Goal: Task Accomplishment & Management: Complete application form

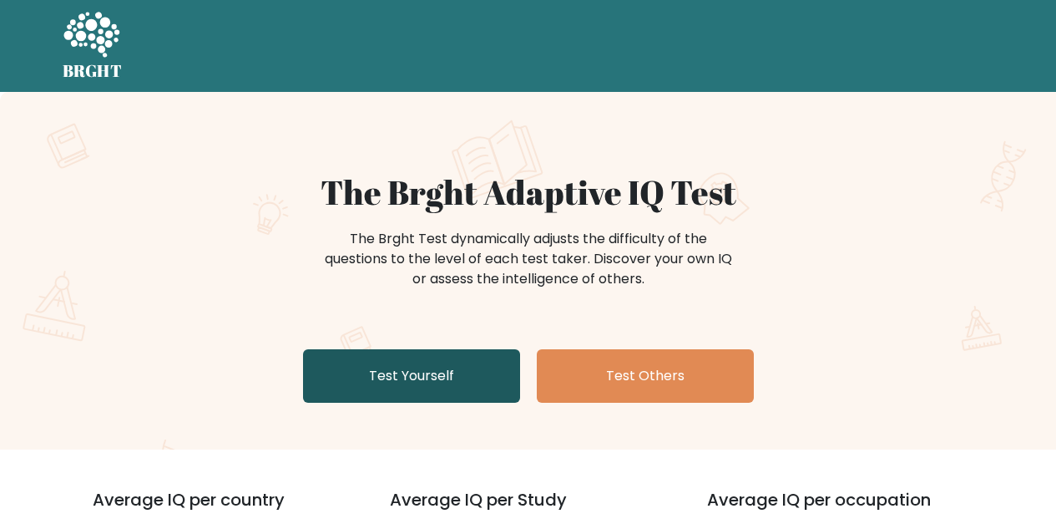
click at [411, 373] on link "Test Yourself" at bounding box center [411, 375] width 217 height 53
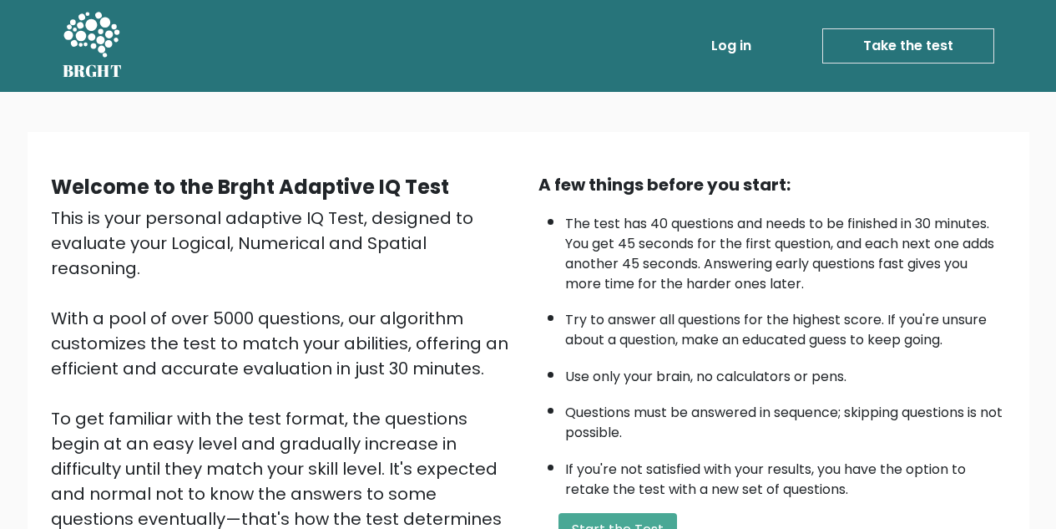
scroll to position [236, 0]
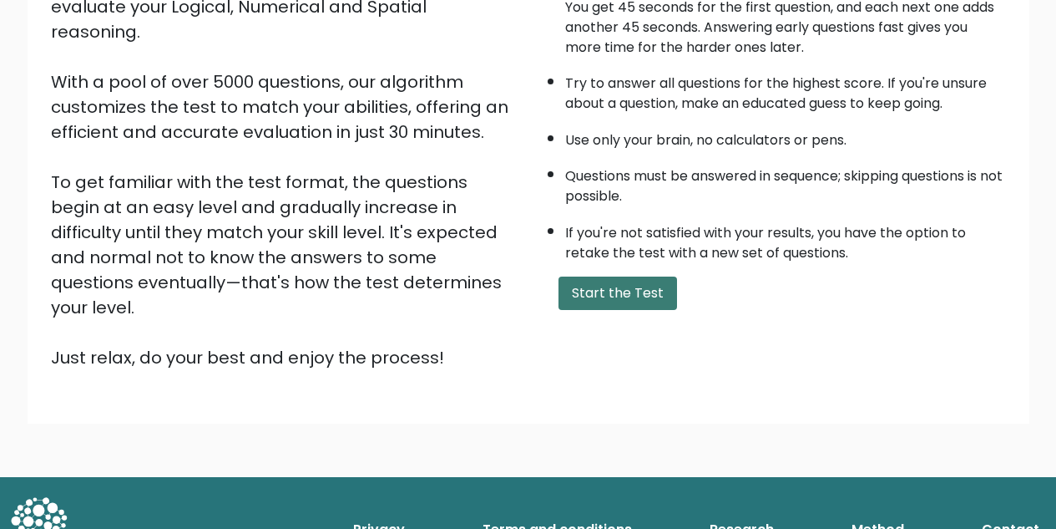
click at [606, 284] on button "Start the Test" at bounding box center [618, 292] width 119 height 33
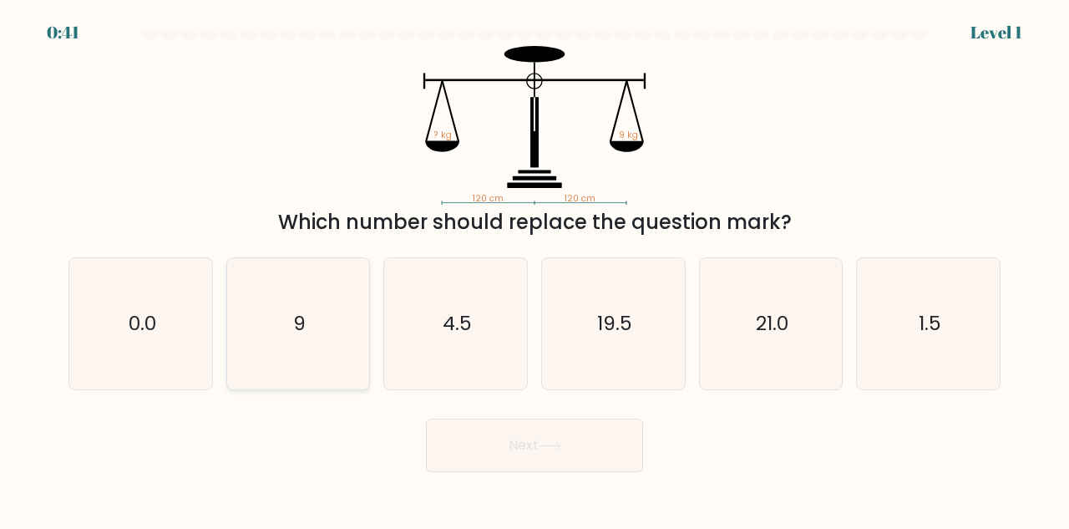
click at [329, 352] on icon "9" at bounding box center [298, 323] width 131 height 131
click at [534, 269] on input "b. 9" at bounding box center [534, 267] width 1 height 4
radio input "true"
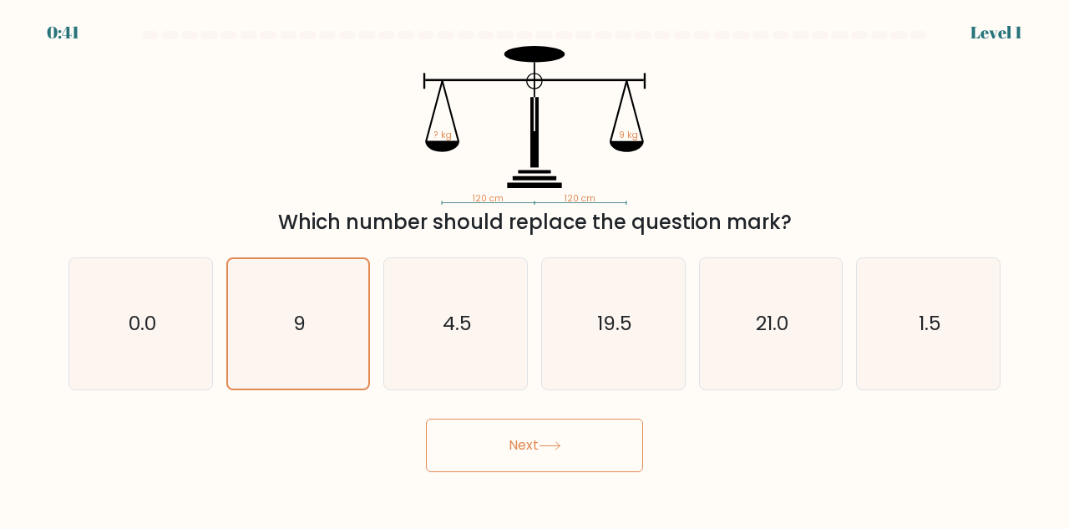
click at [508, 437] on button "Next" at bounding box center [534, 444] width 217 height 53
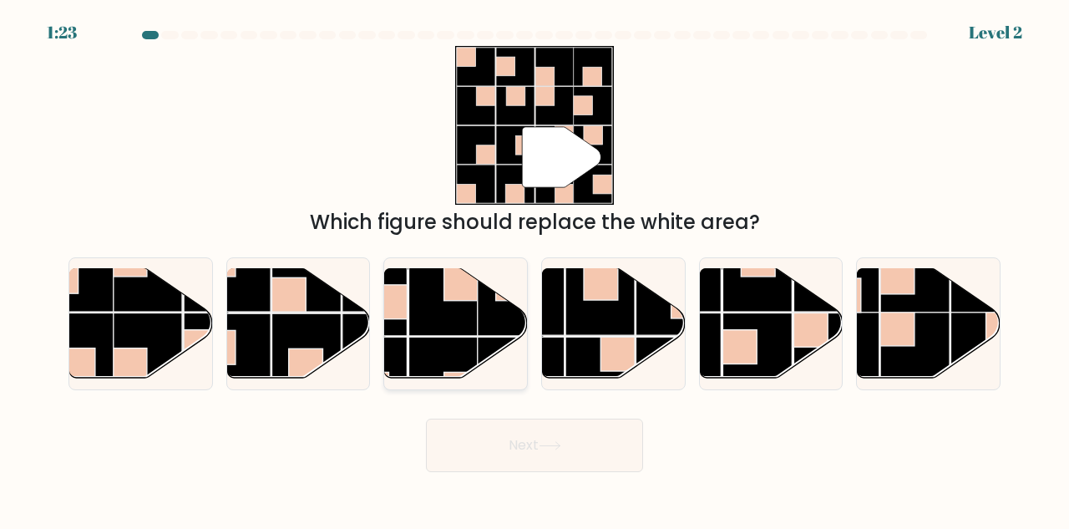
click at [424, 349] on rect at bounding box center [443, 371] width 69 height 69
click at [534, 269] on input "c." at bounding box center [534, 267] width 1 height 4
radio input "true"
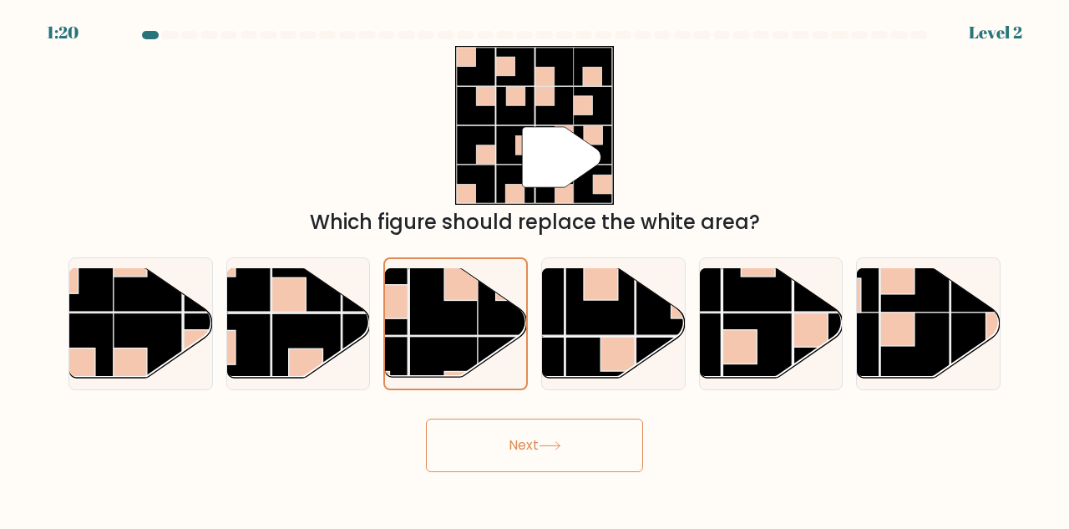
click at [564, 452] on button "Next" at bounding box center [534, 444] width 217 height 53
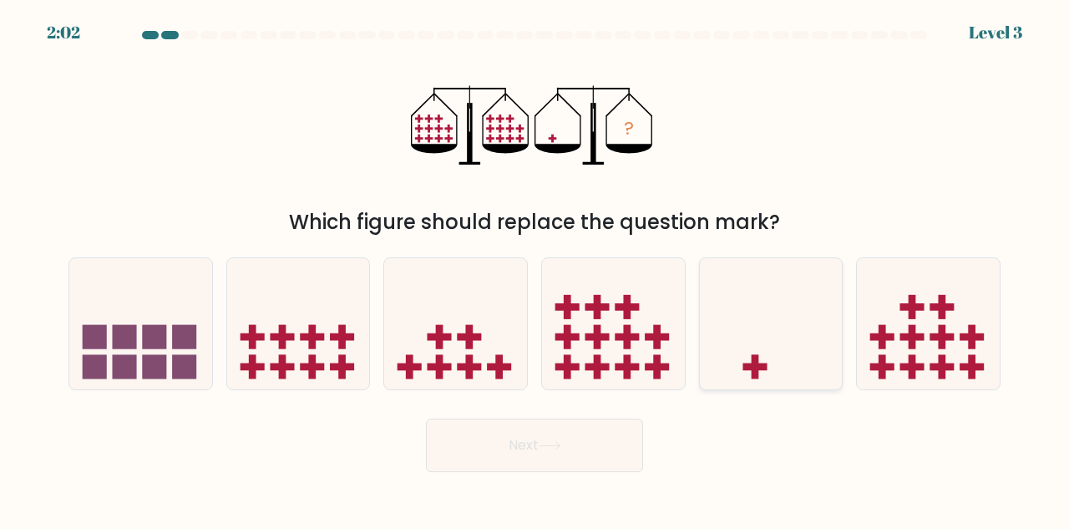
click at [757, 317] on icon at bounding box center [771, 324] width 143 height 118
click at [535, 269] on input "e." at bounding box center [534, 267] width 1 height 4
radio input "true"
click at [544, 443] on icon at bounding box center [550, 445] width 23 height 9
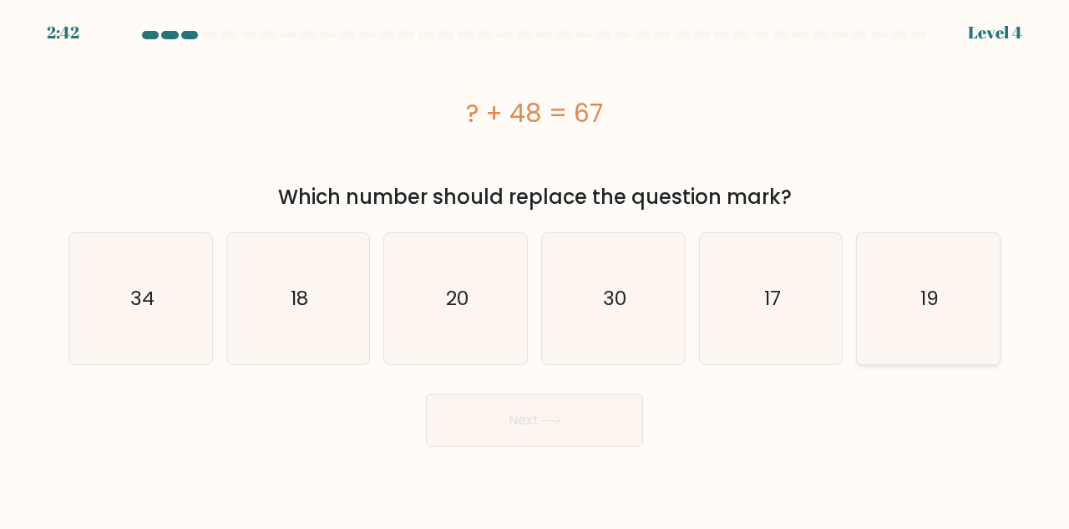
click at [880, 300] on icon "19" at bounding box center [928, 298] width 131 height 131
click at [535, 269] on input "f. 19" at bounding box center [534, 267] width 1 height 4
radio input "true"
click at [590, 412] on button "Next" at bounding box center [534, 419] width 217 height 53
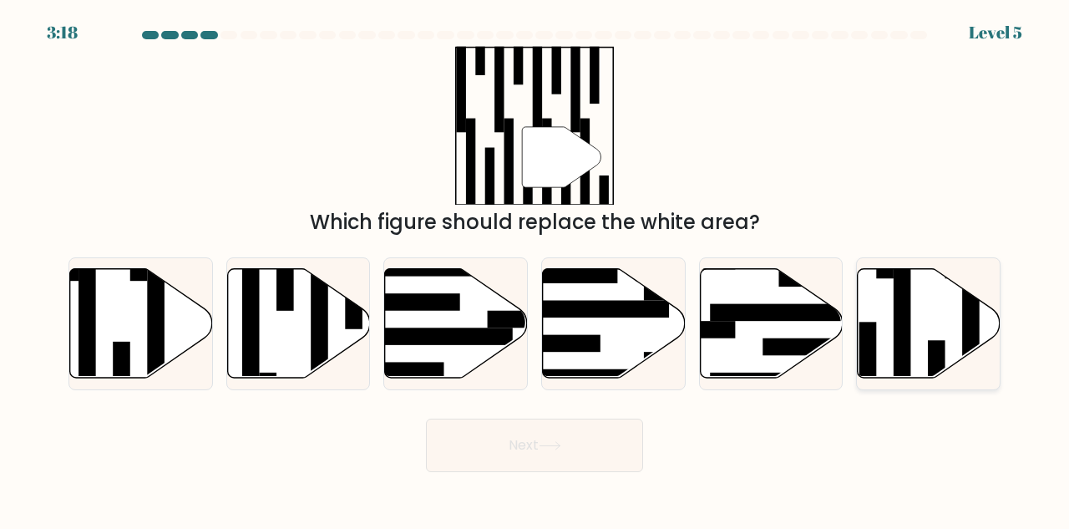
click at [910, 345] on rect at bounding box center [903, 330] width 18 height 155
click at [535, 269] on input "f." at bounding box center [534, 267] width 1 height 4
radio input "true"
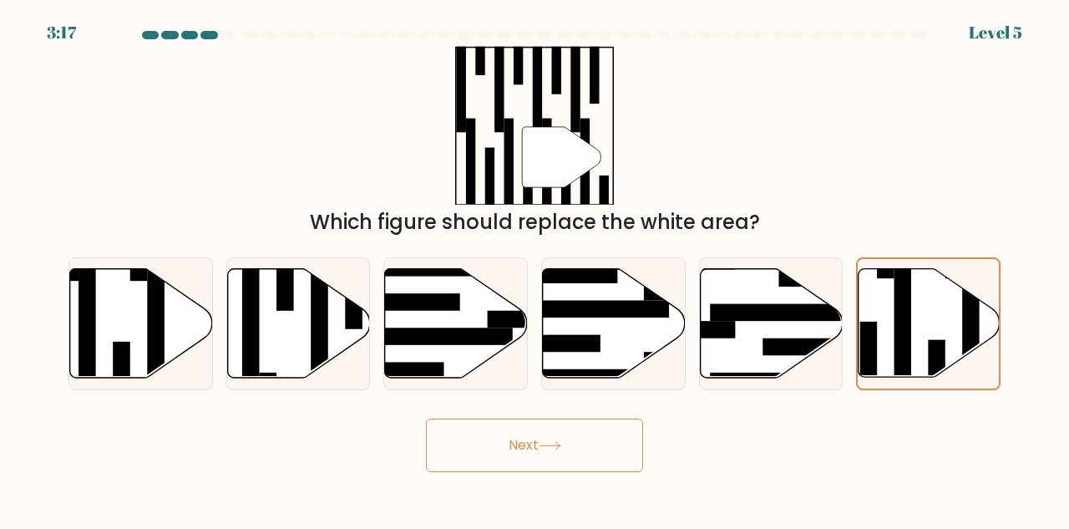
click at [565, 453] on button "Next" at bounding box center [534, 444] width 217 height 53
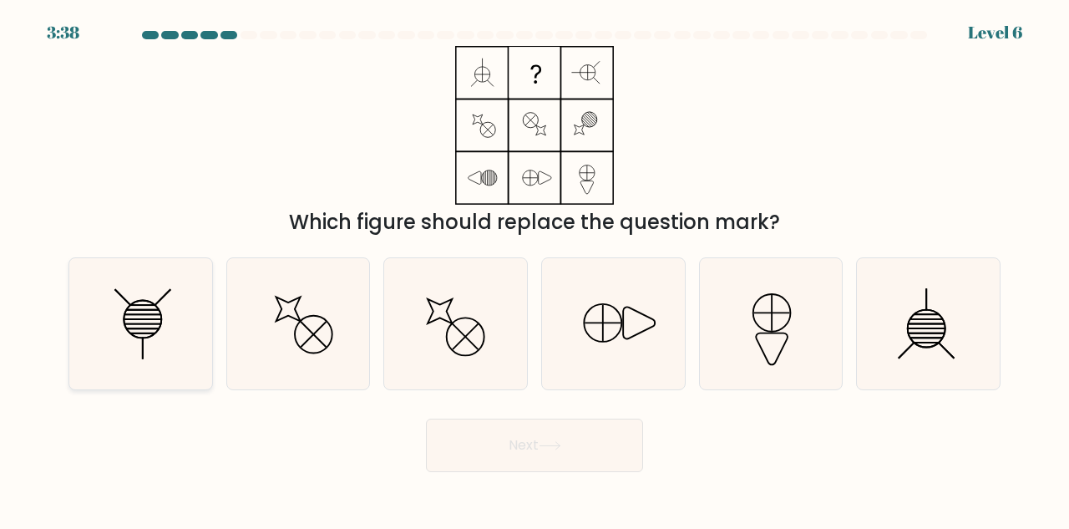
click at [173, 350] on icon at bounding box center [140, 323] width 131 height 131
click at [534, 269] on input "a." at bounding box center [534, 267] width 1 height 4
radio input "true"
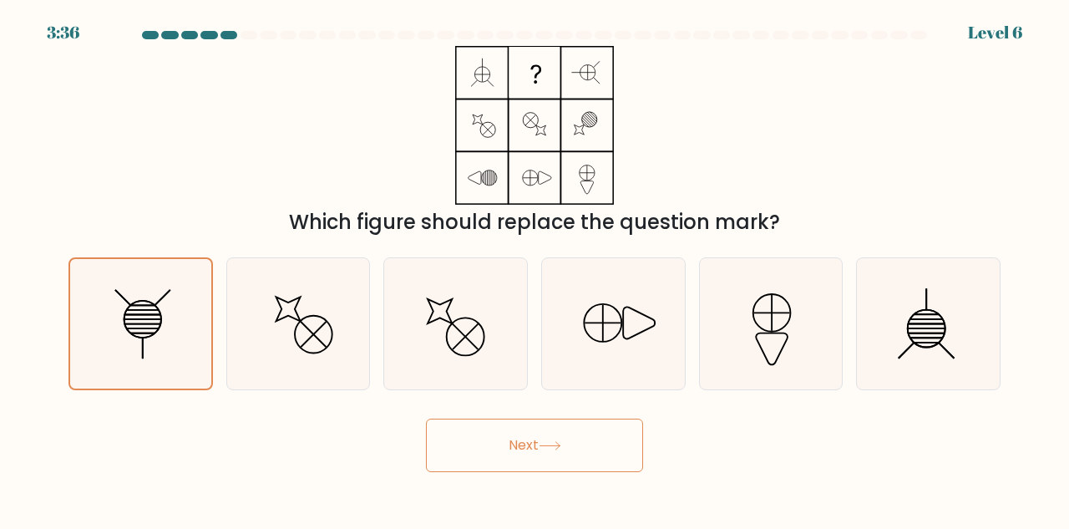
click at [519, 450] on button "Next" at bounding box center [534, 444] width 217 height 53
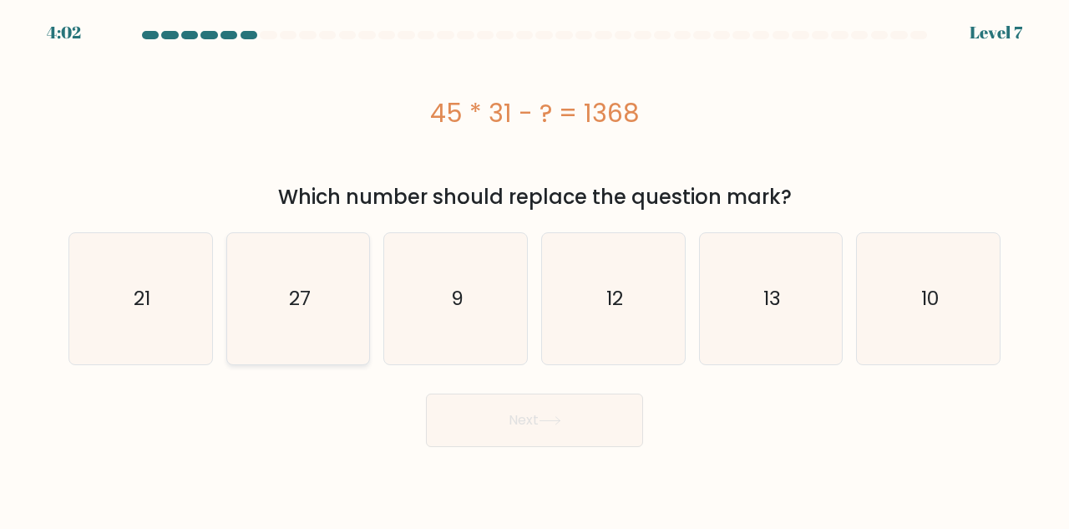
click at [321, 287] on icon "27" at bounding box center [298, 298] width 131 height 131
click at [534, 269] on input "b. 27" at bounding box center [534, 267] width 1 height 4
radio input "true"
click at [600, 417] on button "Next" at bounding box center [534, 419] width 217 height 53
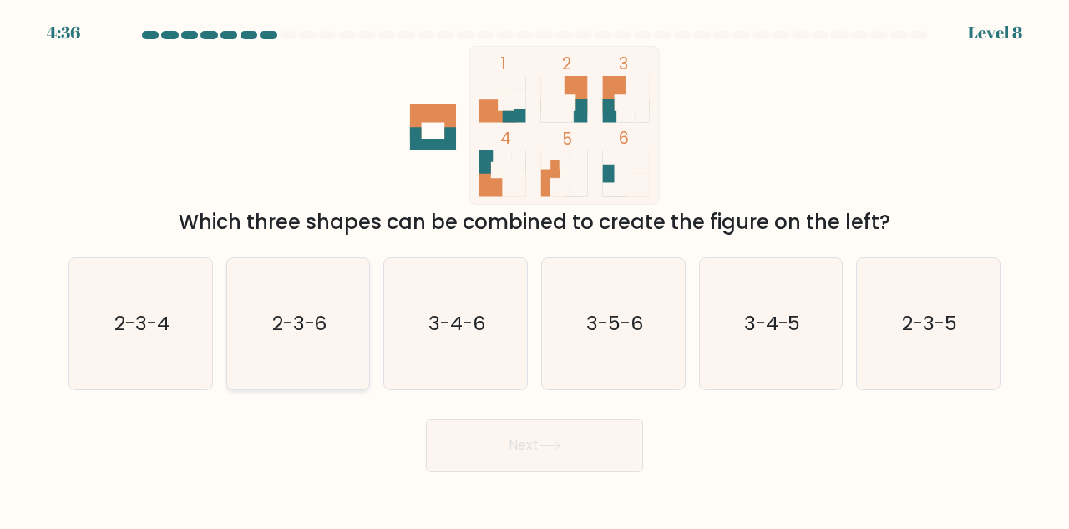
click at [275, 305] on icon "2-3-6" at bounding box center [298, 323] width 131 height 131
click at [534, 269] on input "b. 2-3-6" at bounding box center [534, 267] width 1 height 4
radio input "true"
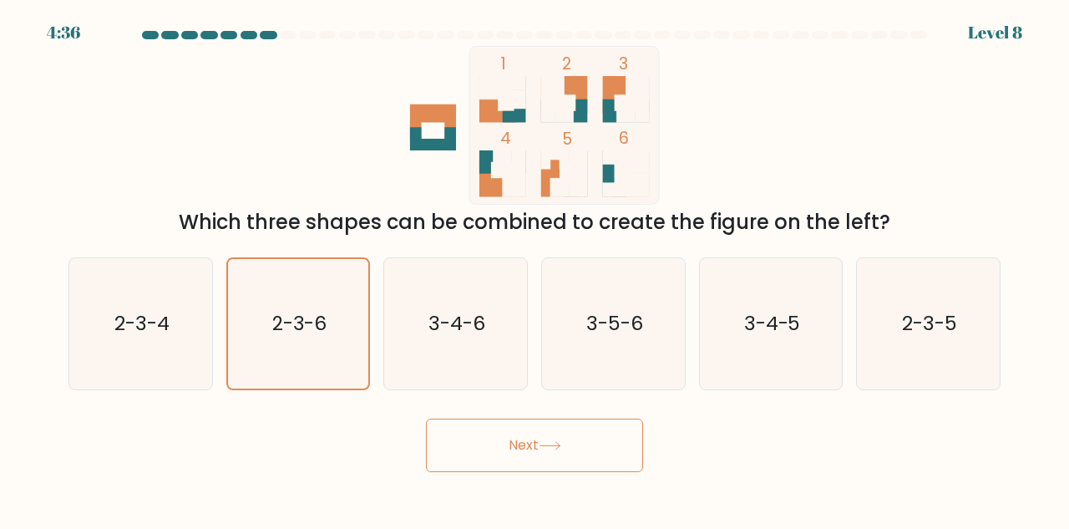
click at [529, 429] on button "Next" at bounding box center [534, 444] width 217 height 53
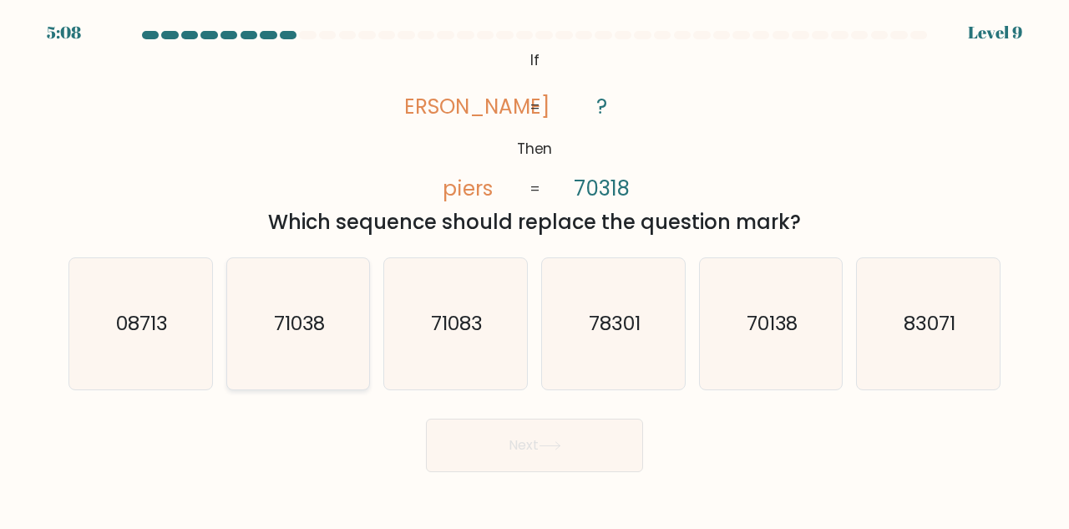
click at [296, 326] on text "71038" at bounding box center [300, 323] width 52 height 28
click at [534, 269] on input "b. 71038" at bounding box center [534, 267] width 1 height 4
radio input "true"
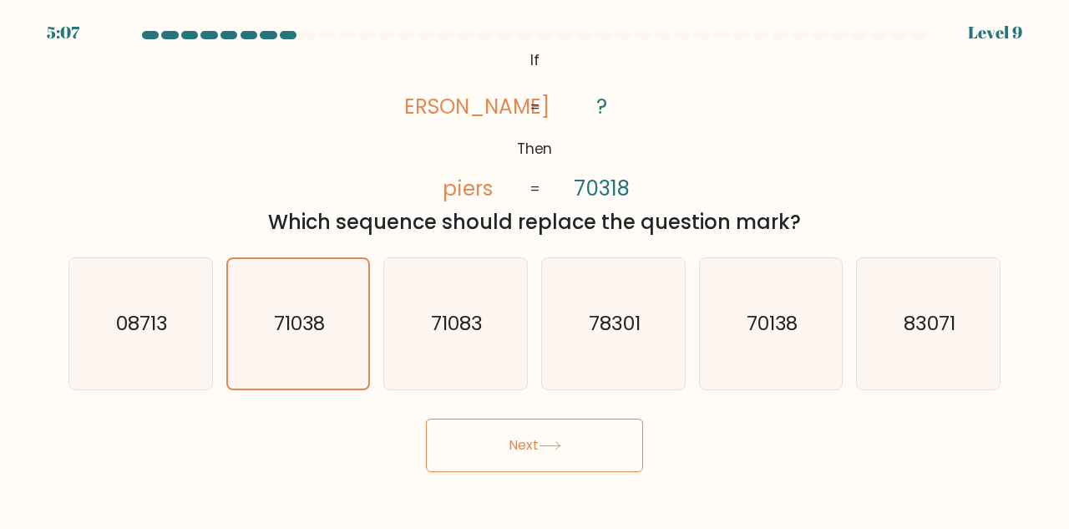
click at [572, 429] on button "Next" at bounding box center [534, 444] width 217 height 53
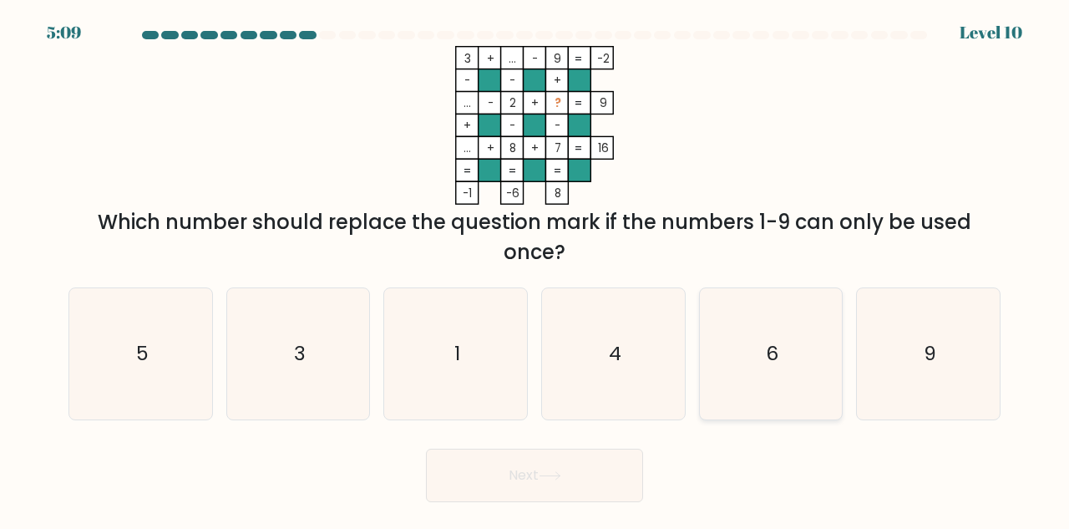
click at [813, 374] on icon "6" at bounding box center [771, 353] width 131 height 131
click at [535, 269] on input "e. 6" at bounding box center [534, 267] width 1 height 4
radio input "true"
click at [537, 484] on button "Next" at bounding box center [534, 474] width 217 height 53
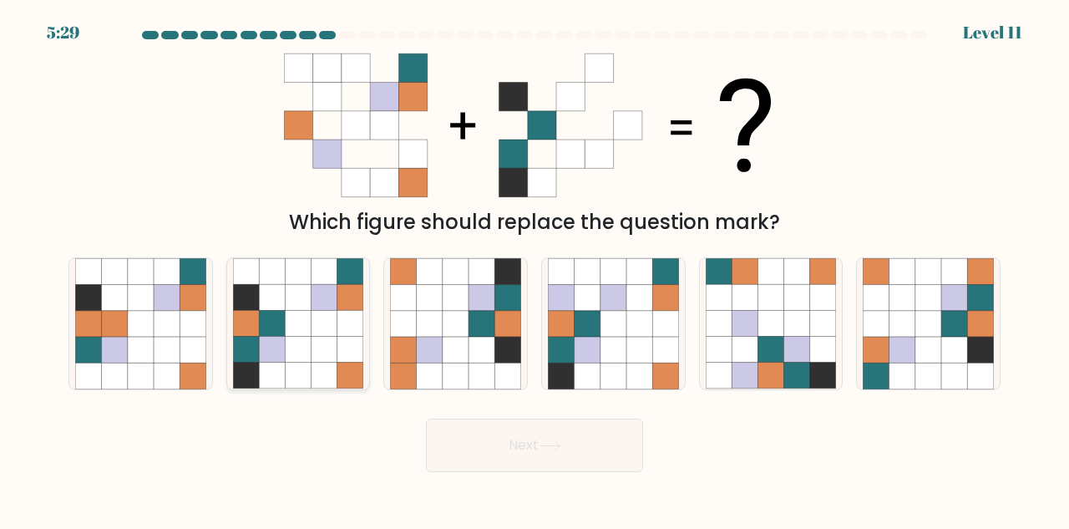
click at [327, 352] on icon at bounding box center [324, 350] width 26 height 26
click at [534, 269] on input "b." at bounding box center [534, 267] width 1 height 4
radio input "true"
click at [499, 449] on button "Next" at bounding box center [534, 444] width 217 height 53
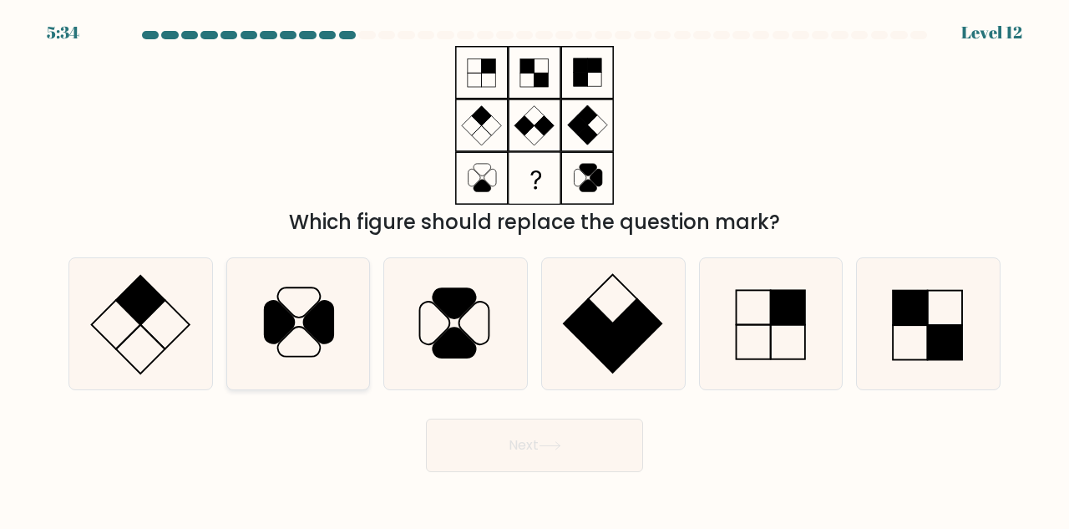
click at [299, 340] on icon at bounding box center [298, 323] width 131 height 131
click at [534, 269] on input "b." at bounding box center [534, 267] width 1 height 4
radio input "true"
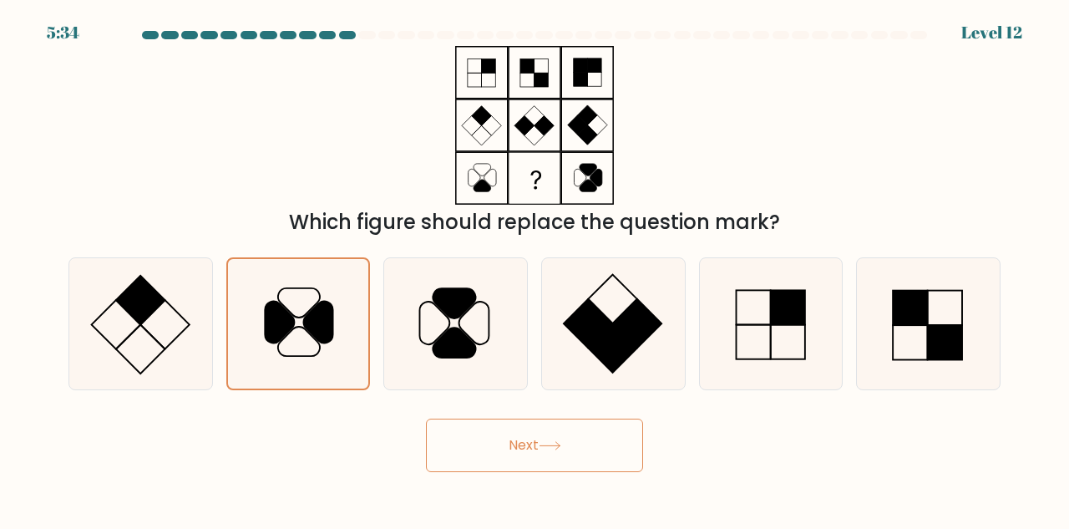
click at [538, 438] on button "Next" at bounding box center [534, 444] width 217 height 53
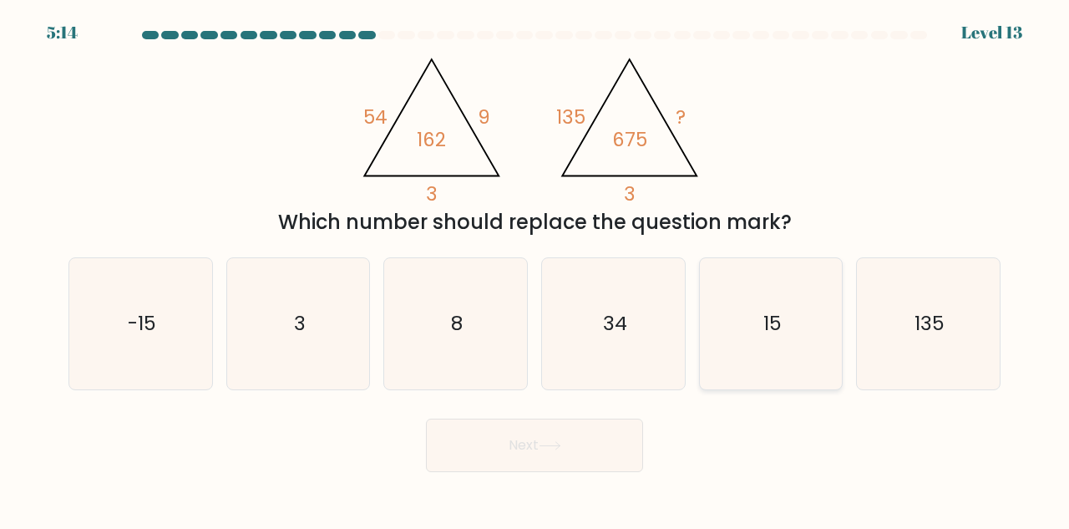
click at [813, 326] on icon "15" at bounding box center [771, 323] width 131 height 131
click at [535, 269] on input "e. 15" at bounding box center [534, 267] width 1 height 4
radio input "true"
click at [624, 426] on button "Next" at bounding box center [534, 444] width 217 height 53
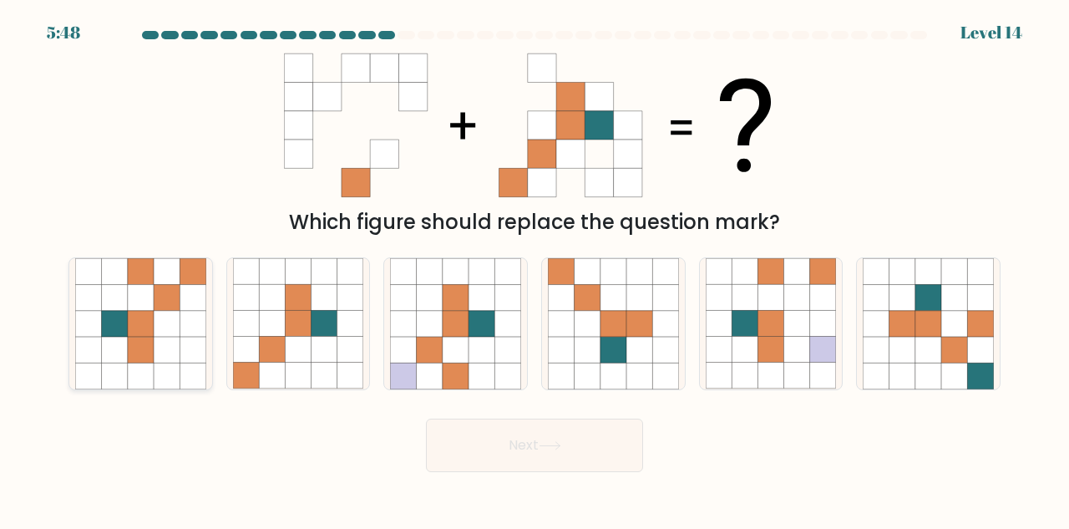
click at [182, 332] on icon at bounding box center [193, 324] width 26 height 26
click at [534, 269] on input "a." at bounding box center [534, 267] width 1 height 4
radio input "true"
click at [483, 452] on button "Next" at bounding box center [534, 444] width 217 height 53
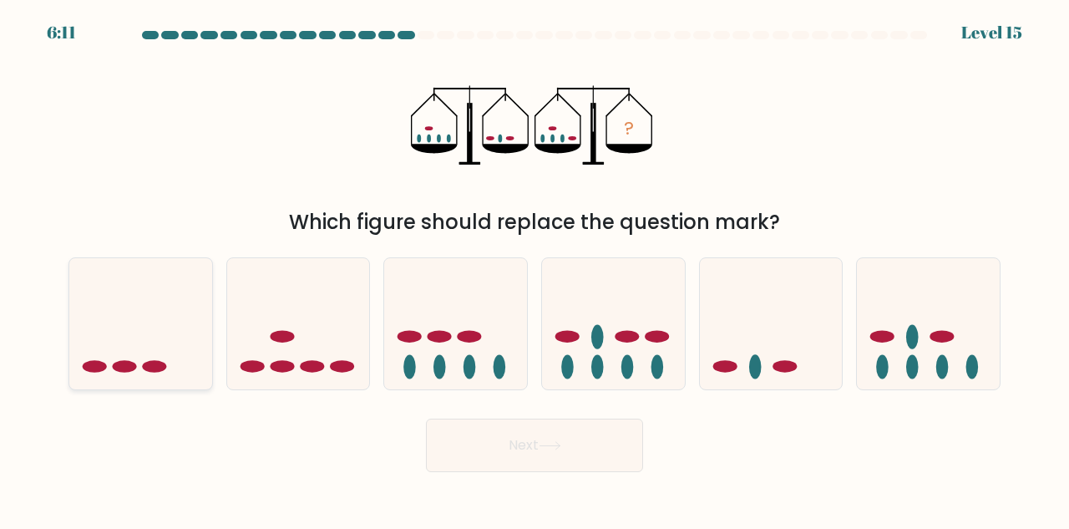
click at [92, 363] on ellipse at bounding box center [95, 366] width 24 height 13
click at [534, 269] on input "a." at bounding box center [534, 267] width 1 height 4
radio input "true"
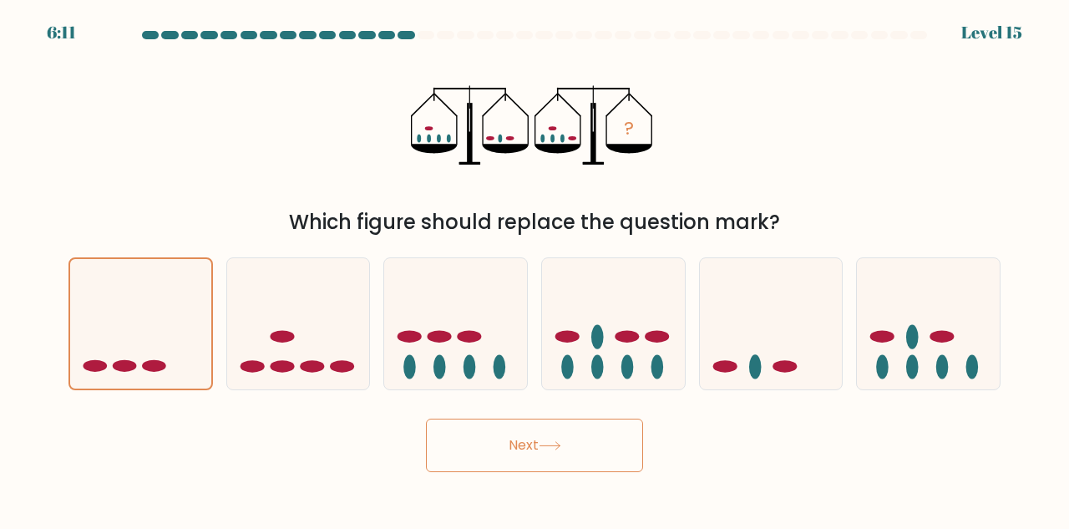
click at [443, 433] on button "Next" at bounding box center [534, 444] width 217 height 53
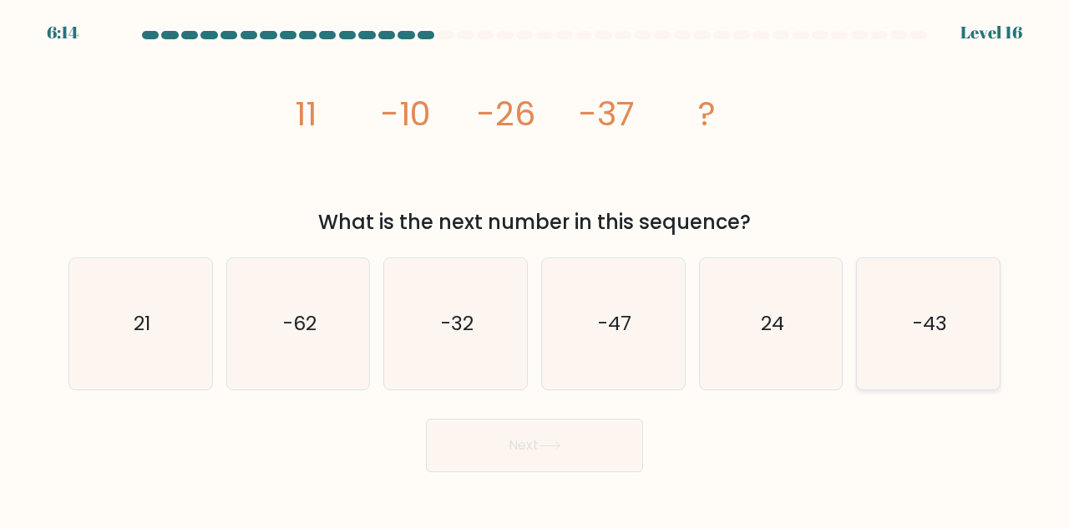
click at [906, 306] on icon "-43" at bounding box center [928, 323] width 131 height 131
click at [535, 269] on input "f. -43" at bounding box center [534, 267] width 1 height 4
radio input "true"
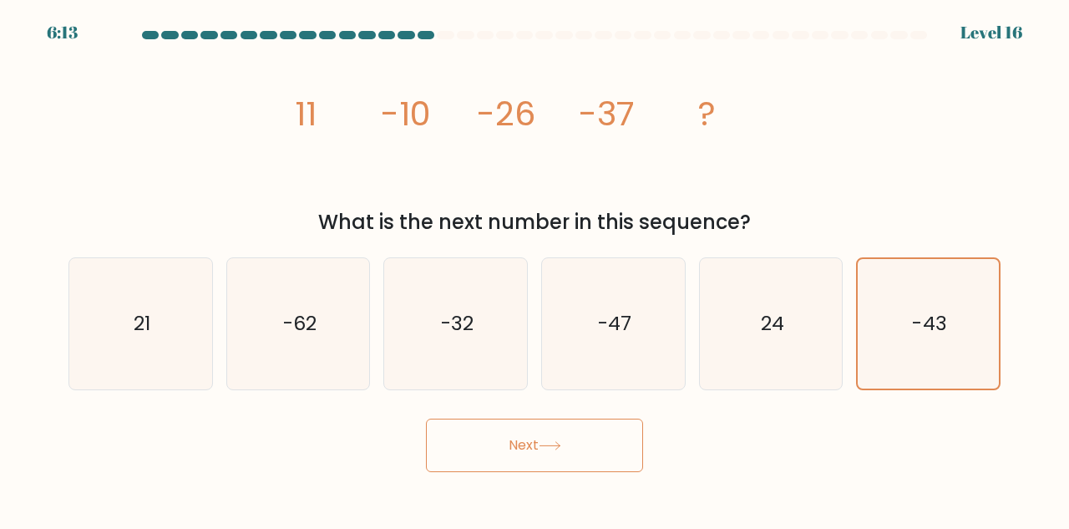
click at [509, 440] on button "Next" at bounding box center [534, 444] width 217 height 53
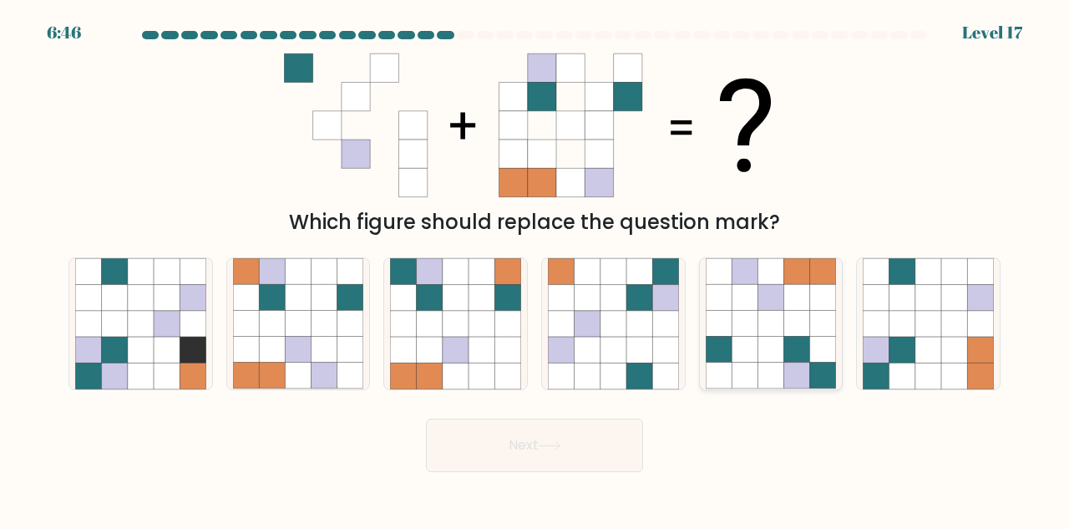
click at [814, 358] on icon at bounding box center [823, 350] width 26 height 26
click at [535, 269] on input "e." at bounding box center [534, 267] width 1 height 4
radio input "true"
click at [814, 358] on icon at bounding box center [822, 350] width 26 height 26
click at [535, 269] on input "e." at bounding box center [534, 267] width 1 height 4
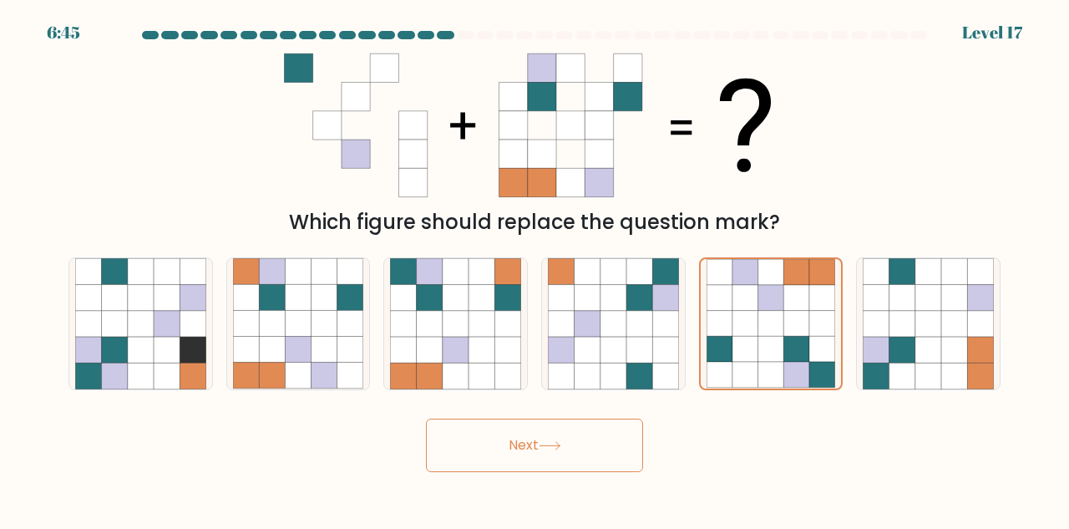
click at [589, 431] on button "Next" at bounding box center [534, 444] width 217 height 53
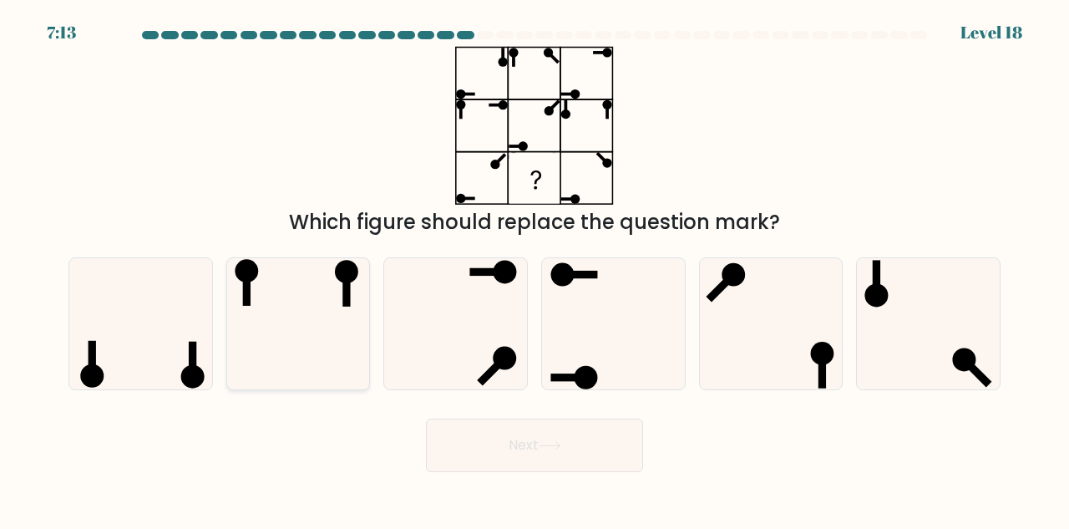
click at [347, 283] on rect at bounding box center [346, 288] width 8 height 35
click at [534, 269] on input "b." at bounding box center [534, 267] width 1 height 4
radio input "true"
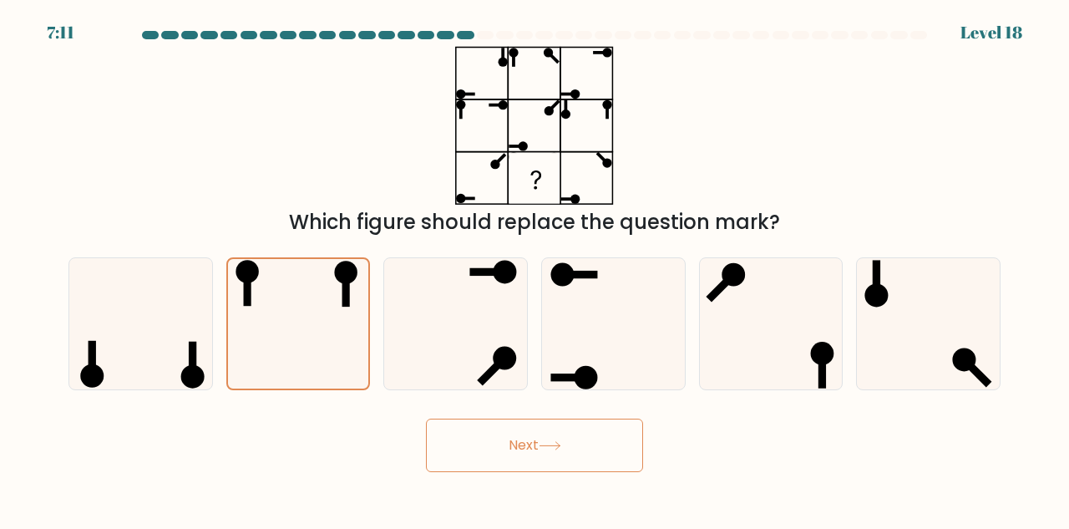
click at [549, 439] on button "Next" at bounding box center [534, 444] width 217 height 53
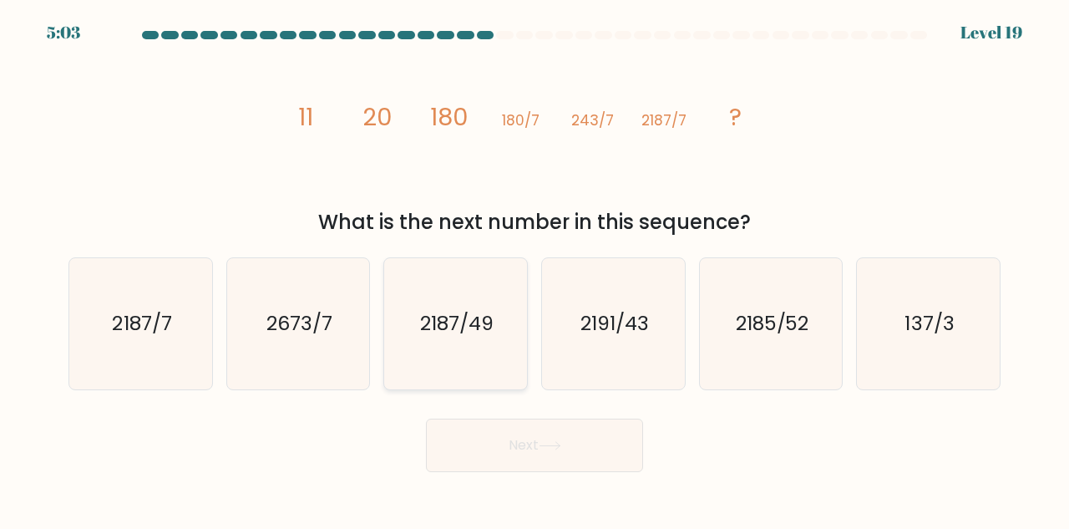
click at [483, 334] on text "2187/49" at bounding box center [456, 323] width 73 height 28
click at [534, 269] on input "c. 2187/49" at bounding box center [534, 267] width 1 height 4
radio input "true"
click at [542, 458] on button "Next" at bounding box center [534, 444] width 217 height 53
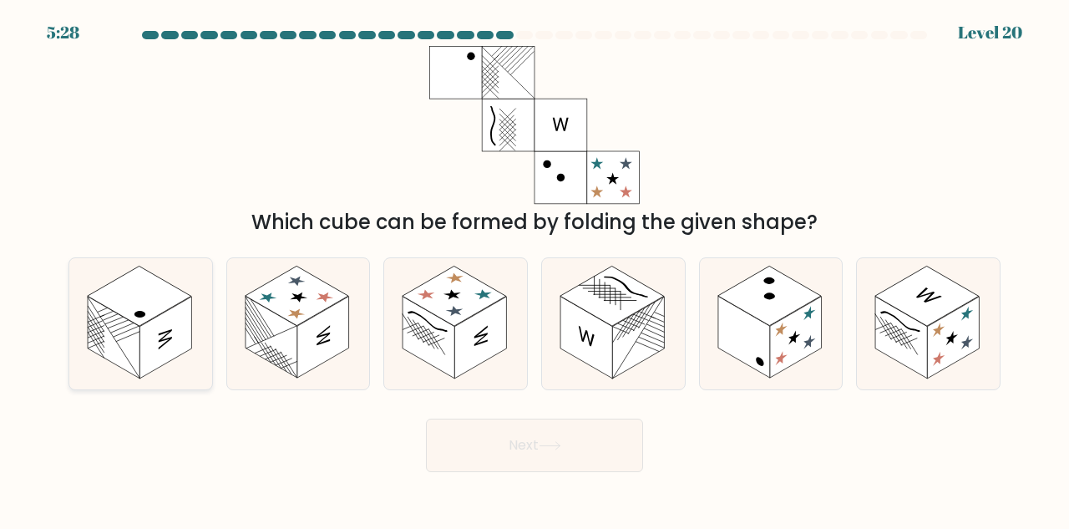
click at [177, 332] on rect at bounding box center [165, 337] width 52 height 82
click at [534, 269] on input "a." at bounding box center [534, 267] width 1 height 4
radio input "true"
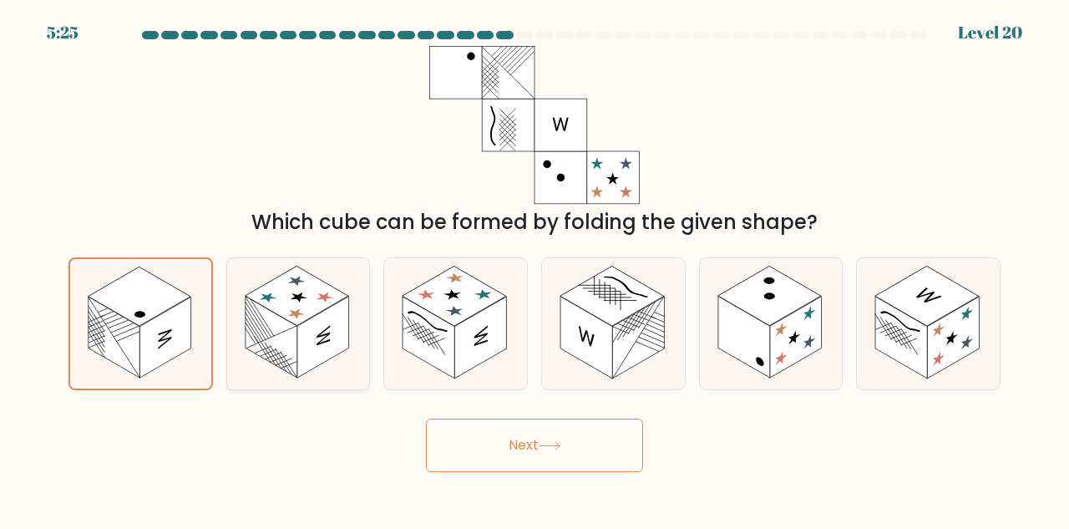
click at [291, 322] on rect at bounding box center [272, 337] width 52 height 82
click at [534, 269] on input "b." at bounding box center [534, 267] width 1 height 4
radio input "true"
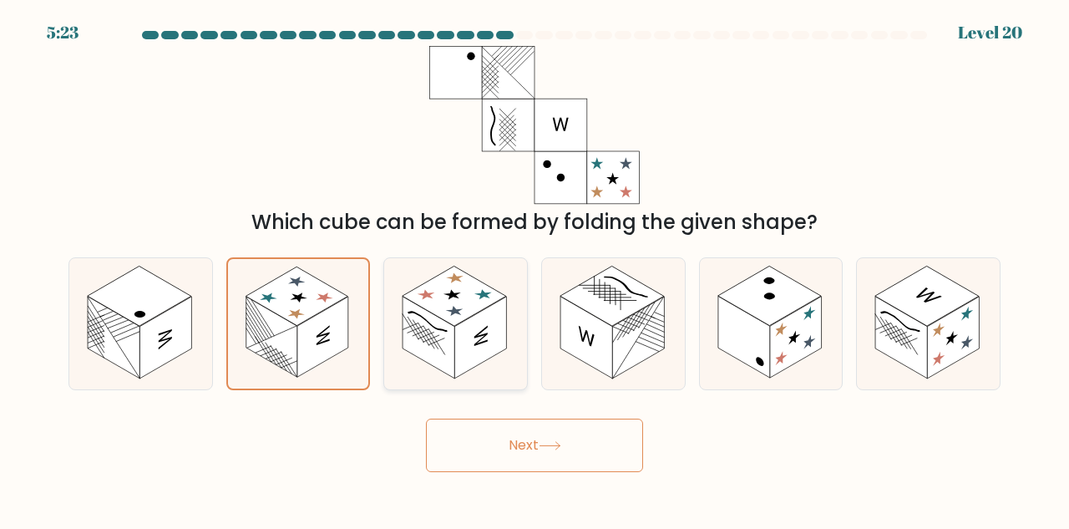
click at [454, 337] on rect at bounding box center [428, 337] width 52 height 82
click at [534, 269] on input "c." at bounding box center [534, 267] width 1 height 4
radio input "true"
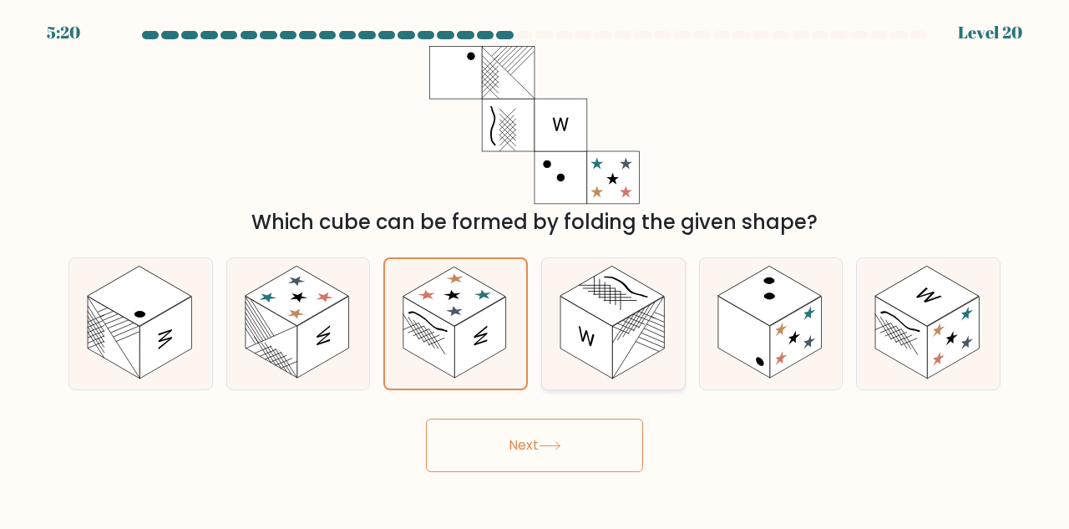
click at [632, 285] on rect at bounding box center [612, 296] width 104 height 60
click at [535, 269] on input "d." at bounding box center [534, 267] width 1 height 4
radio input "true"
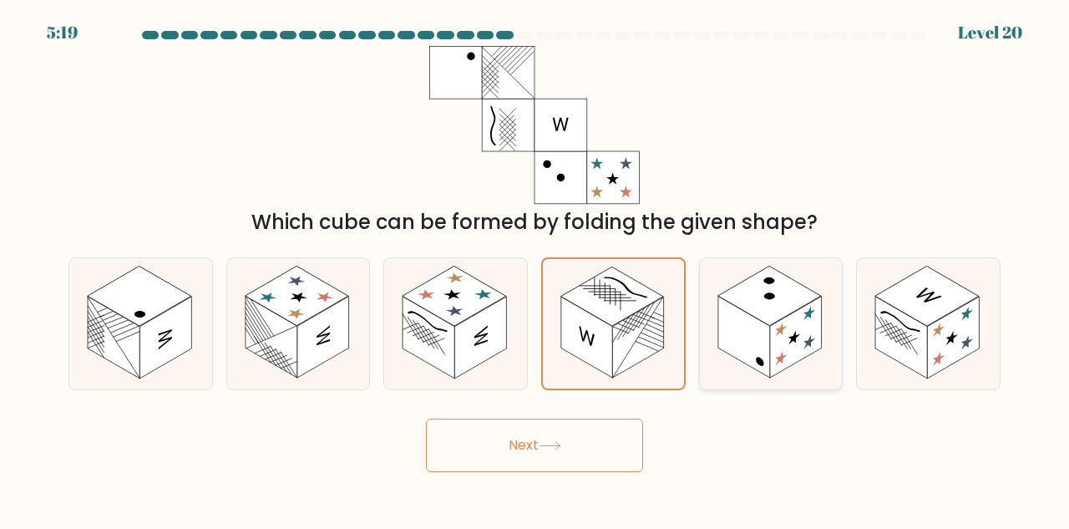
click at [767, 307] on rect at bounding box center [769, 296] width 104 height 60
click at [535, 269] on input "e." at bounding box center [534, 267] width 1 height 4
radio input "true"
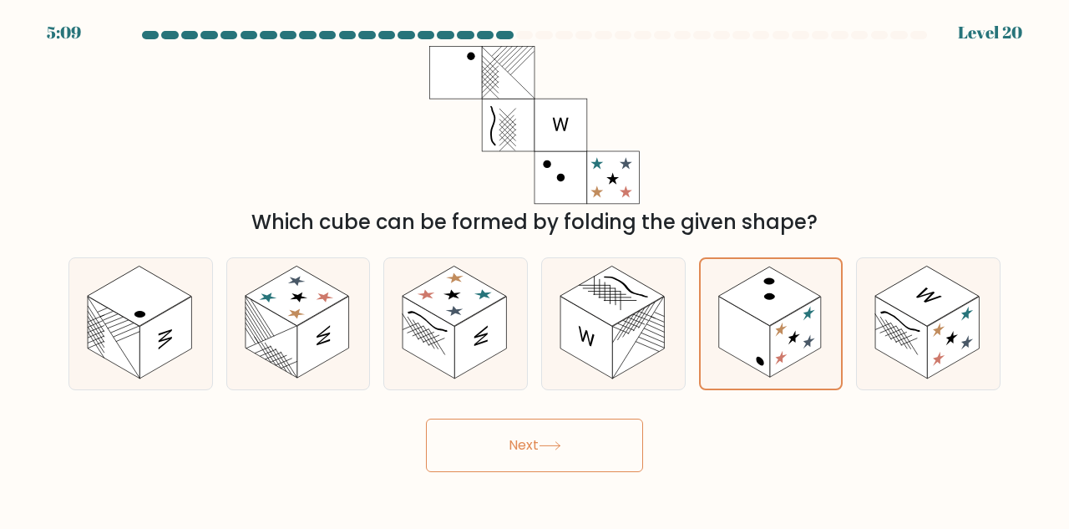
click at [627, 457] on button "Next" at bounding box center [534, 444] width 217 height 53
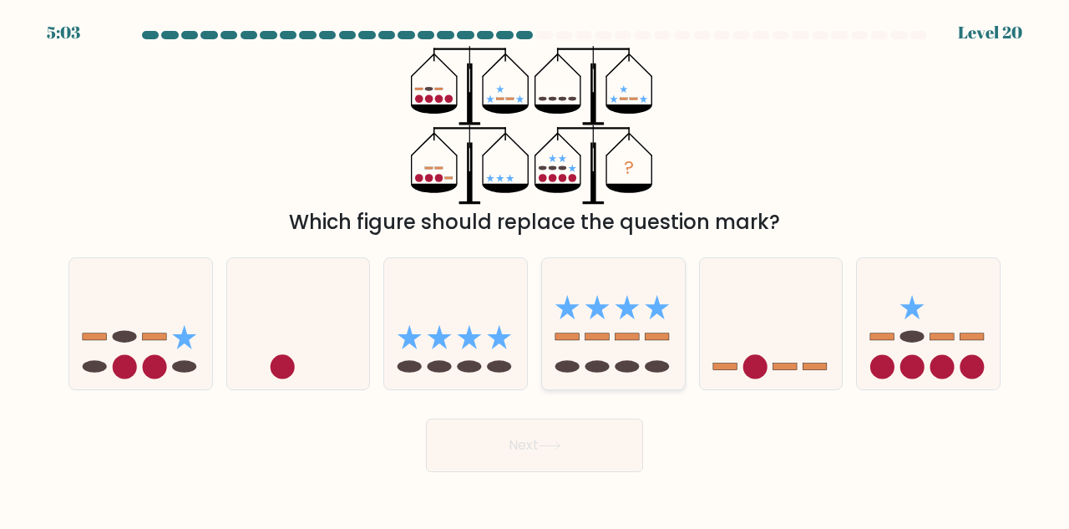
click at [604, 327] on icon at bounding box center [613, 324] width 143 height 118
click at [535, 269] on input "d." at bounding box center [534, 267] width 1 height 4
radio input "true"
click at [486, 353] on icon at bounding box center [455, 324] width 143 height 118
click at [534, 269] on input "c." at bounding box center [534, 267] width 1 height 4
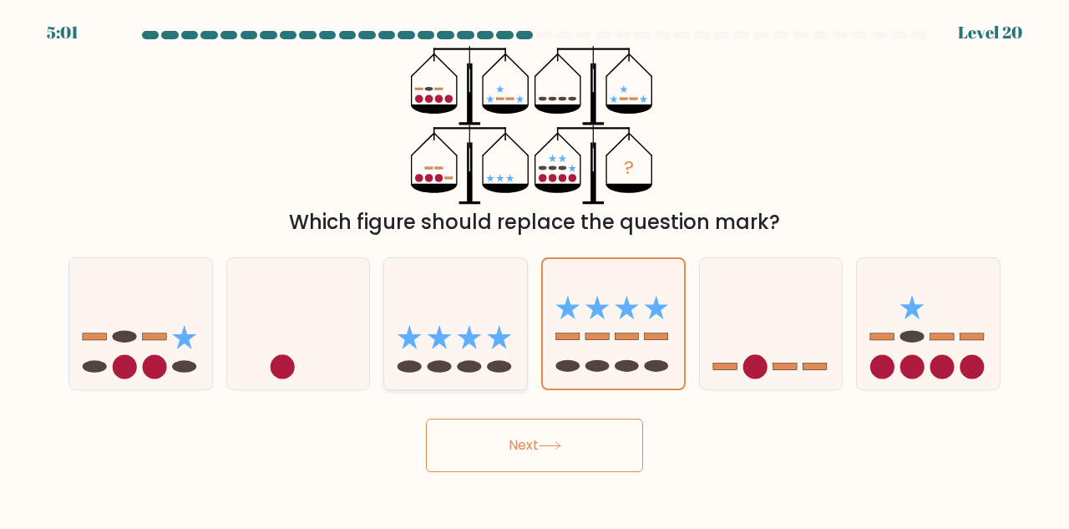
radio input "true"
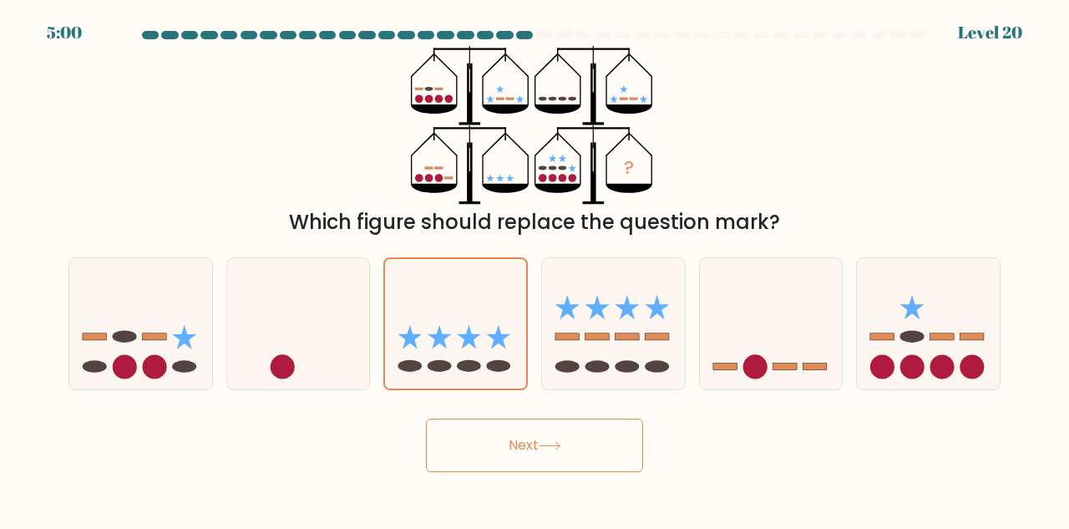
click at [540, 468] on button "Next" at bounding box center [534, 444] width 217 height 53
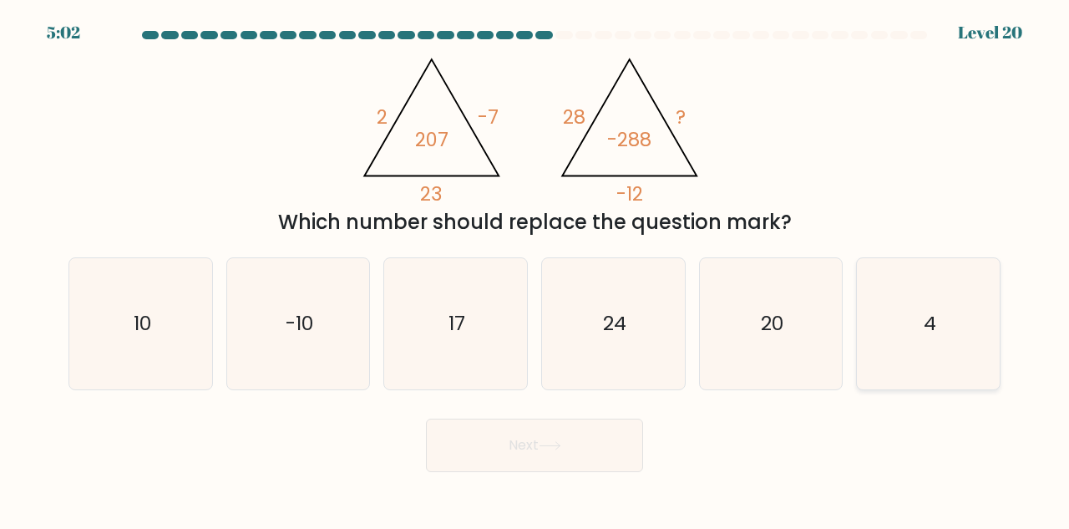
click at [918, 292] on icon "4" at bounding box center [928, 323] width 131 height 131
click at [535, 269] on input "f. 4" at bounding box center [534, 267] width 1 height 4
radio input "true"
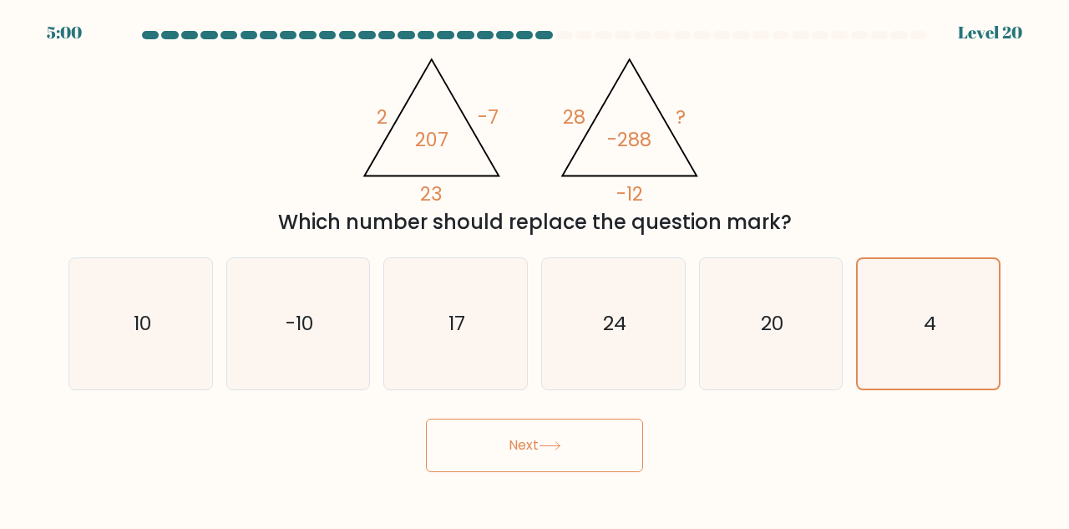
click at [616, 451] on button "Next" at bounding box center [534, 444] width 217 height 53
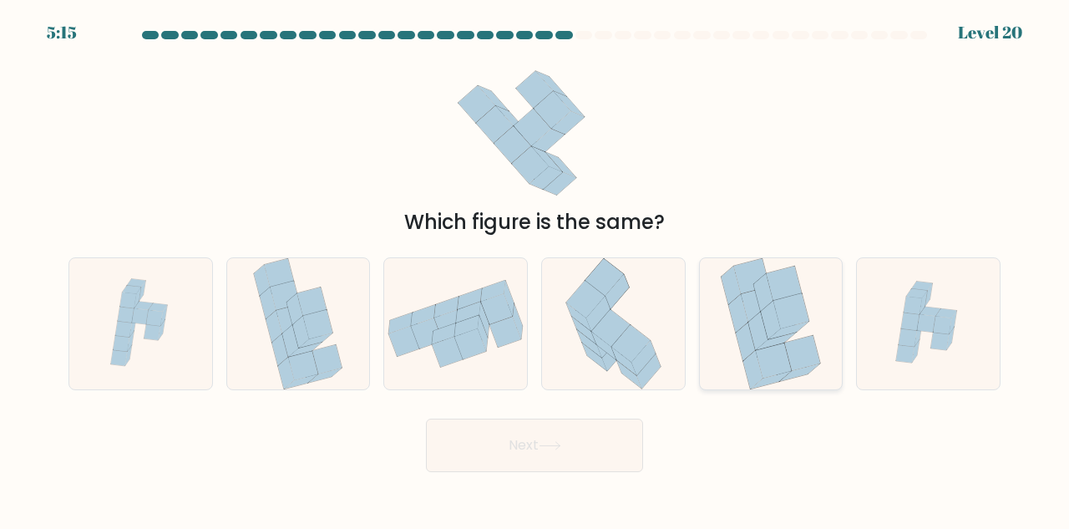
click at [797, 324] on icon at bounding box center [789, 330] width 40 height 18
click at [535, 269] on input "e." at bounding box center [534, 267] width 1 height 4
radio input "true"
click at [590, 441] on button "Next" at bounding box center [534, 444] width 217 height 53
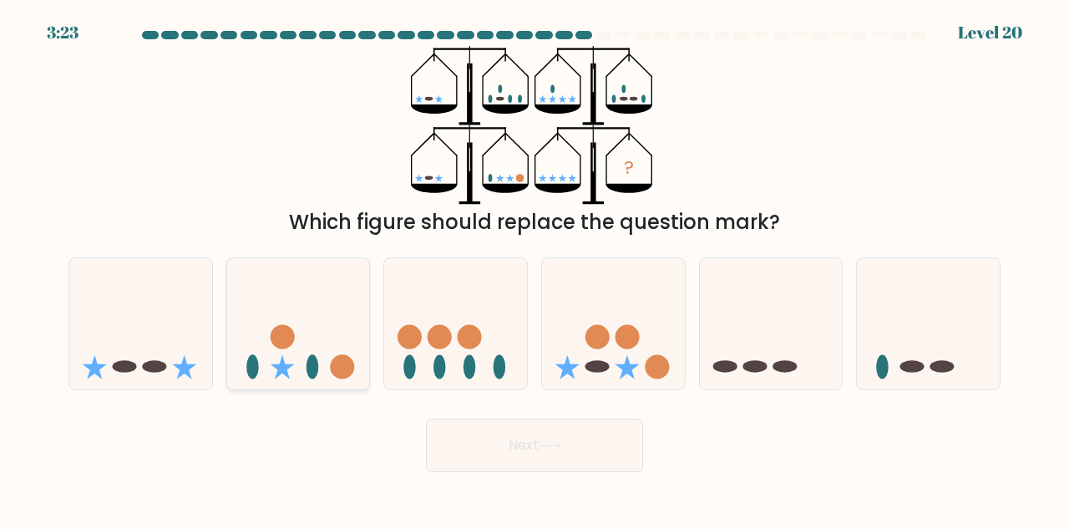
click at [342, 367] on circle at bounding box center [342, 366] width 24 height 24
click at [534, 269] on input "b." at bounding box center [534, 267] width 1 height 4
radio input "true"
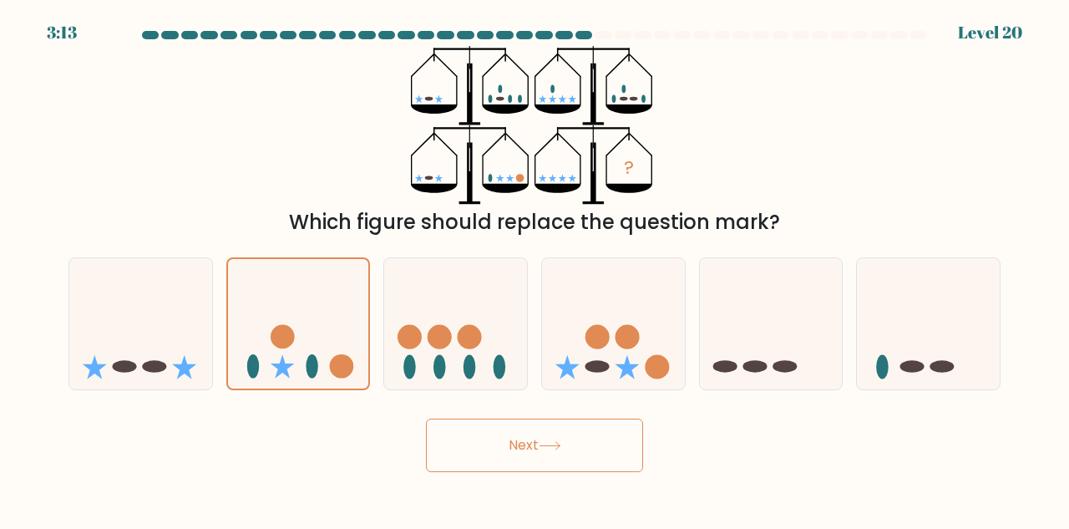
click at [514, 446] on button "Next" at bounding box center [534, 444] width 217 height 53
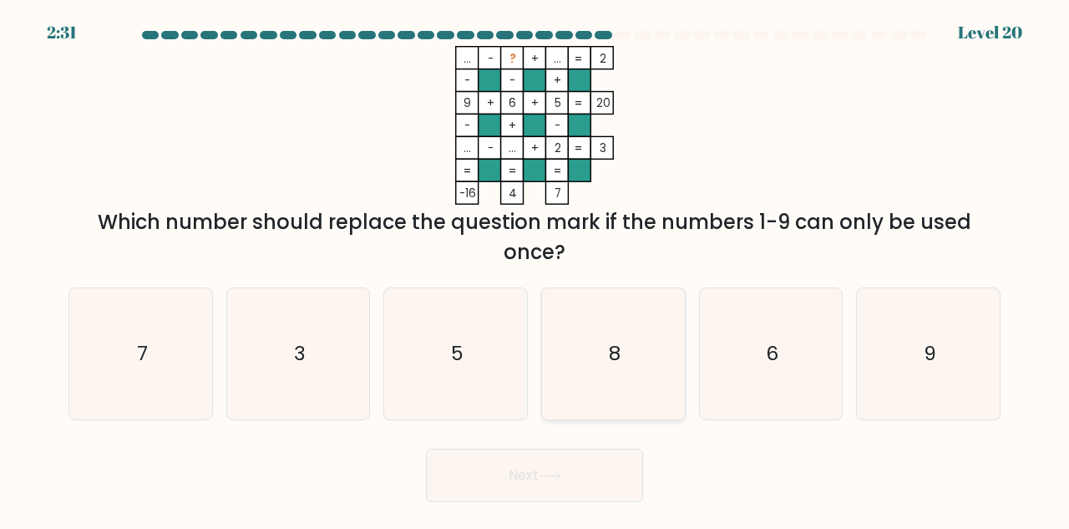
click at [587, 362] on icon "8" at bounding box center [613, 353] width 131 height 131
click at [535, 269] on input "d. 8" at bounding box center [534, 267] width 1 height 4
radio input "true"
click at [563, 483] on button "Next" at bounding box center [534, 474] width 217 height 53
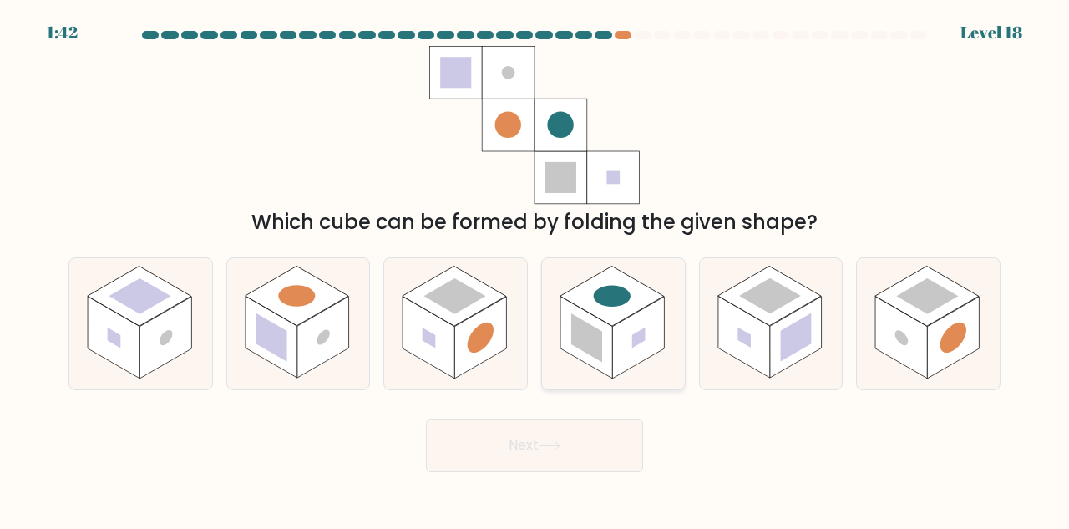
click at [608, 313] on rect at bounding box center [612, 296] width 104 height 60
click at [535, 269] on input "d." at bounding box center [534, 267] width 1 height 4
radio input "true"
click at [578, 445] on button "Next" at bounding box center [534, 444] width 217 height 53
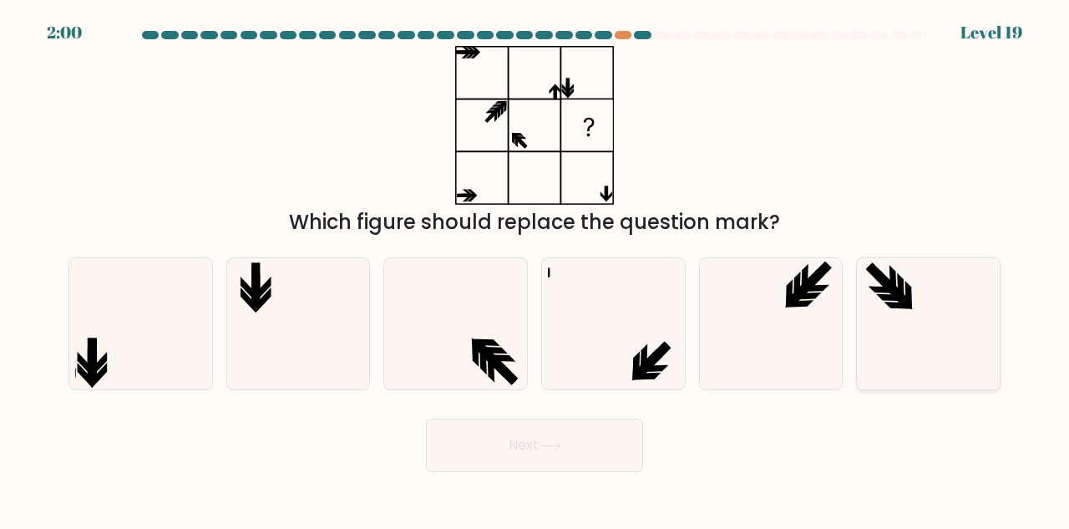
click at [887, 280] on icon at bounding box center [896, 292] width 29 height 29
click at [535, 269] on input "f." at bounding box center [534, 267] width 1 height 4
radio input "true"
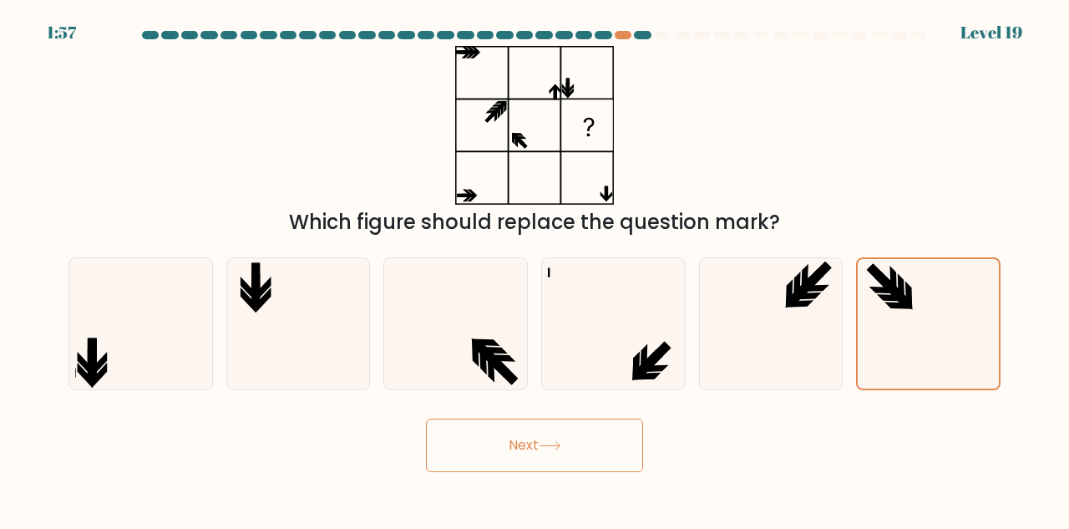
click at [559, 442] on icon at bounding box center [549, 446] width 20 height 8
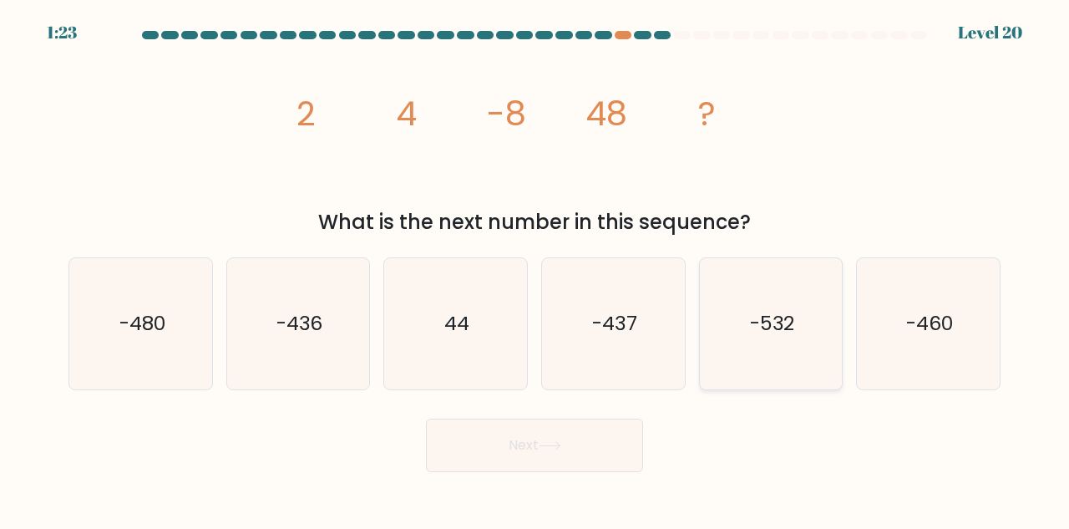
click at [769, 337] on icon "-532" at bounding box center [771, 323] width 131 height 131
click at [535, 269] on input "e. -532" at bounding box center [534, 267] width 1 height 4
radio input "true"
click at [576, 451] on button "Next" at bounding box center [534, 444] width 217 height 53
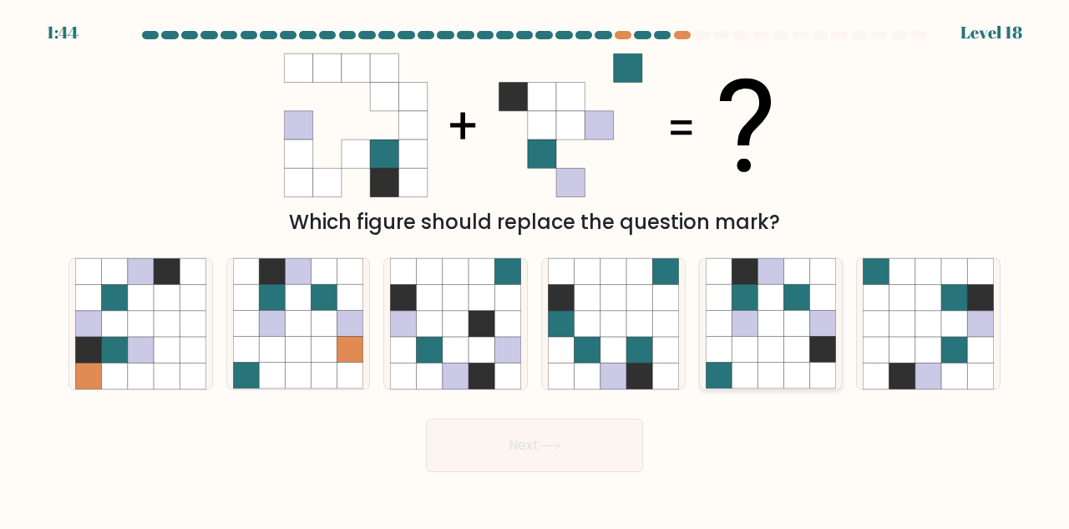
click at [782, 314] on icon at bounding box center [770, 324] width 26 height 26
click at [535, 269] on input "e." at bounding box center [534, 267] width 1 height 4
radio input "true"
click at [565, 448] on button "Next" at bounding box center [534, 444] width 217 height 53
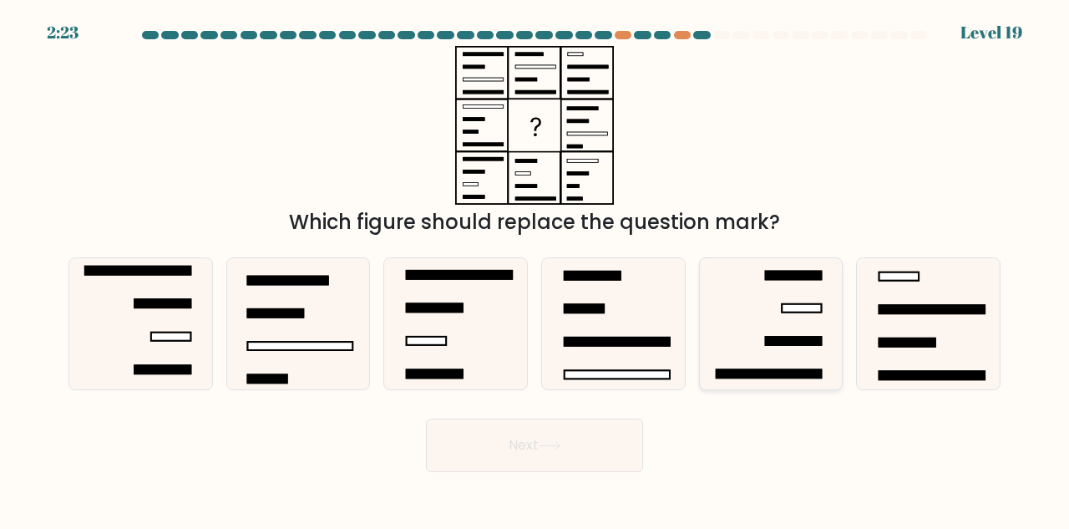
click at [797, 296] on icon at bounding box center [771, 323] width 131 height 131
click at [535, 269] on input "e." at bounding box center [534, 267] width 1 height 4
radio input "true"
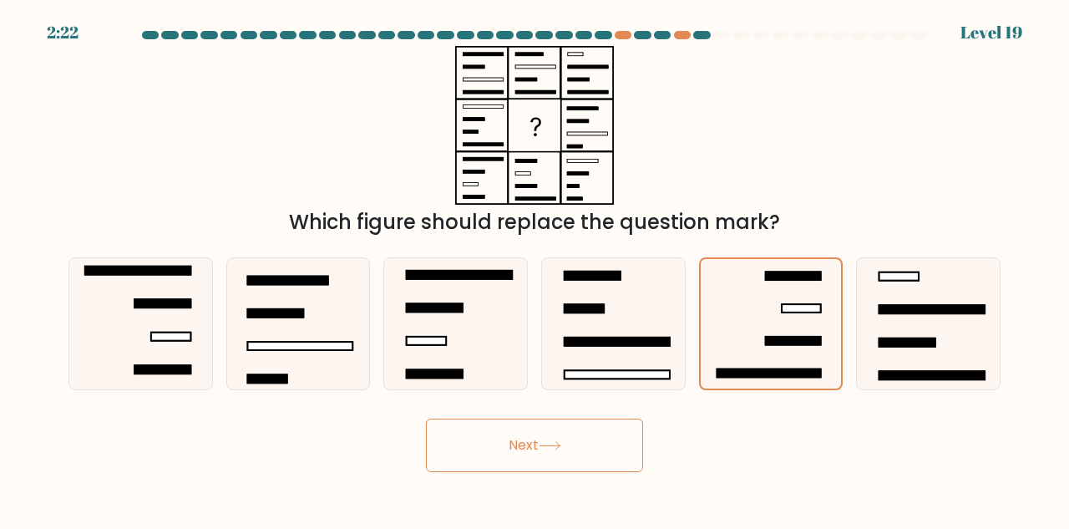
click at [589, 441] on button "Next" at bounding box center [534, 444] width 217 height 53
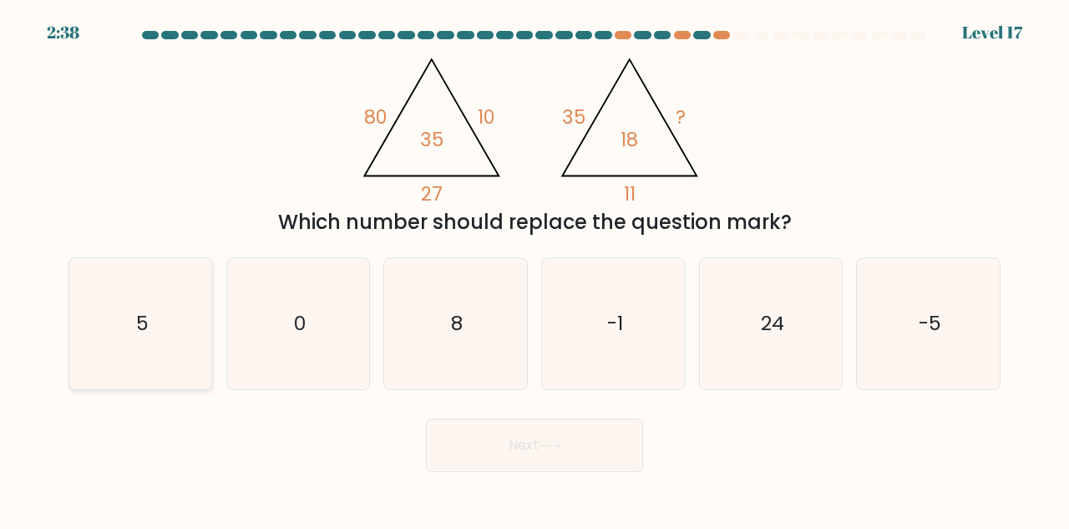
click at [150, 328] on icon "5" at bounding box center [140, 323] width 131 height 131
click at [534, 269] on input "a. 5" at bounding box center [534, 267] width 1 height 4
radio input "true"
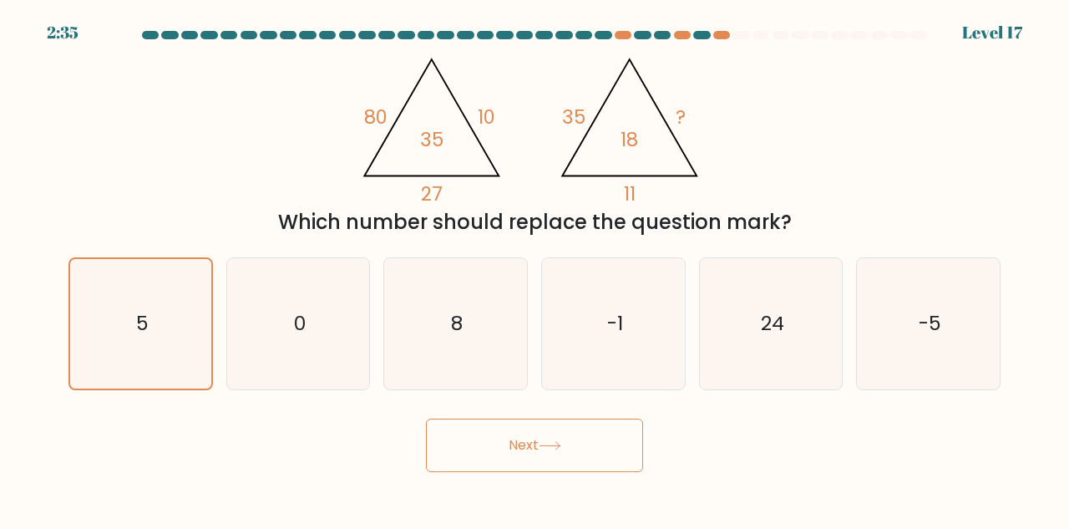
click at [567, 463] on button "Next" at bounding box center [534, 444] width 217 height 53
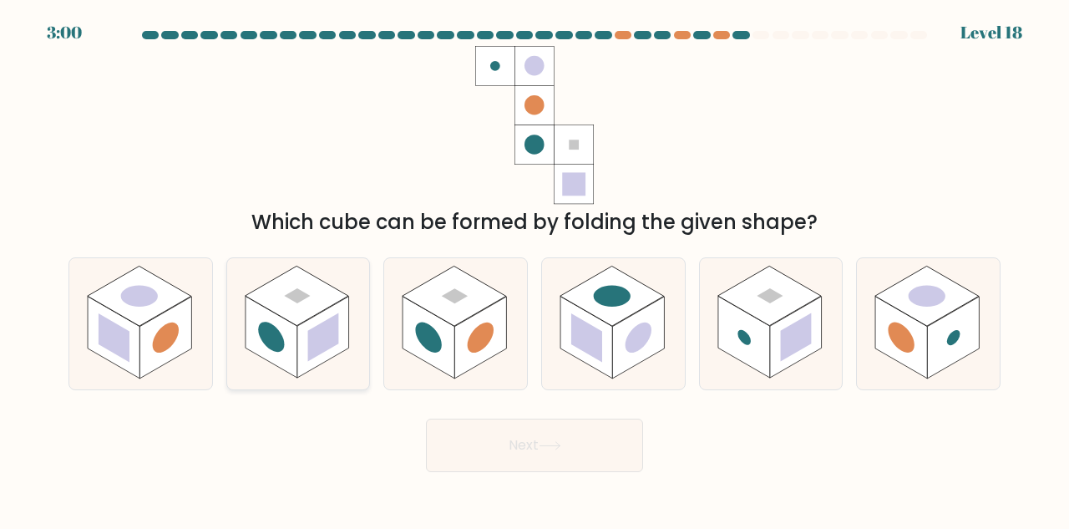
click at [318, 316] on rect at bounding box center [323, 337] width 52 height 82
click at [534, 269] on input "b." at bounding box center [534, 267] width 1 height 4
radio input "true"
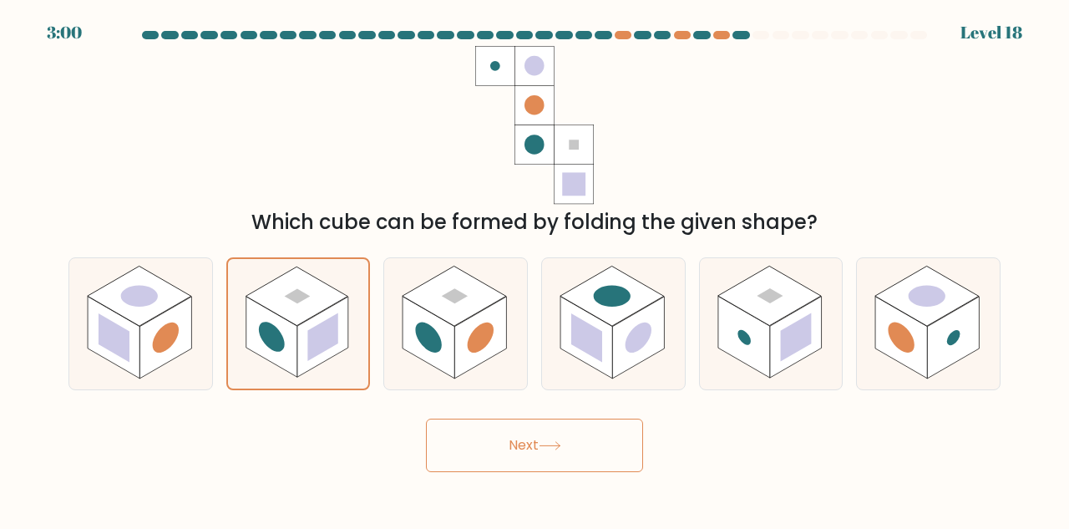
click at [497, 454] on button "Next" at bounding box center [534, 444] width 217 height 53
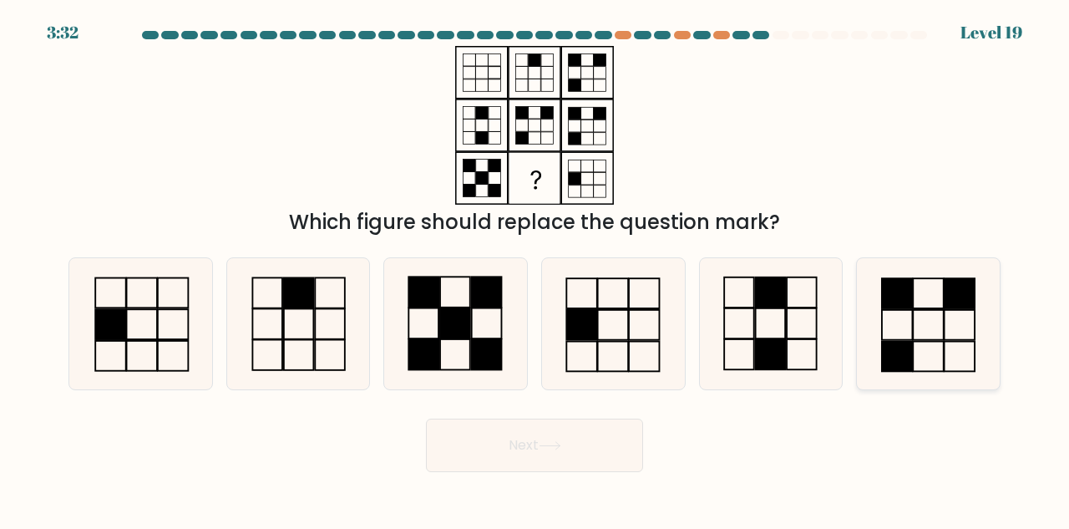
click at [923, 317] on icon at bounding box center [928, 323] width 131 height 131
click at [535, 269] on input "f." at bounding box center [534, 267] width 1 height 4
radio input "true"
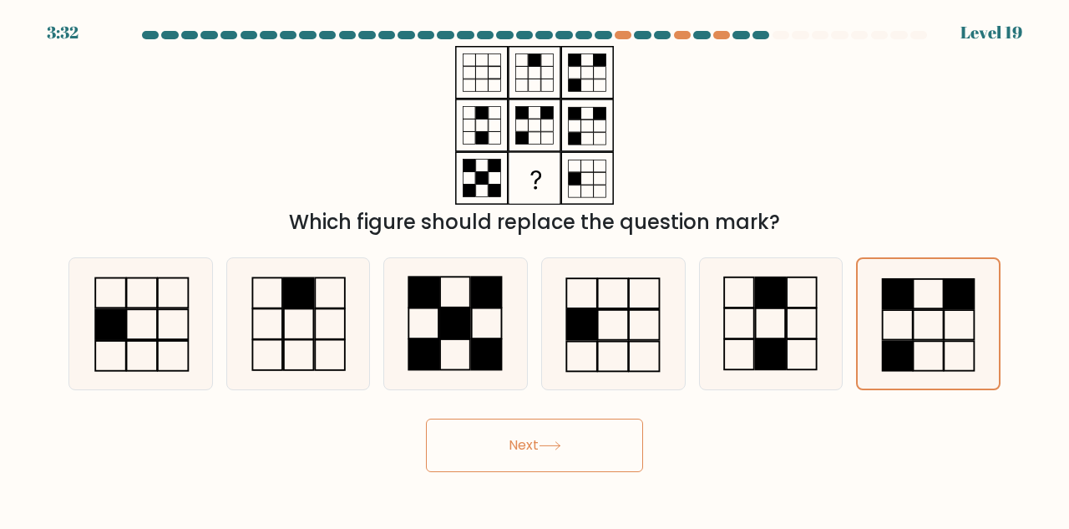
click at [580, 447] on button "Next" at bounding box center [534, 444] width 217 height 53
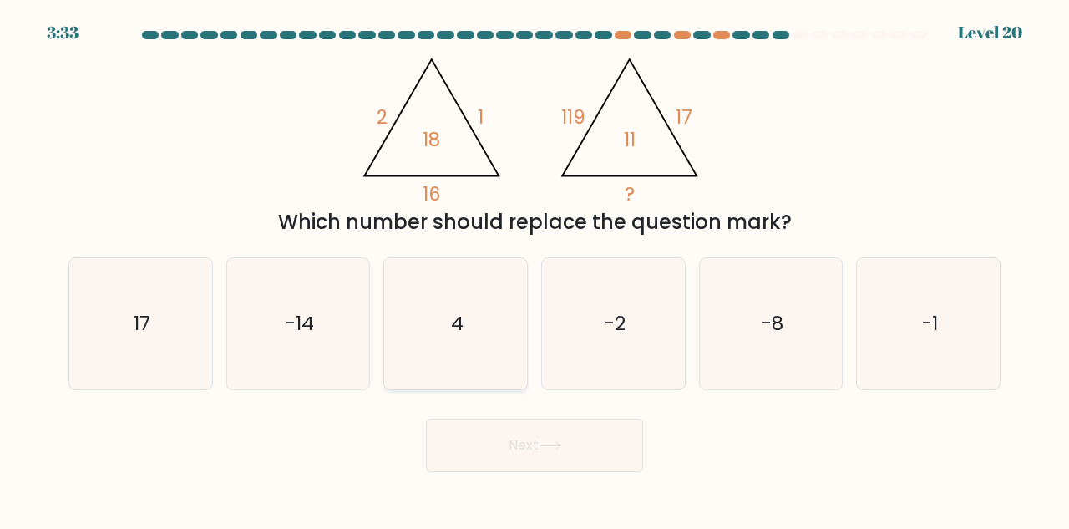
click at [512, 301] on icon "4" at bounding box center [455, 323] width 131 height 131
click at [534, 269] on input "c. 4" at bounding box center [534, 267] width 1 height 4
radio input "true"
click at [508, 435] on button "Next" at bounding box center [534, 444] width 217 height 53
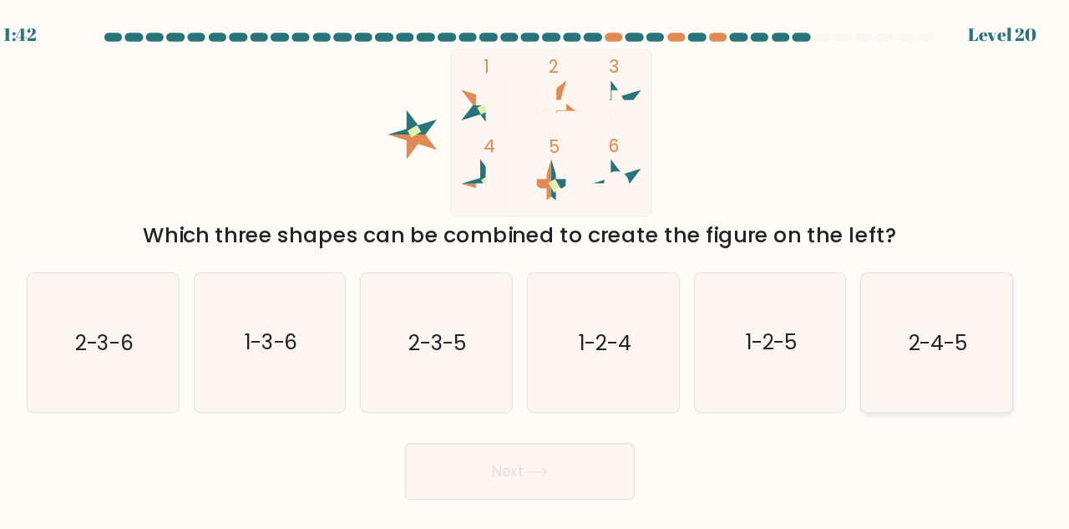
click at [899, 329] on icon "2-4-5" at bounding box center [928, 323] width 131 height 131
click at [535, 269] on input "f. 2-4-5" at bounding box center [534, 267] width 1 height 4
radio input "true"
click at [597, 443] on button "Next" at bounding box center [534, 444] width 217 height 53
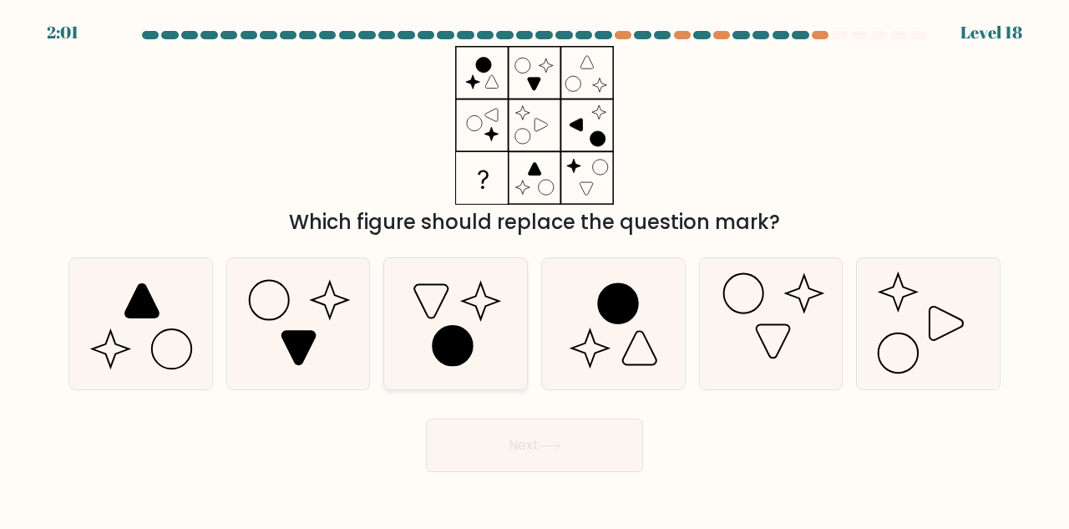
click at [457, 302] on icon at bounding box center [455, 323] width 131 height 131
click at [534, 269] on input "c." at bounding box center [534, 267] width 1 height 4
radio input "true"
click at [550, 453] on button "Next" at bounding box center [534, 444] width 217 height 53
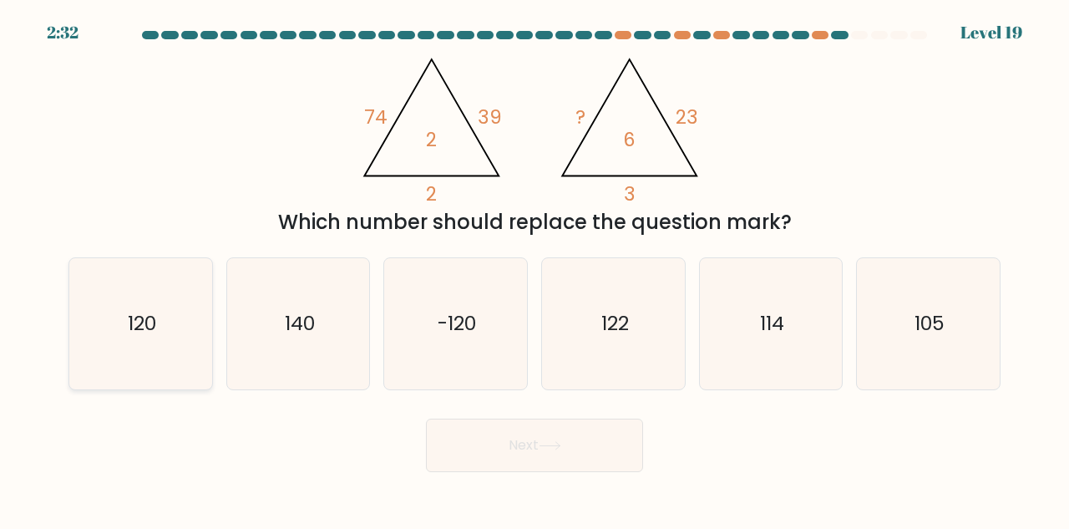
click at [167, 342] on icon "120" at bounding box center [140, 323] width 131 height 131
click at [534, 269] on input "a. 120" at bounding box center [534, 267] width 1 height 4
radio input "true"
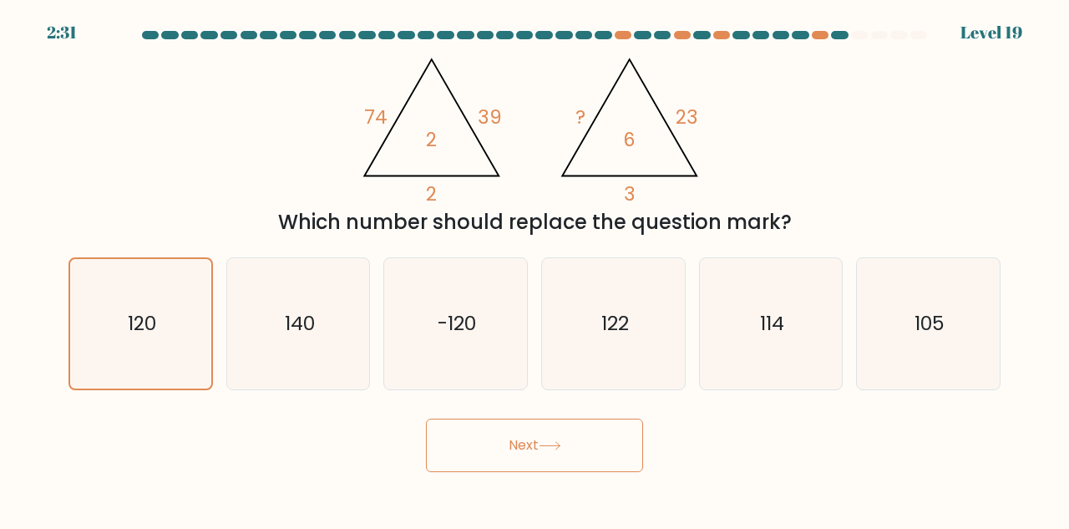
click at [477, 439] on button "Next" at bounding box center [534, 444] width 217 height 53
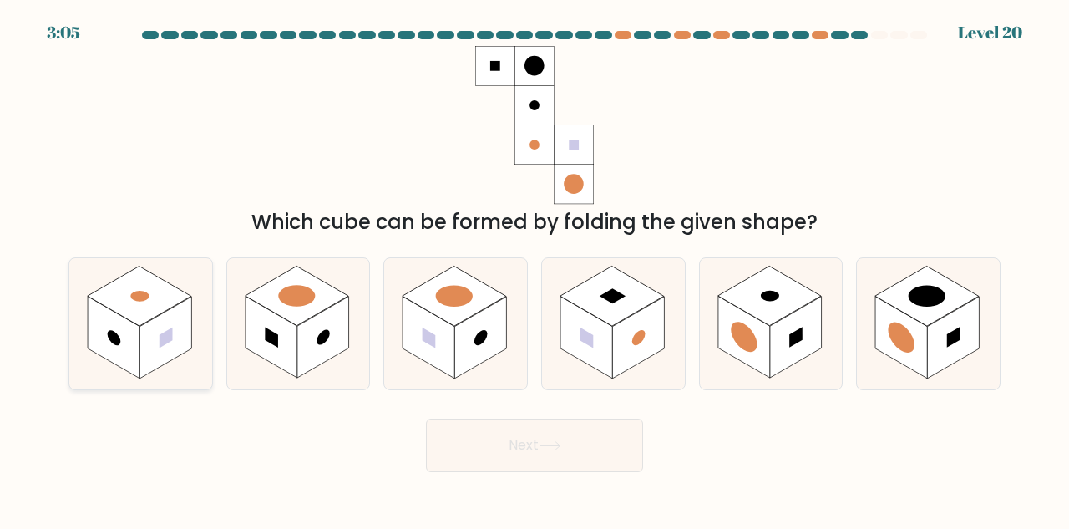
click at [144, 364] on rect at bounding box center [165, 337] width 52 height 82
click at [534, 269] on input "a." at bounding box center [534, 267] width 1 height 4
radio input "true"
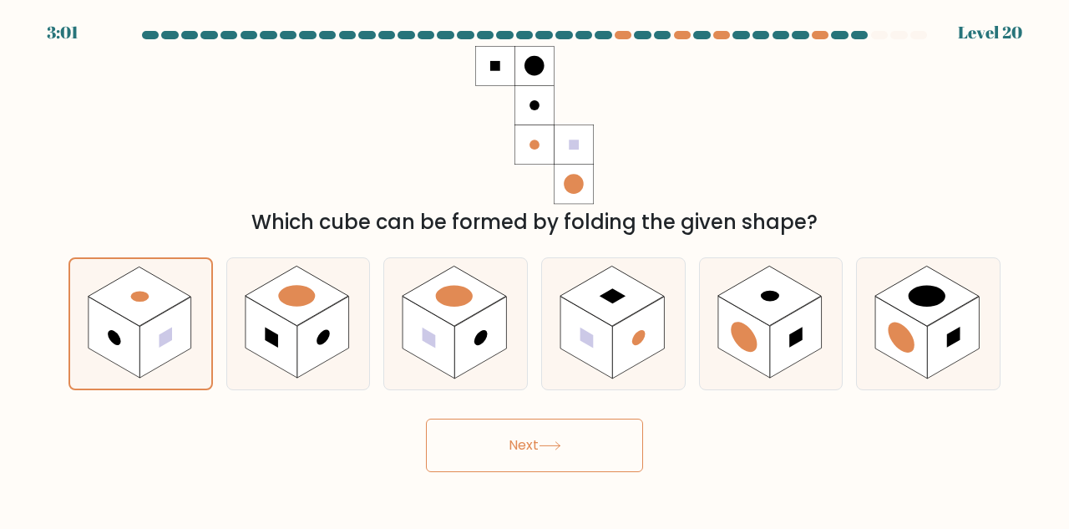
click at [515, 457] on button "Next" at bounding box center [534, 444] width 217 height 53
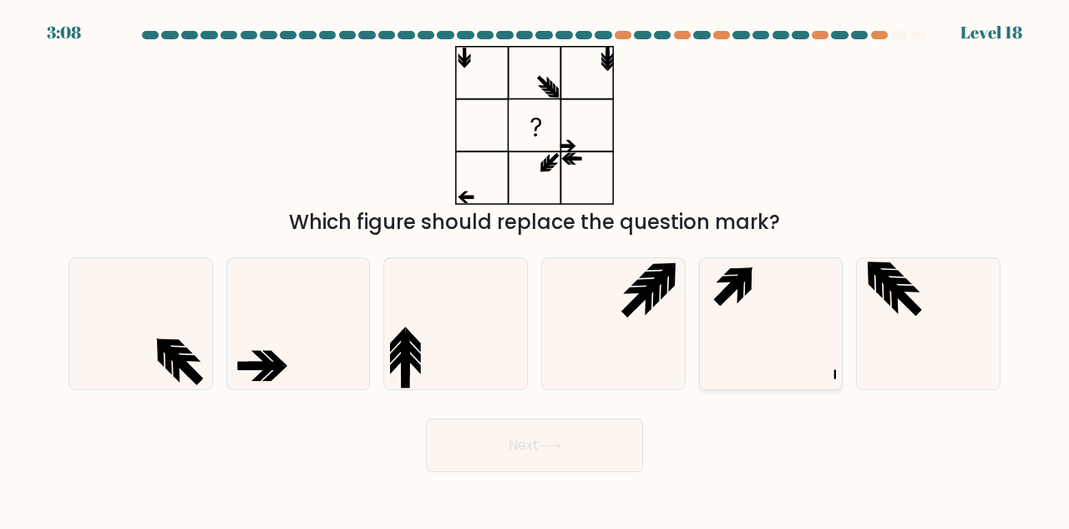
click at [788, 345] on icon at bounding box center [771, 323] width 131 height 131
click at [535, 269] on input "e." at bounding box center [534, 267] width 1 height 4
radio input "true"
click at [538, 491] on body "3:07 Level 18" at bounding box center [534, 264] width 1069 height 529
click at [576, 434] on button "Next" at bounding box center [534, 444] width 217 height 53
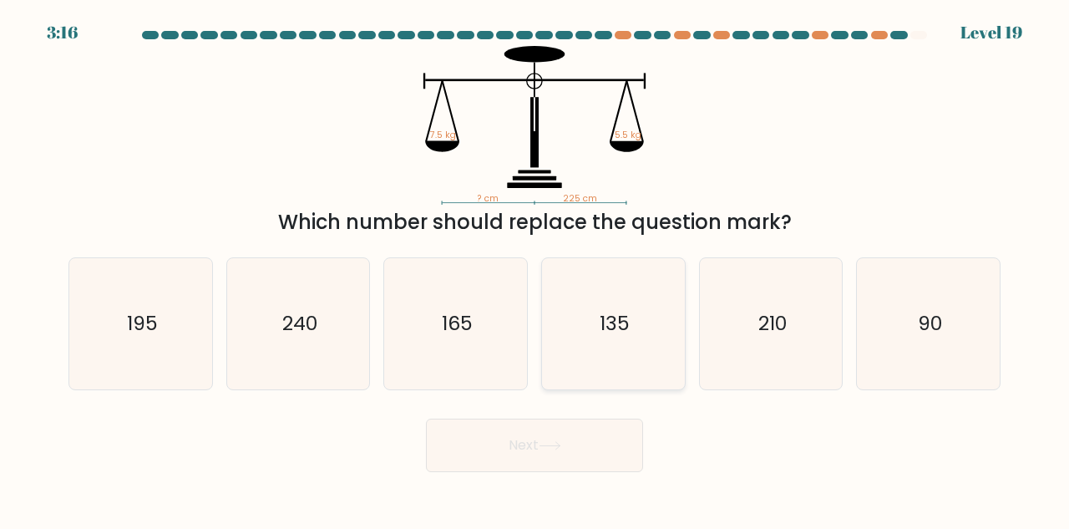
click at [590, 344] on icon "135" at bounding box center [613, 323] width 131 height 131
click at [535, 269] on input "d. 135" at bounding box center [534, 267] width 1 height 4
radio input "true"
click at [499, 453] on button "Next" at bounding box center [534, 444] width 217 height 53
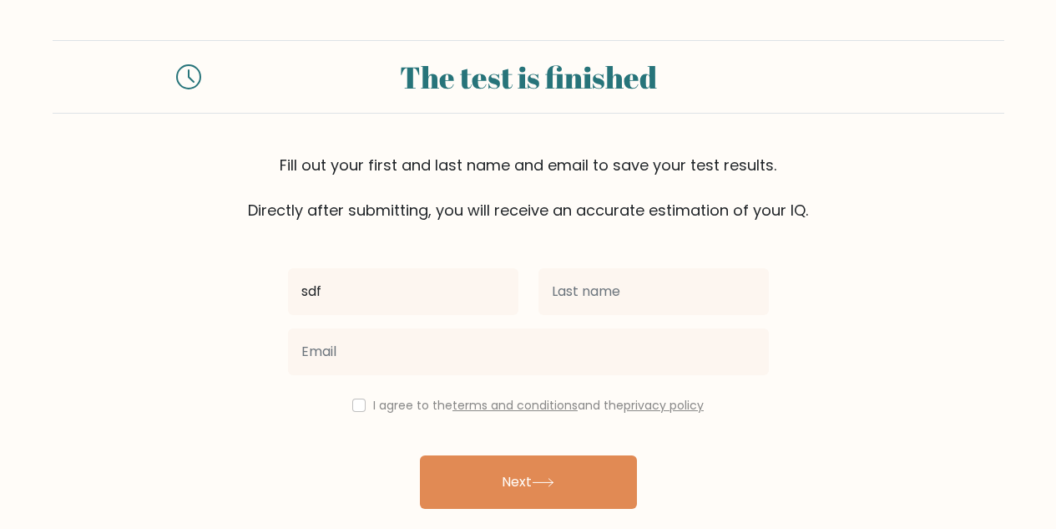
type input "sdf"
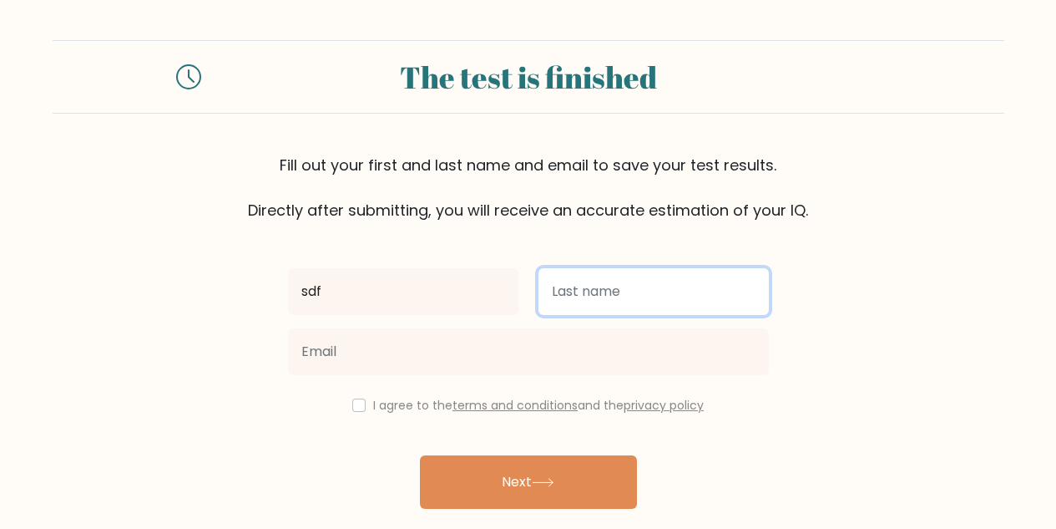
click at [548, 308] on input "text" at bounding box center [654, 291] width 230 height 47
click at [548, 308] on input "asdf" at bounding box center [654, 291] width 230 height 47
type input "asdf"
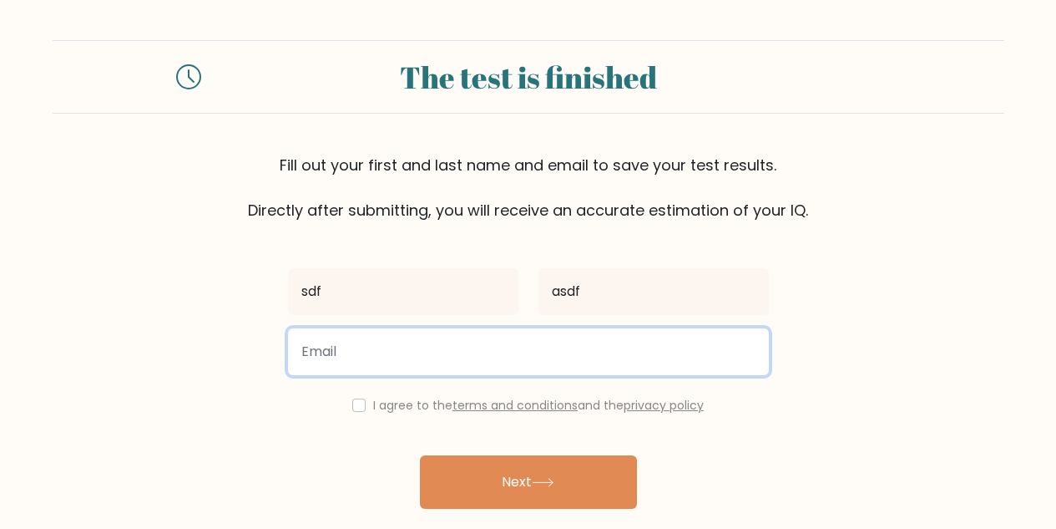
click at [501, 339] on input "email" at bounding box center [528, 351] width 481 height 47
type input "asdf@arab.com"
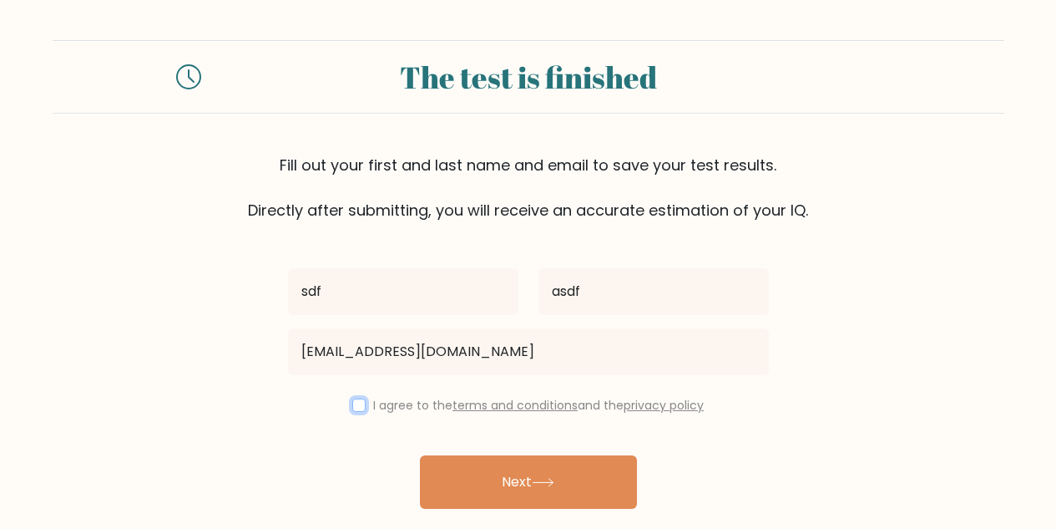
click at [356, 399] on input "checkbox" at bounding box center [358, 404] width 13 height 13
checkbox input "true"
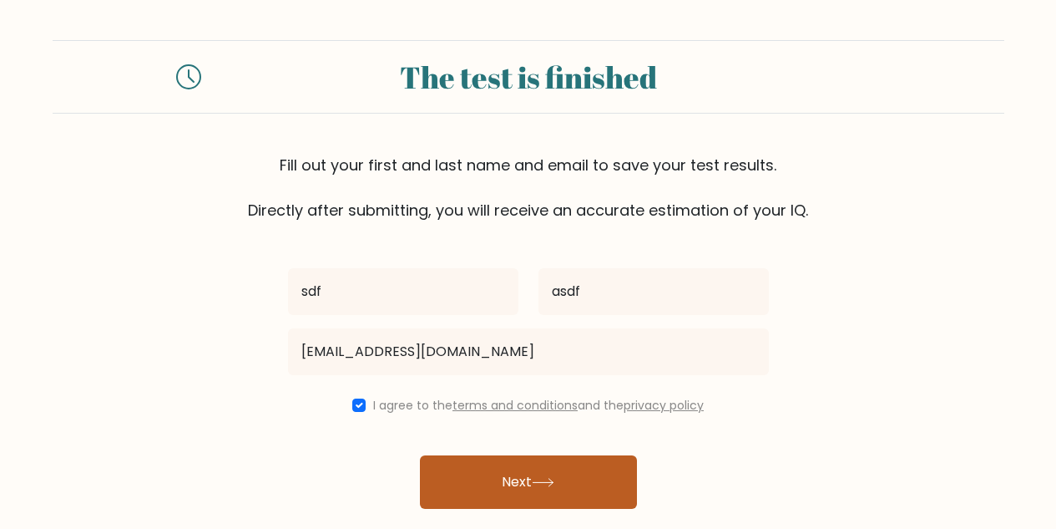
click at [491, 486] on button "Next" at bounding box center [528, 481] width 217 height 53
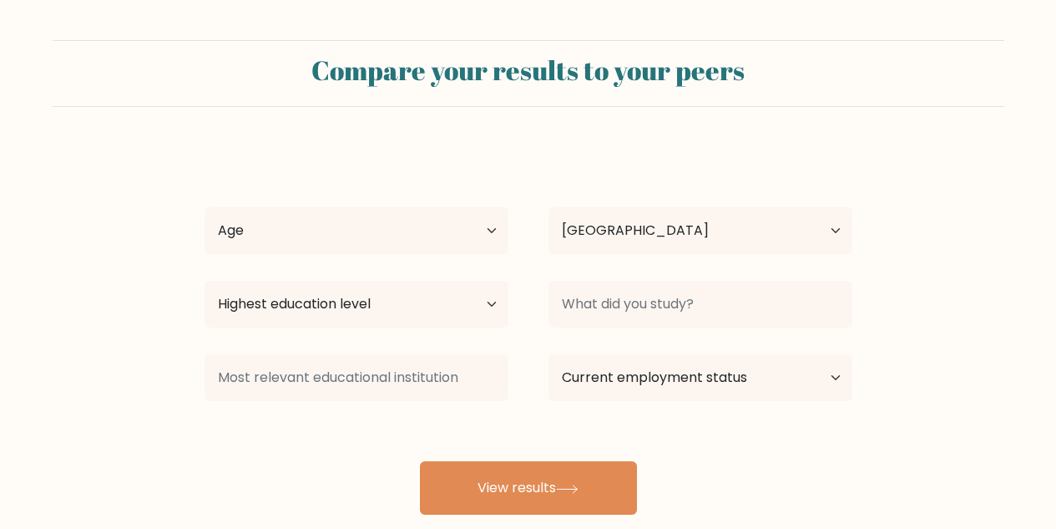
select select "CO"
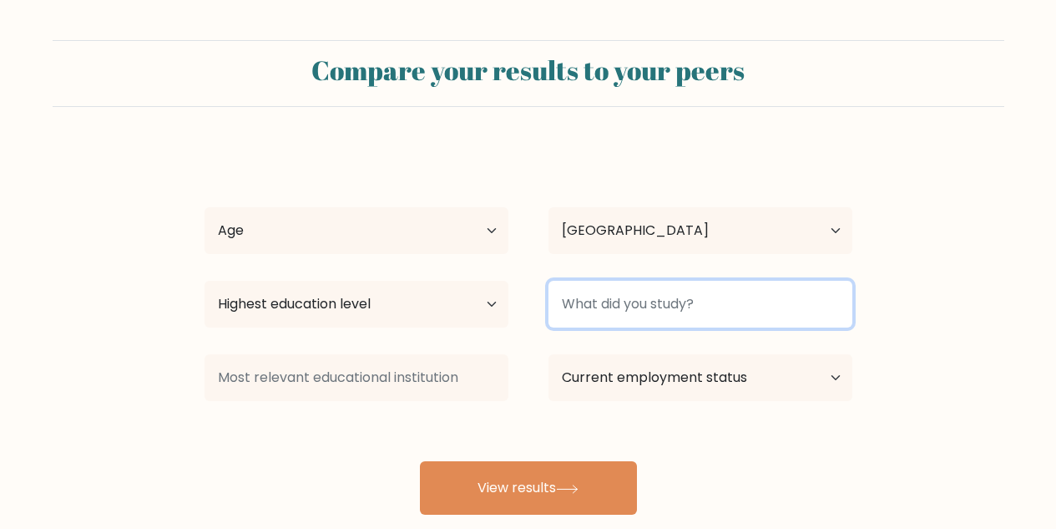
click at [611, 312] on input at bounding box center [701, 304] width 304 height 47
type input "nothing"
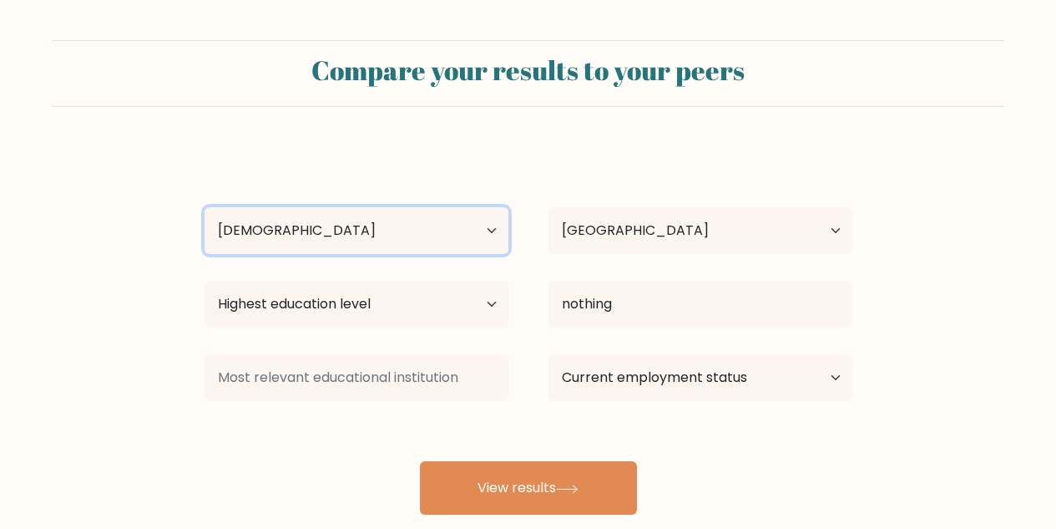
click at [205, 207] on select "Age Under 18 years old 18-24 years old 25-34 years old 35-44 years old 45-54 ye…" at bounding box center [357, 230] width 304 height 47
select select "18_24"
click at [205, 207] on select "Age Under 18 years old 18-24 years old 25-34 years old 35-44 years old 45-54 ye…" at bounding box center [357, 230] width 304 height 47
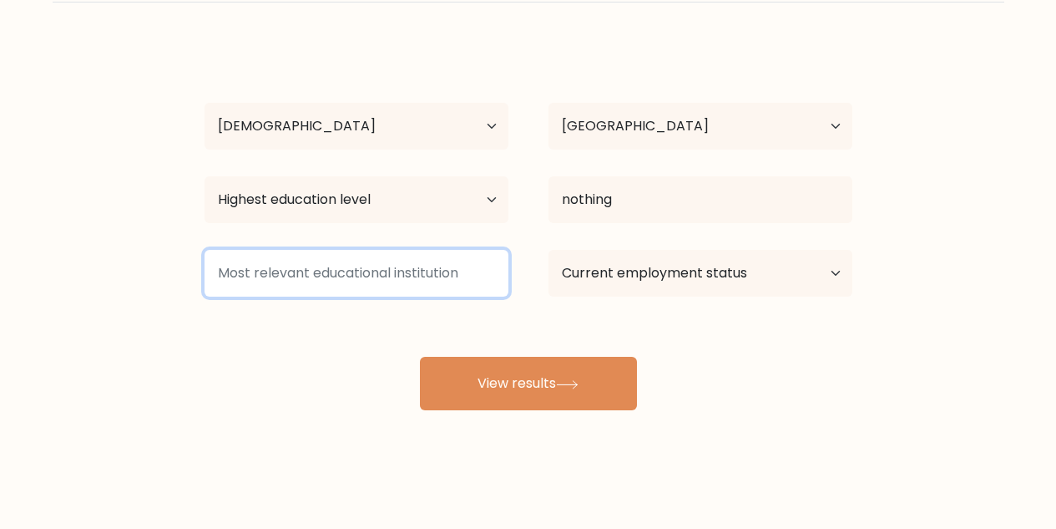
click at [445, 291] on input at bounding box center [357, 273] width 304 height 47
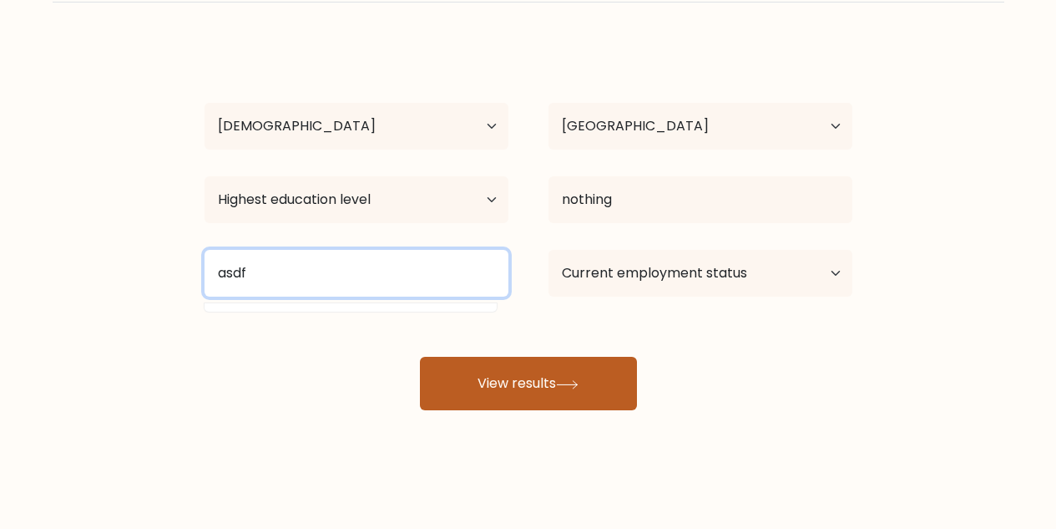
type input "asdf"
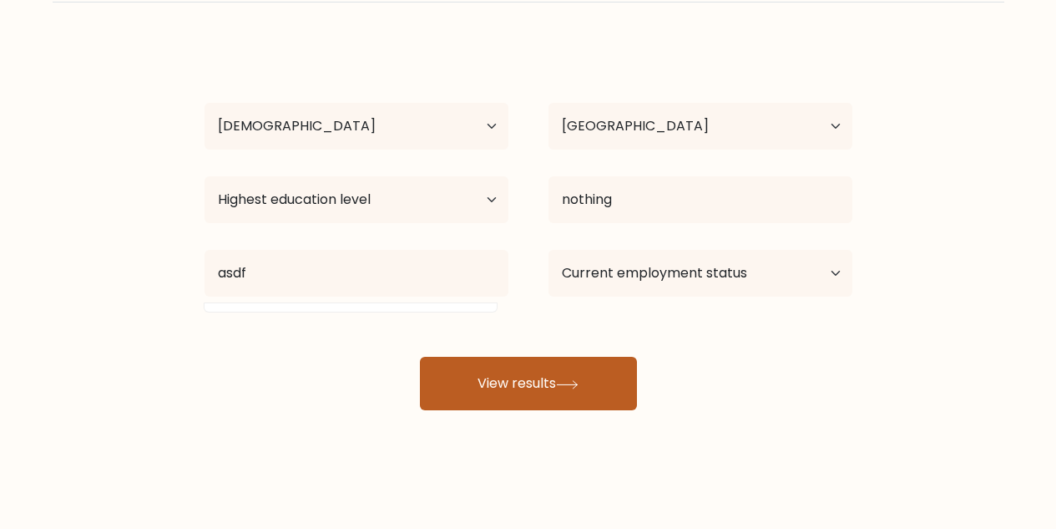
click at [481, 386] on button "View results" at bounding box center [528, 383] width 217 height 53
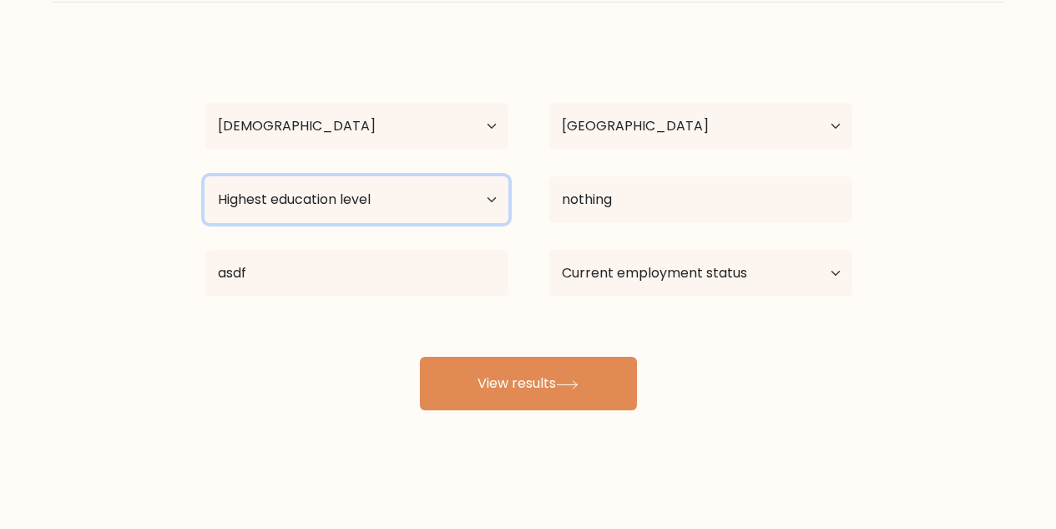
select select "upper_secondary"
click at [205, 176] on select "Highest education level No schooling Primary Lower Secondary Upper Secondary Oc…" at bounding box center [357, 199] width 304 height 47
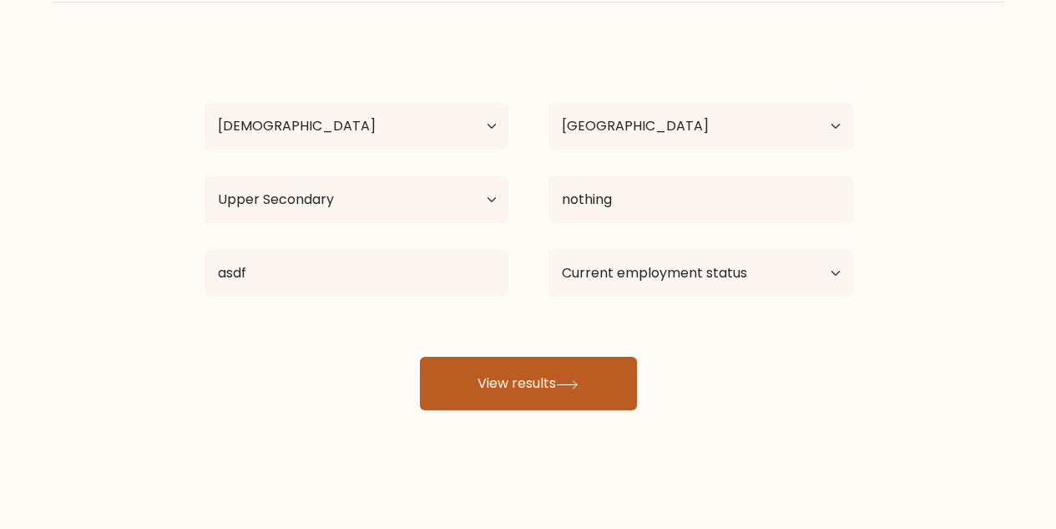
click at [519, 392] on button "View results" at bounding box center [528, 383] width 217 height 53
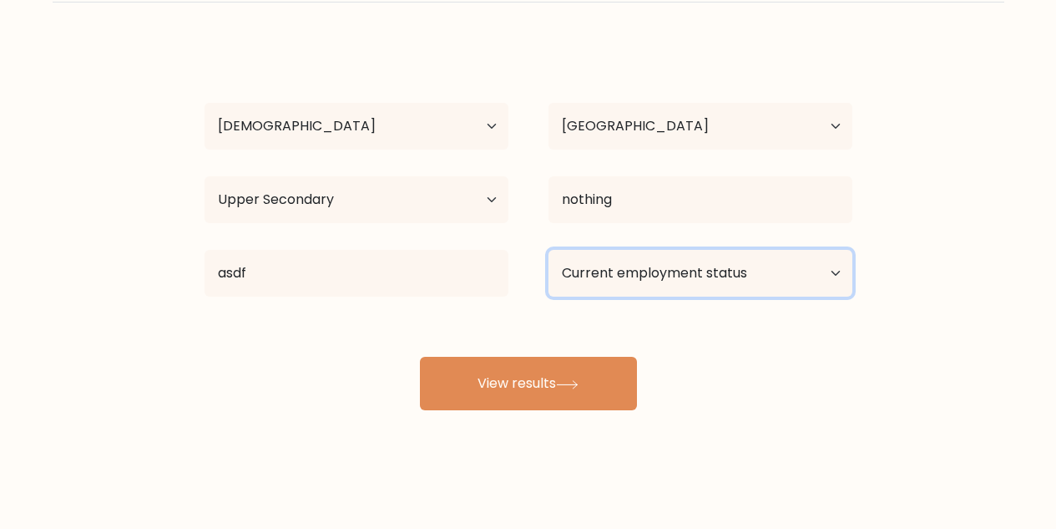
select select "student"
click at [549, 250] on select "Current employment status Employed Student Retired Other / prefer not to answer" at bounding box center [701, 273] width 304 height 47
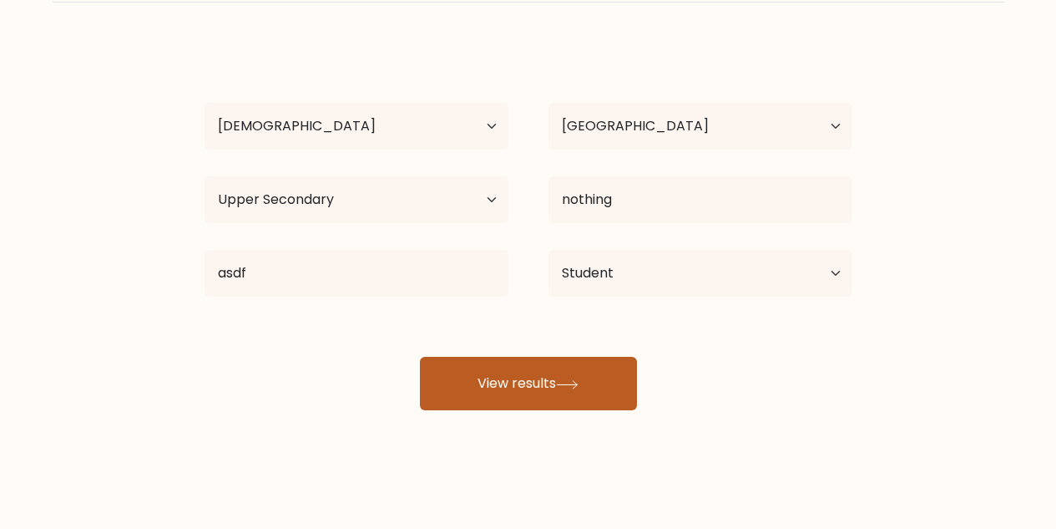
click at [572, 387] on icon at bounding box center [567, 384] width 23 height 9
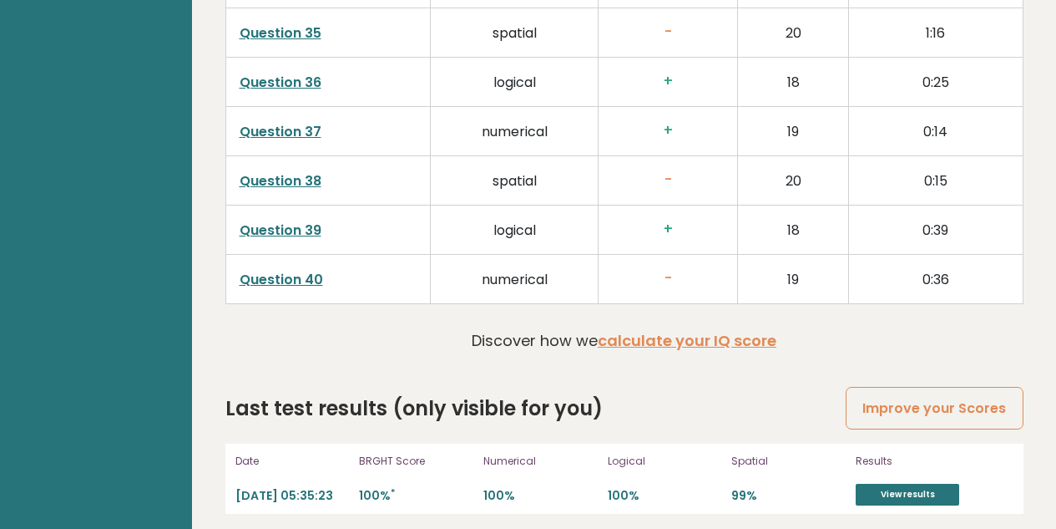
scroll to position [4332, 0]
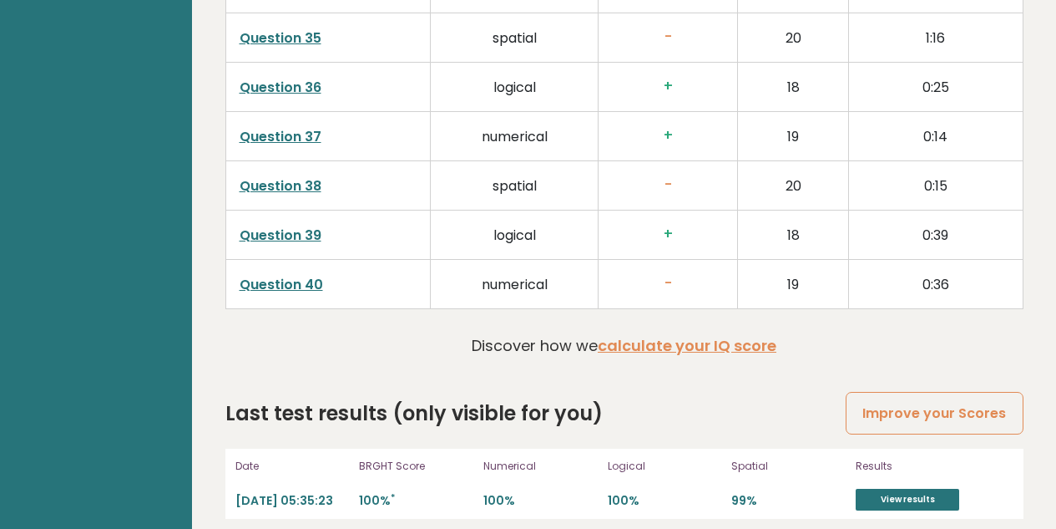
click at [321, 286] on td "Question 40" at bounding box center [327, 283] width 205 height 49
click at [317, 286] on link "Question 40" at bounding box center [282, 284] width 84 height 19
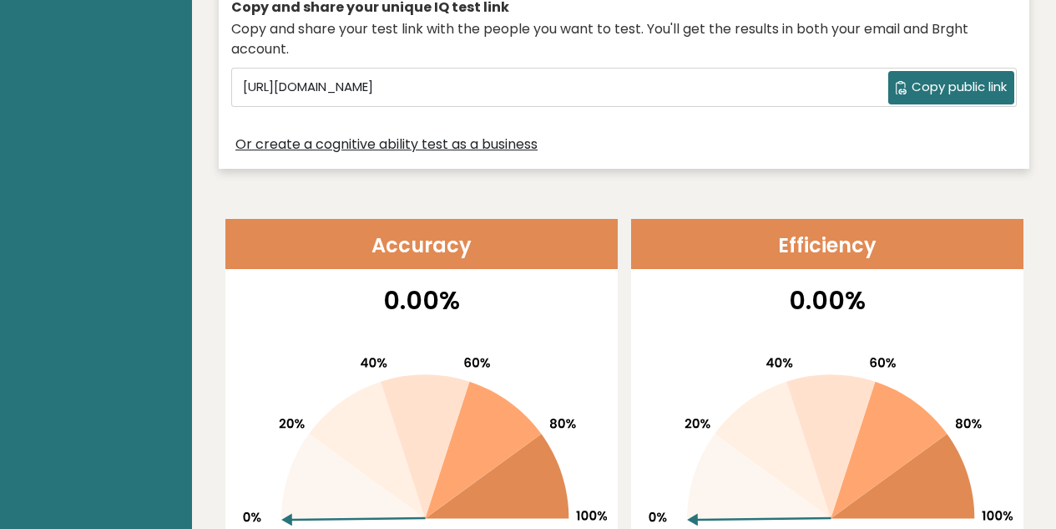
scroll to position [0, 0]
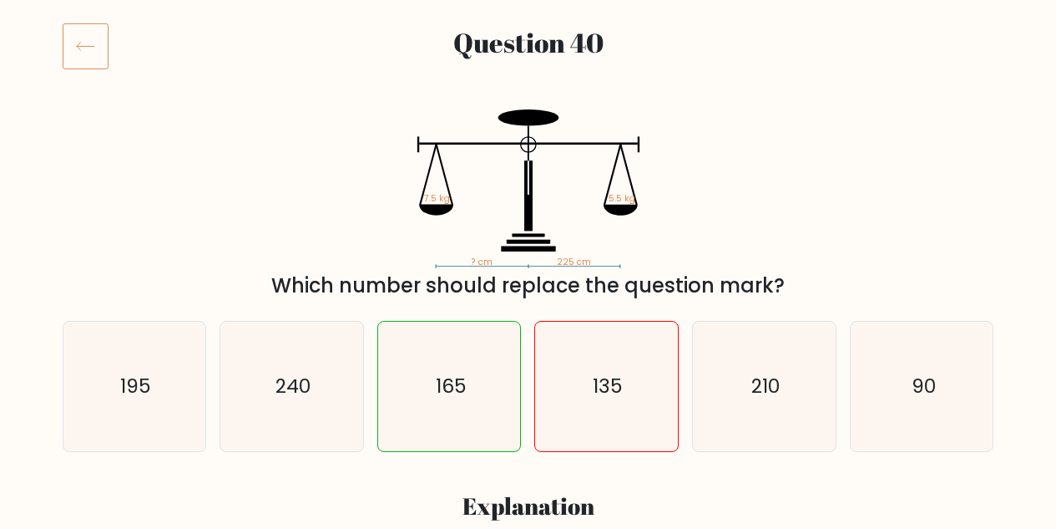
scroll to position [212, 0]
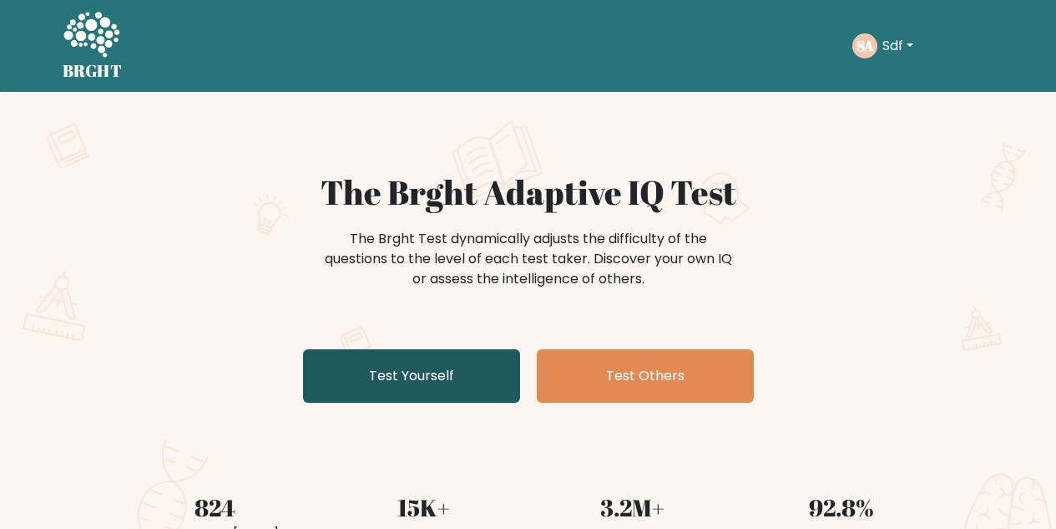
click at [385, 372] on link "Test Yourself" at bounding box center [411, 375] width 217 height 53
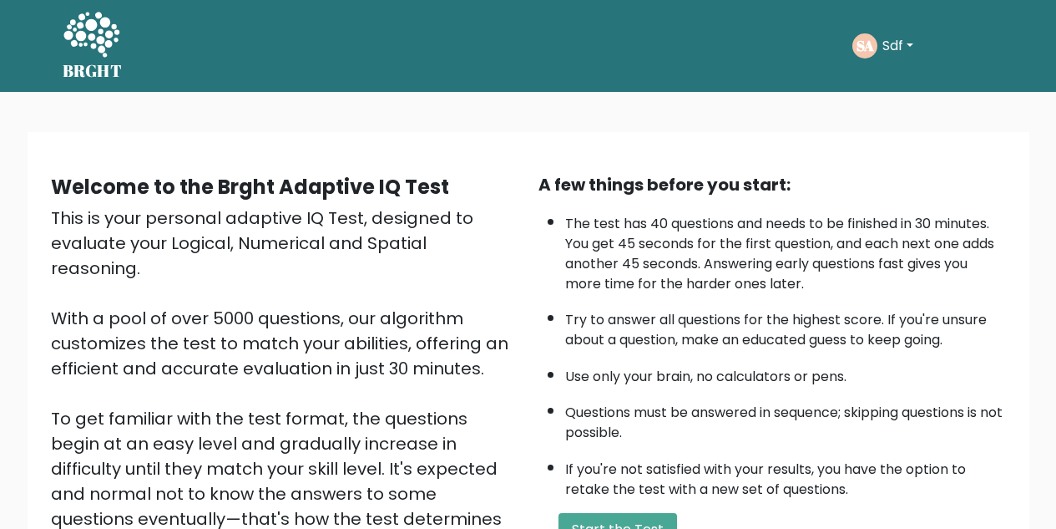
scroll to position [236, 0]
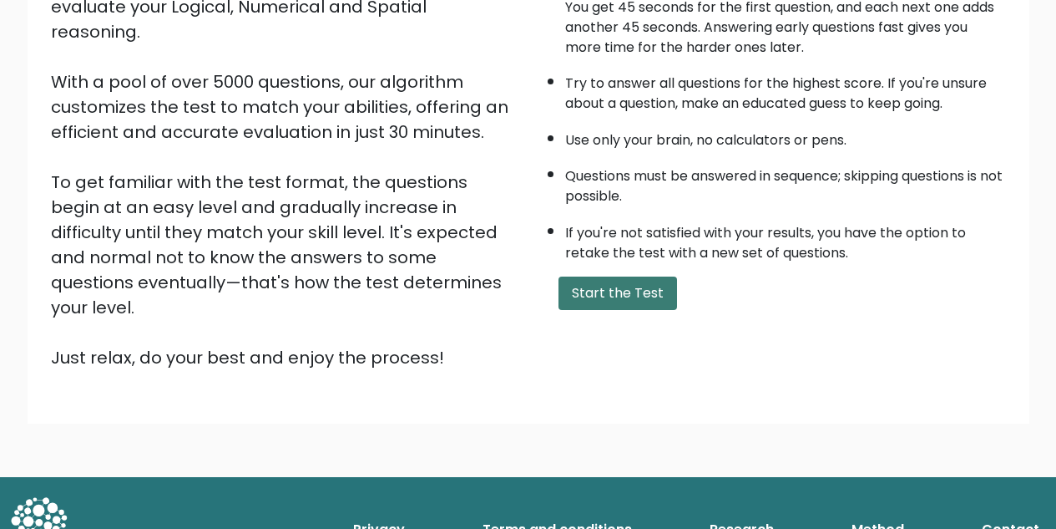
click at [617, 289] on button "Start the Test" at bounding box center [618, 292] width 119 height 33
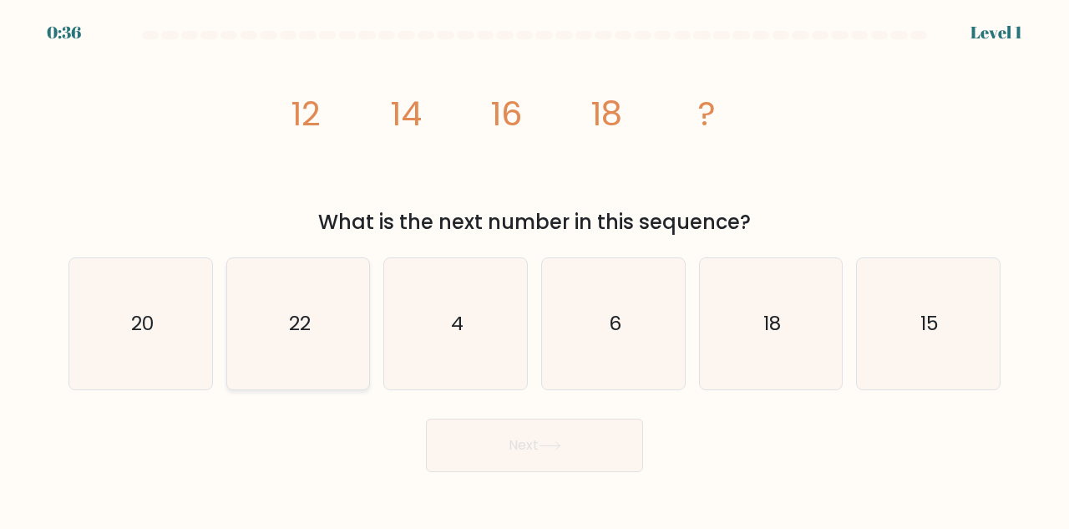
click at [287, 322] on icon "22" at bounding box center [298, 323] width 131 height 131
click at [534, 269] on input "b. 22" at bounding box center [534, 267] width 1 height 4
radio input "true"
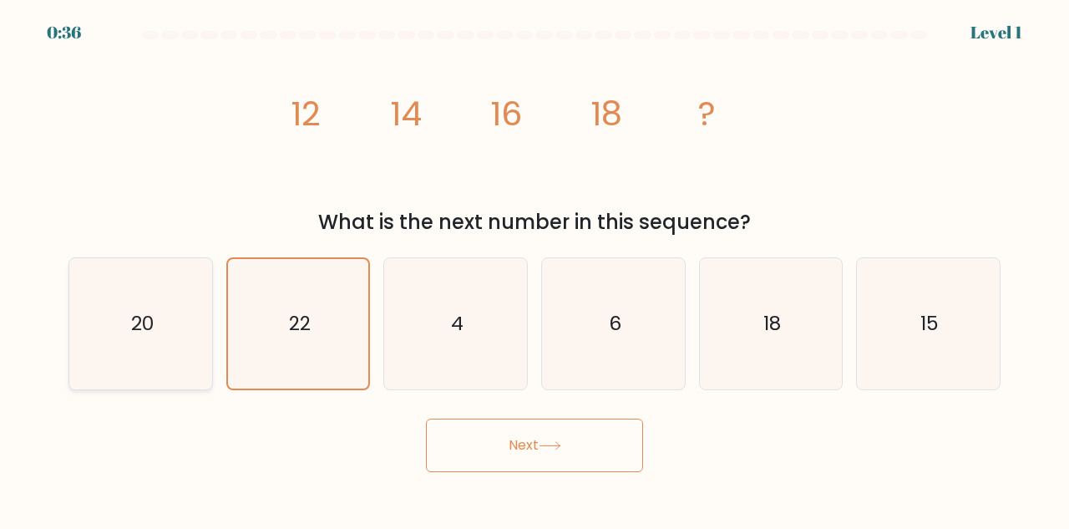
click at [165, 335] on icon "20" at bounding box center [140, 323] width 131 height 131
click at [534, 269] on input "a. 20" at bounding box center [534, 267] width 1 height 4
radio input "true"
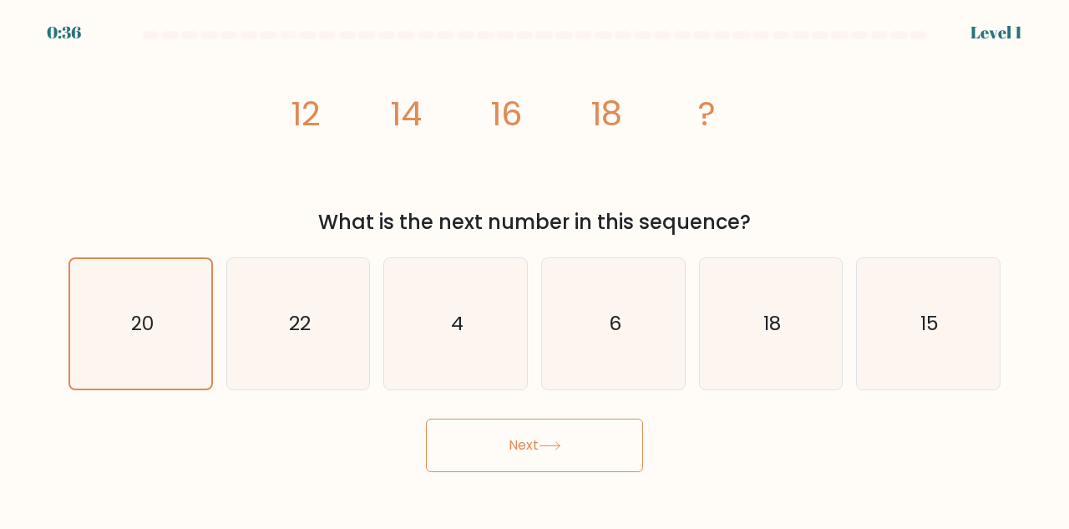
click at [478, 447] on button "Next" at bounding box center [534, 444] width 217 height 53
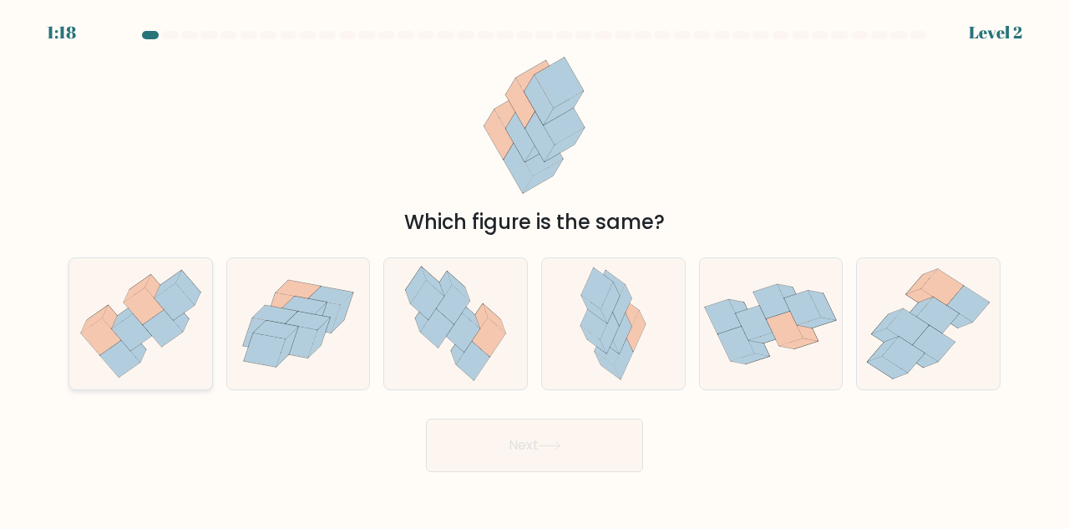
click at [180, 321] on icon at bounding box center [176, 313] width 24 height 35
click at [534, 269] on input "a." at bounding box center [534, 267] width 1 height 4
radio input "true"
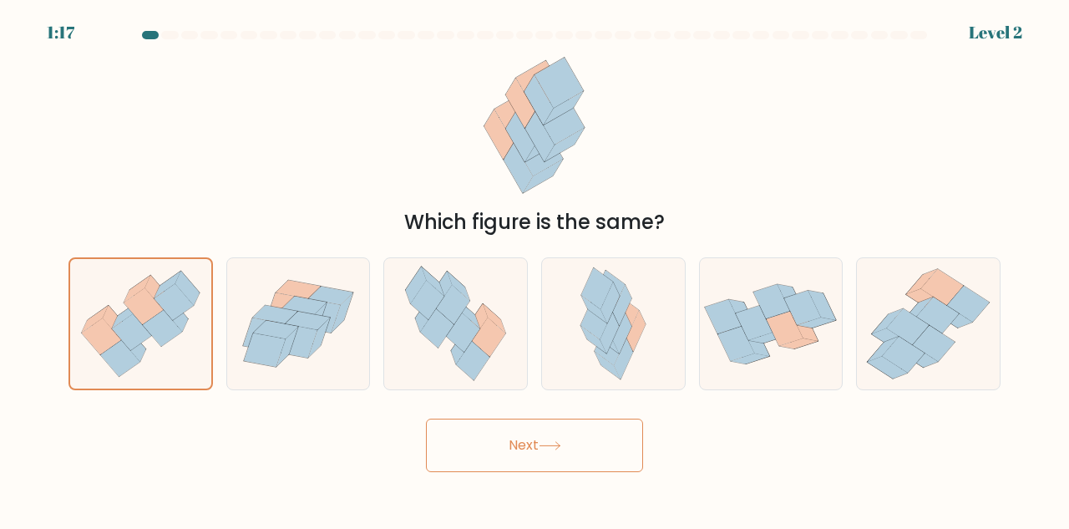
click at [525, 442] on button "Next" at bounding box center [534, 444] width 217 height 53
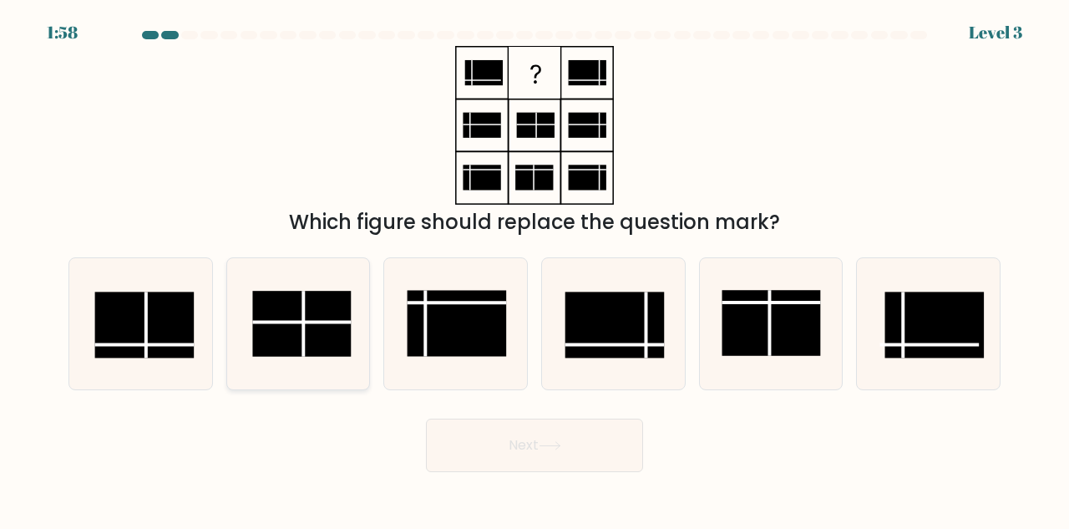
click at [305, 361] on icon at bounding box center [298, 323] width 131 height 131
click at [534, 269] on input "b." at bounding box center [534, 267] width 1 height 4
radio input "true"
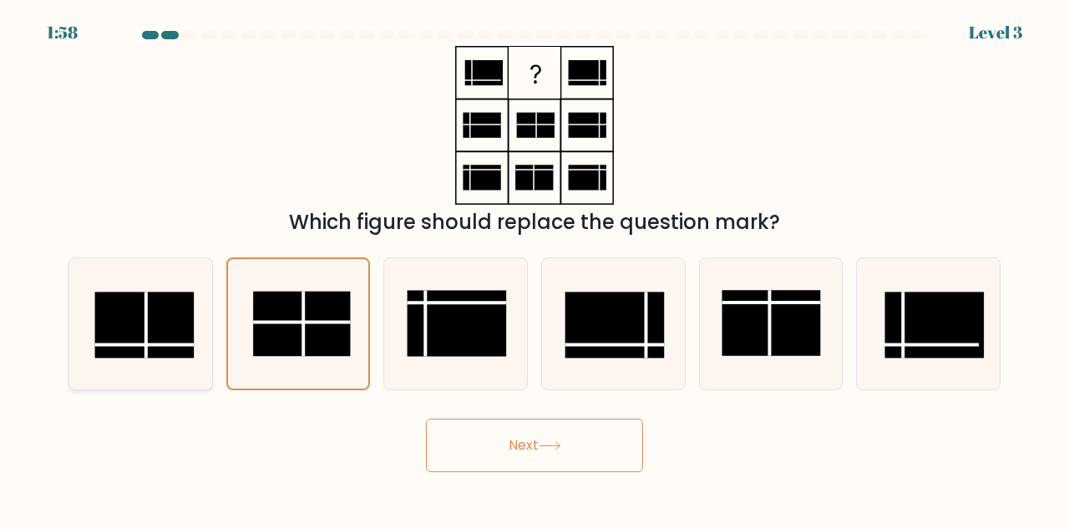
click at [192, 351] on rect at bounding box center [144, 324] width 99 height 66
click at [534, 269] on input "a." at bounding box center [534, 267] width 1 height 4
radio input "true"
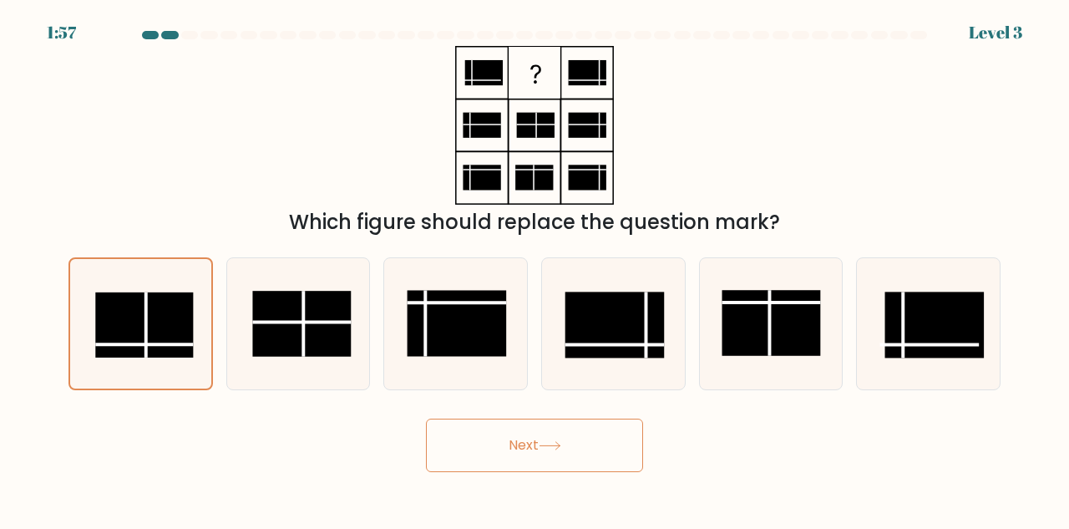
click at [543, 470] on button "Next" at bounding box center [534, 444] width 217 height 53
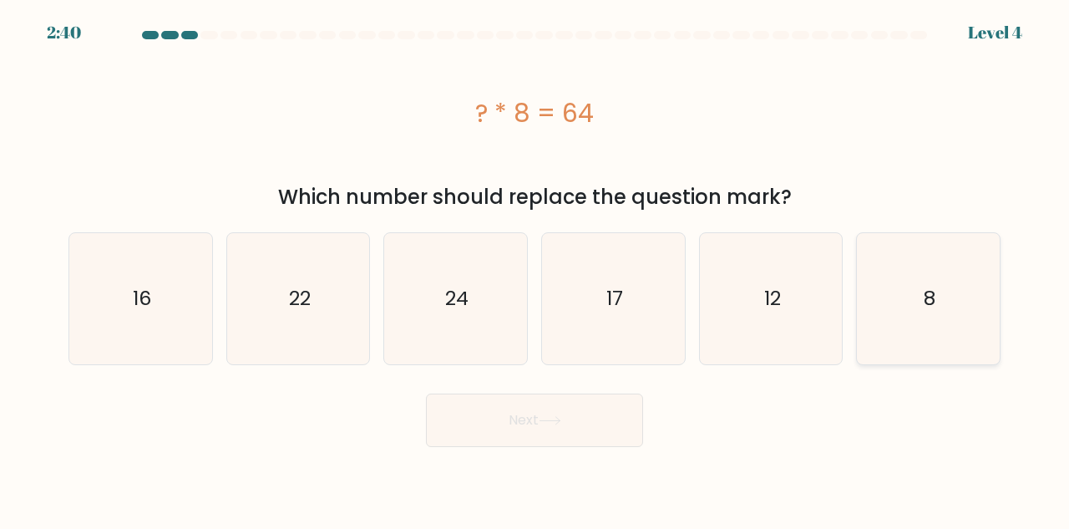
click at [901, 314] on icon "8" at bounding box center [928, 298] width 131 height 131
click at [535, 269] on input "f. 8" at bounding box center [534, 267] width 1 height 4
radio input "true"
click at [604, 409] on button "Next" at bounding box center [534, 419] width 217 height 53
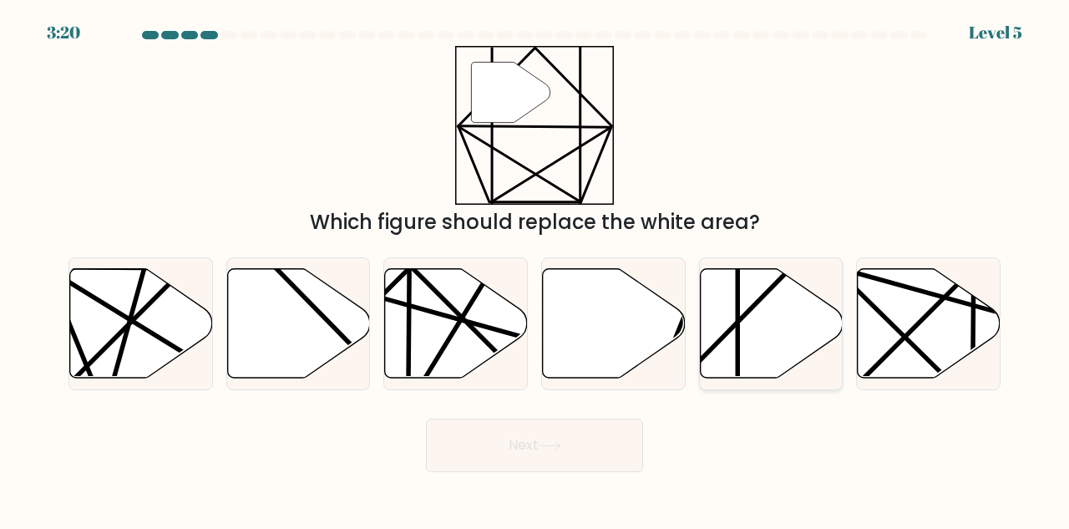
click at [780, 346] on icon at bounding box center [771, 322] width 143 height 109
click at [535, 269] on input "e." at bounding box center [534, 267] width 1 height 4
radio input "true"
click at [561, 448] on icon at bounding box center [550, 445] width 23 height 9
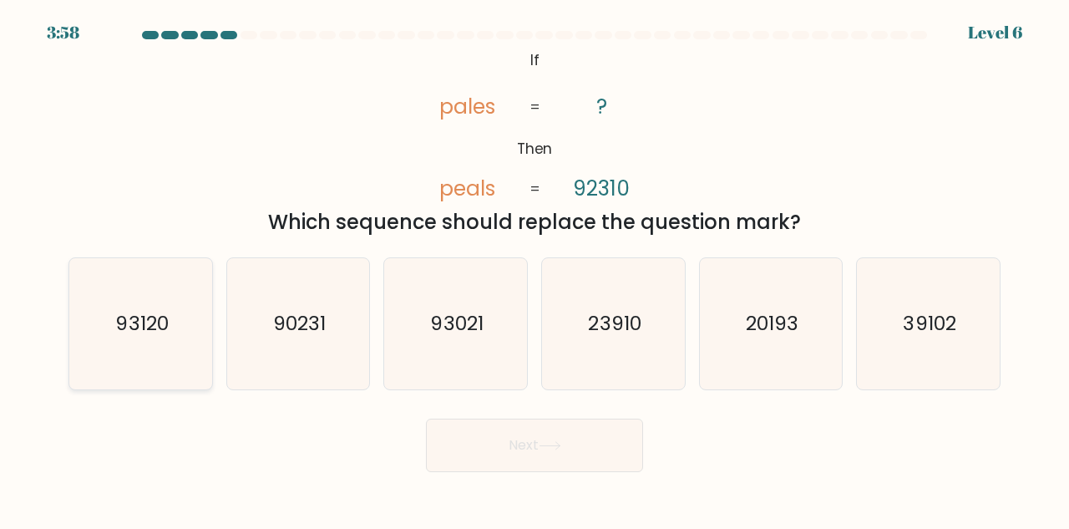
click at [185, 315] on icon "93120" at bounding box center [140, 323] width 131 height 131
click at [534, 269] on input "a. 93120" at bounding box center [534, 267] width 1 height 4
radio input "true"
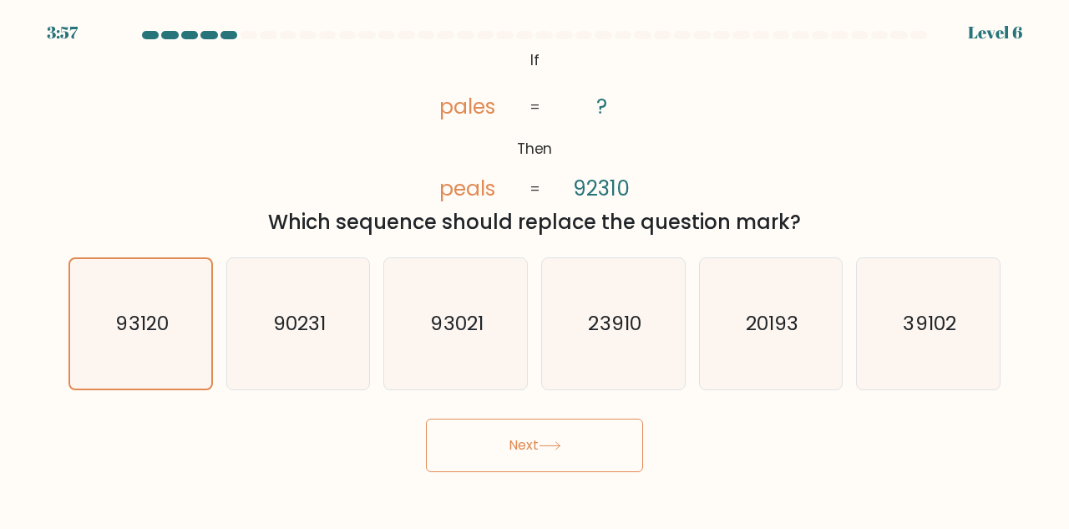
click at [538, 443] on button "Next" at bounding box center [534, 444] width 217 height 53
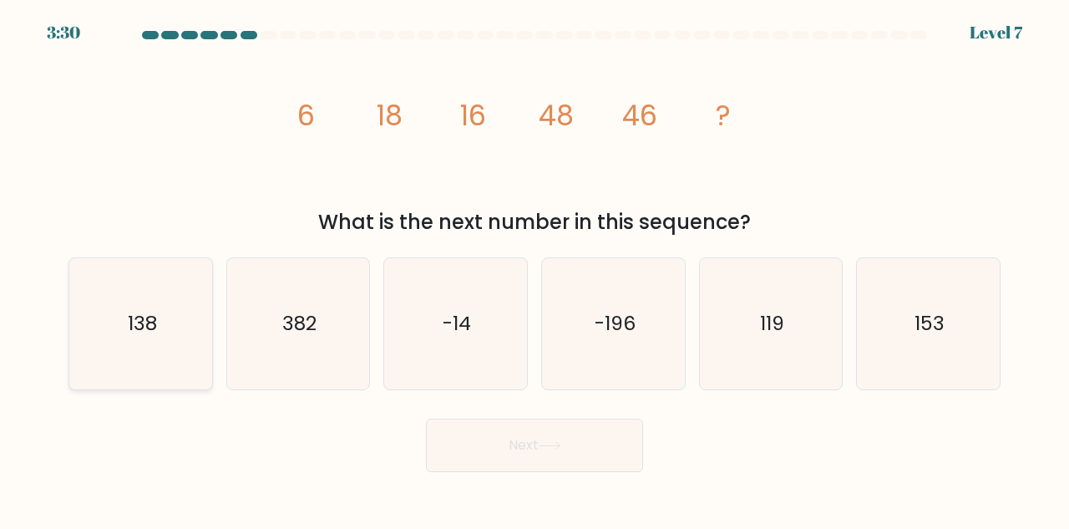
click at [143, 307] on icon "138" at bounding box center [140, 323] width 131 height 131
click at [534, 269] on input "a. 138" at bounding box center [534, 267] width 1 height 4
radio input "true"
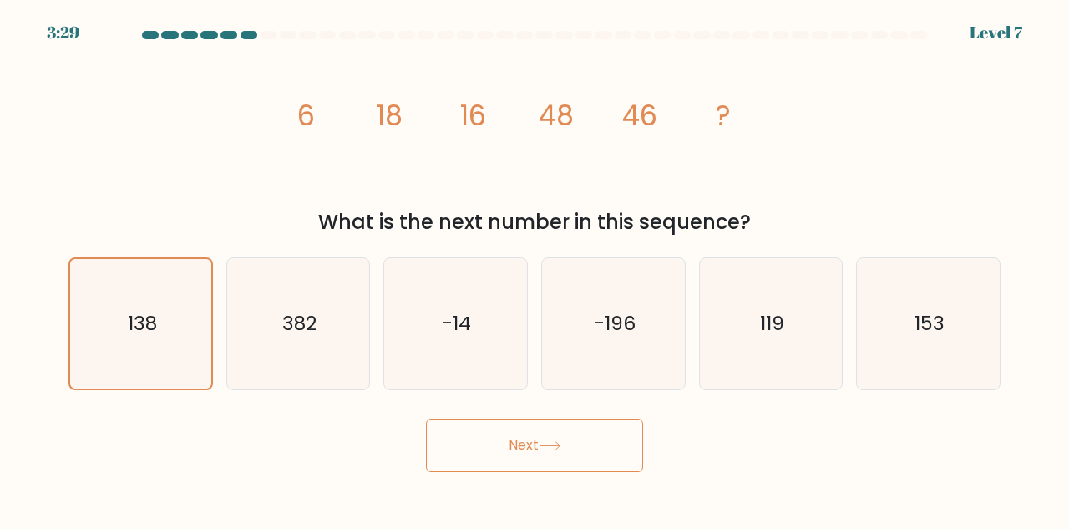
click at [494, 431] on button "Next" at bounding box center [534, 444] width 217 height 53
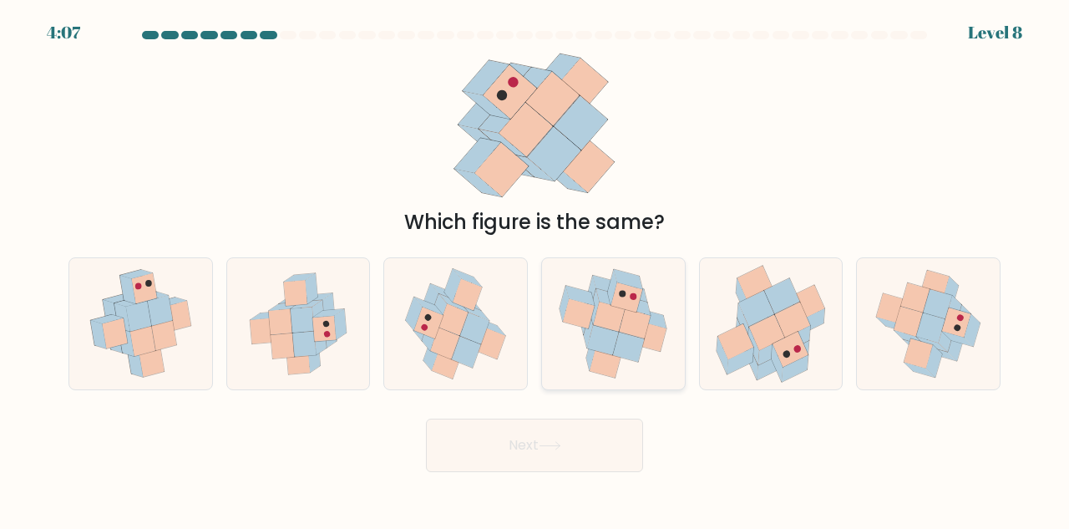
click at [649, 342] on icon at bounding box center [651, 336] width 32 height 30
click at [535, 269] on input "d." at bounding box center [534, 267] width 1 height 4
radio input "true"
click at [554, 449] on icon at bounding box center [550, 445] width 23 height 9
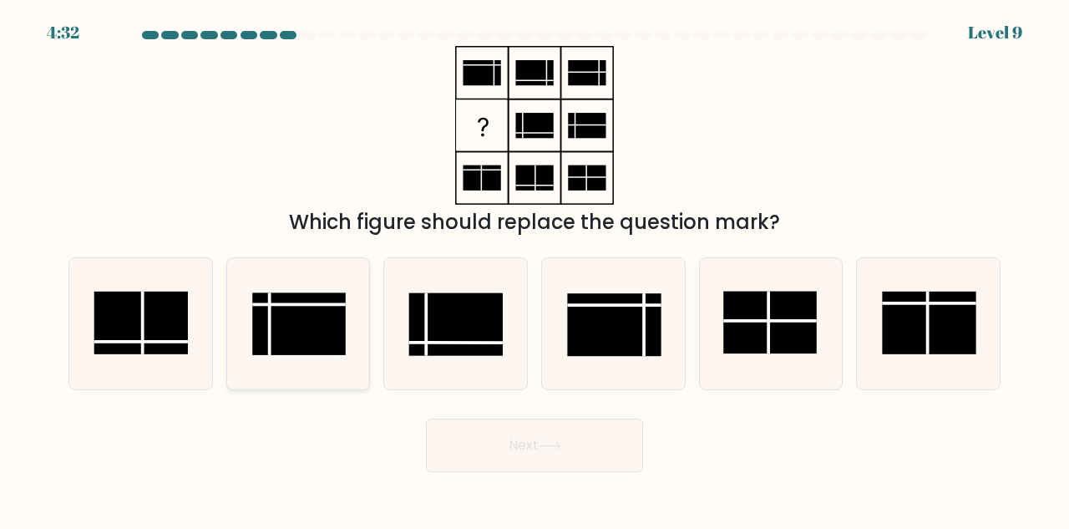
click at [303, 333] on rect at bounding box center [299, 324] width 94 height 63
click at [534, 269] on input "b." at bounding box center [534, 267] width 1 height 4
radio input "true"
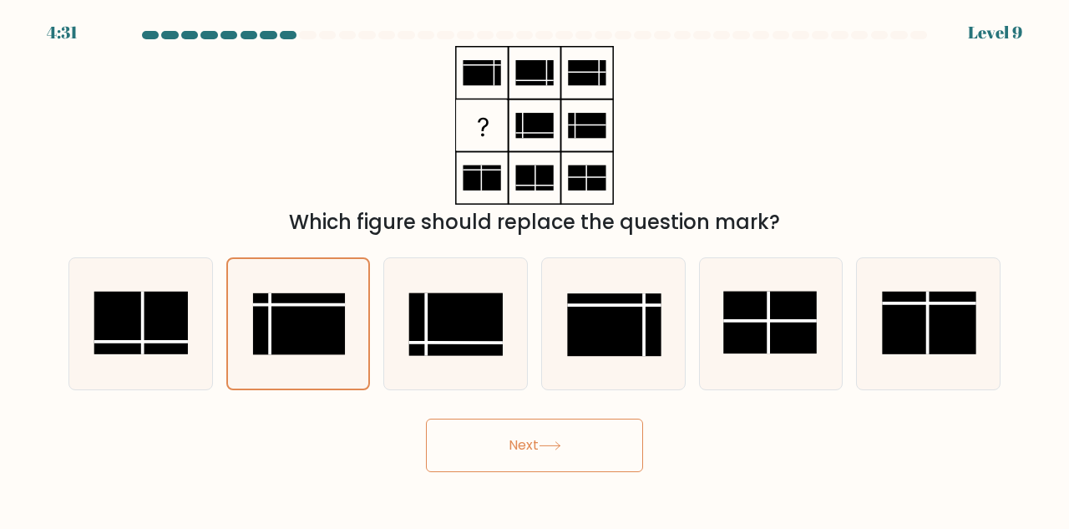
click at [544, 458] on button "Next" at bounding box center [534, 444] width 217 height 53
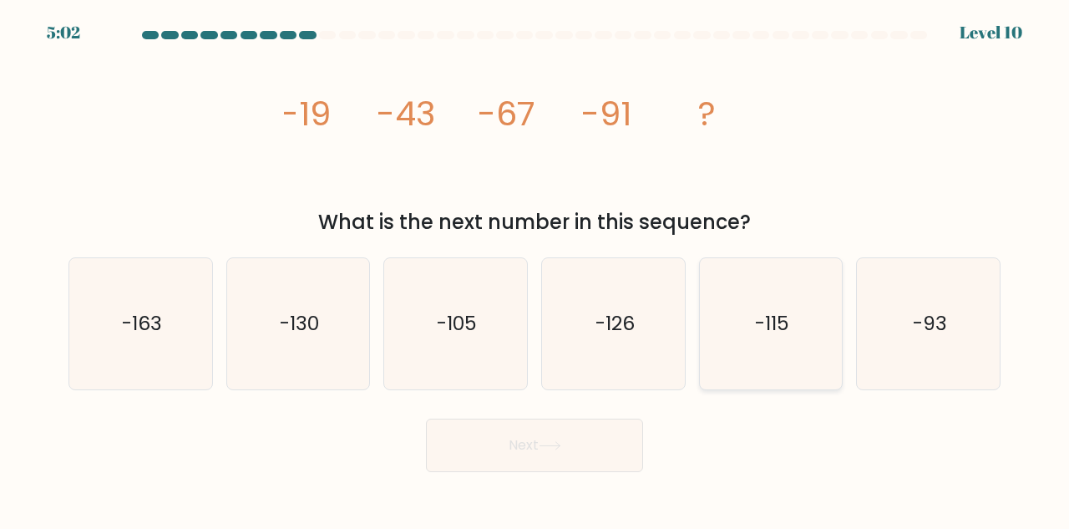
click at [834, 329] on icon "-115" at bounding box center [771, 323] width 131 height 131
click at [535, 269] on input "e. -115" at bounding box center [534, 267] width 1 height 4
radio input "true"
click at [494, 458] on button "Next" at bounding box center [534, 444] width 217 height 53
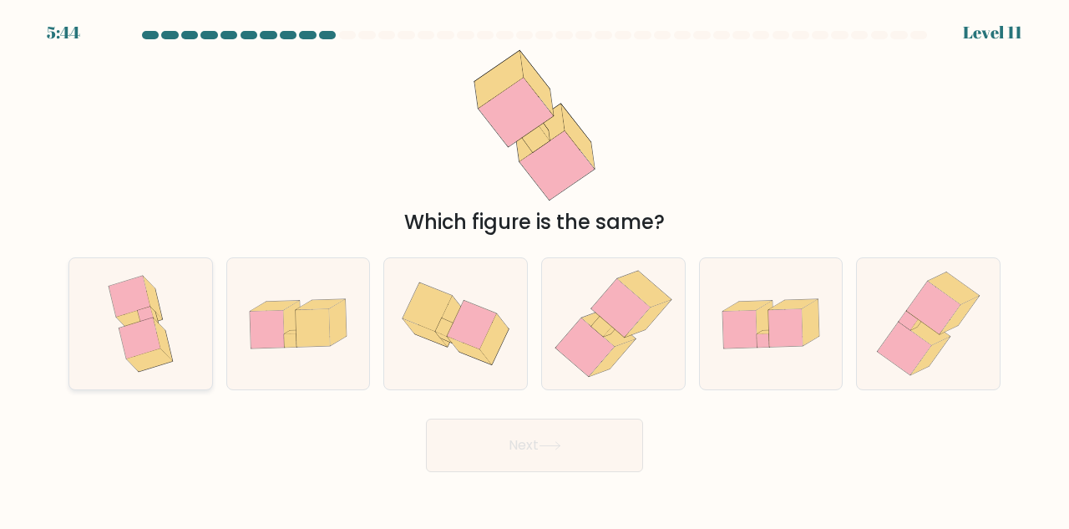
click at [172, 343] on icon at bounding box center [140, 323] width 99 height 131
click at [534, 269] on input "a." at bounding box center [534, 267] width 1 height 4
radio input "true"
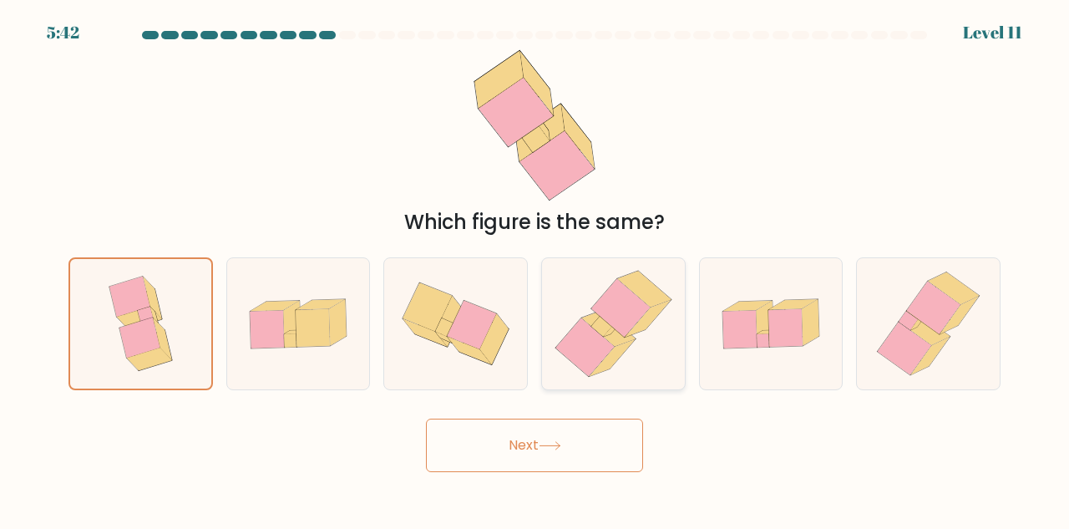
click at [651, 350] on icon at bounding box center [613, 323] width 128 height 131
click at [535, 269] on input "d." at bounding box center [534, 267] width 1 height 4
radio input "true"
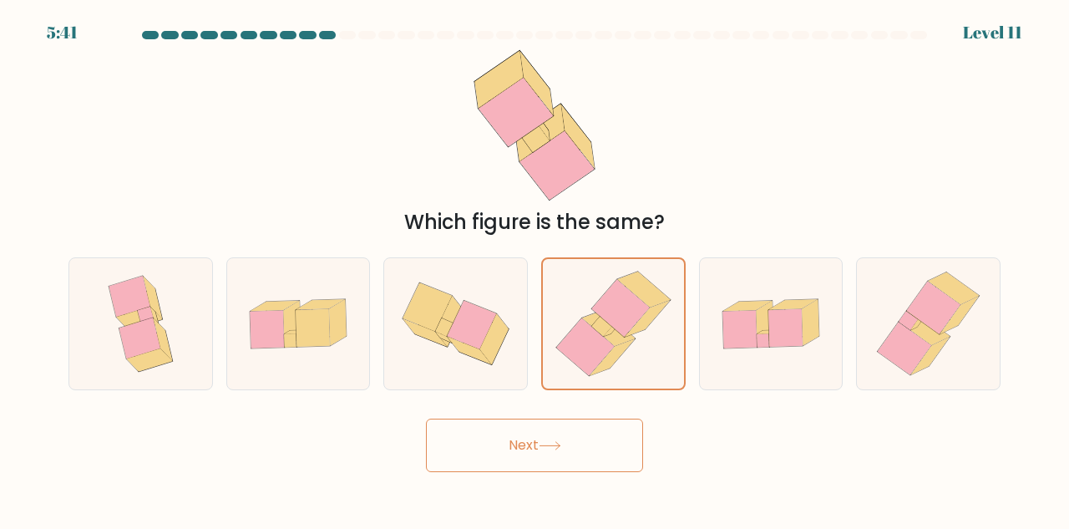
click at [550, 460] on button "Next" at bounding box center [534, 444] width 217 height 53
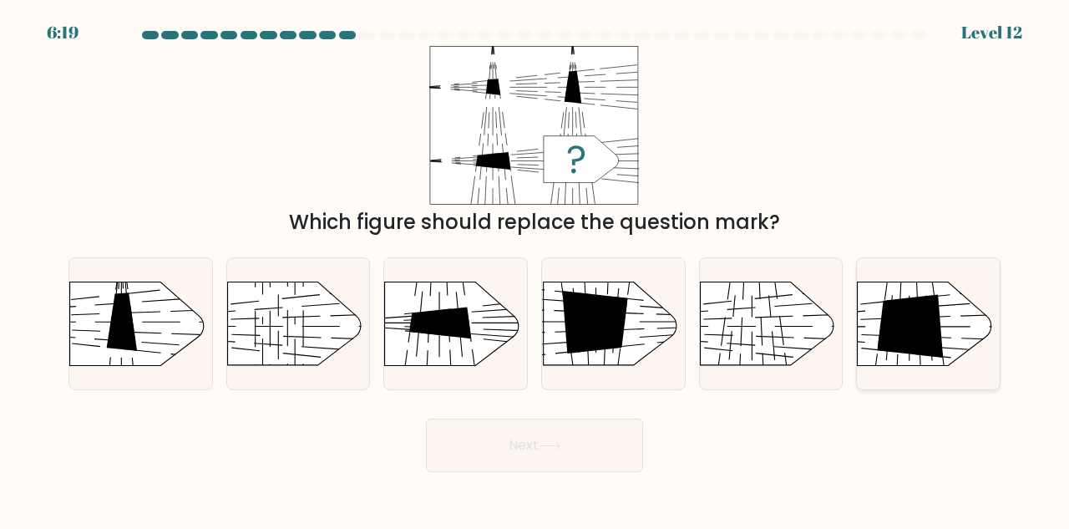
click at [876, 321] on rect at bounding box center [840, 263] width 371 height 282
click at [535, 269] on input "f." at bounding box center [534, 267] width 1 height 4
radio input "true"
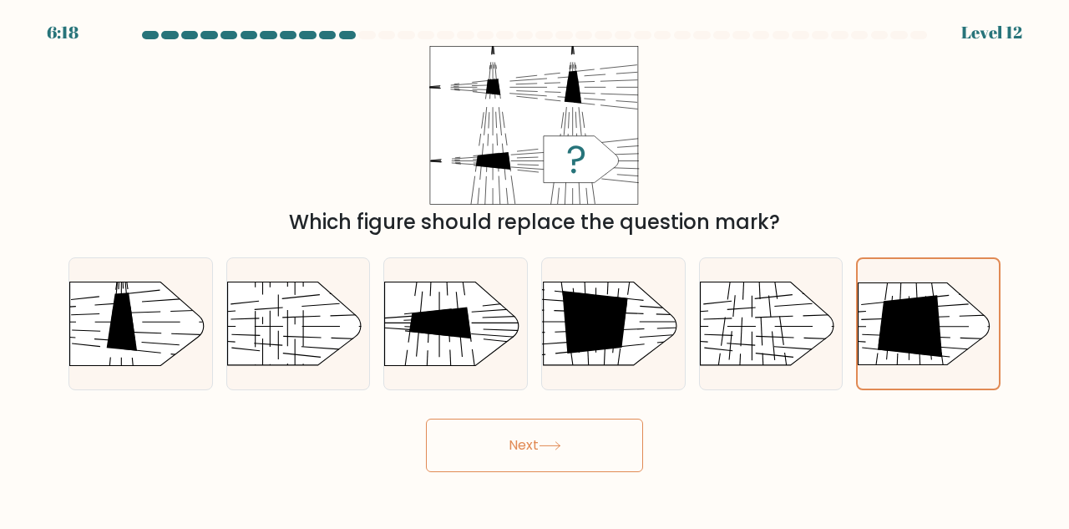
click at [589, 447] on button "Next" at bounding box center [534, 444] width 217 height 53
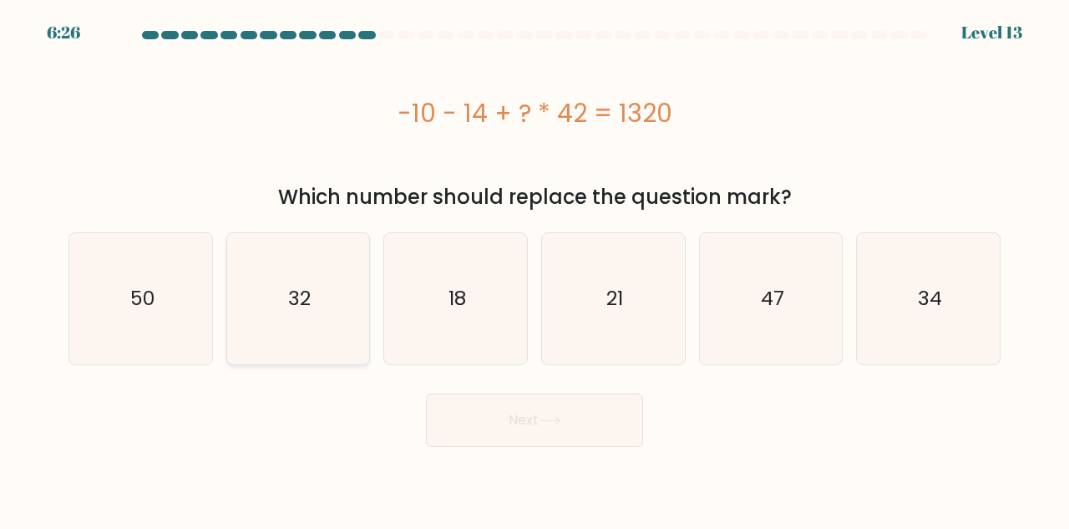
click at [291, 319] on icon "32" at bounding box center [298, 298] width 131 height 131
click at [534, 269] on input "b. 32" at bounding box center [534, 267] width 1 height 4
radio input "true"
click at [485, 407] on button "Next" at bounding box center [534, 419] width 217 height 53
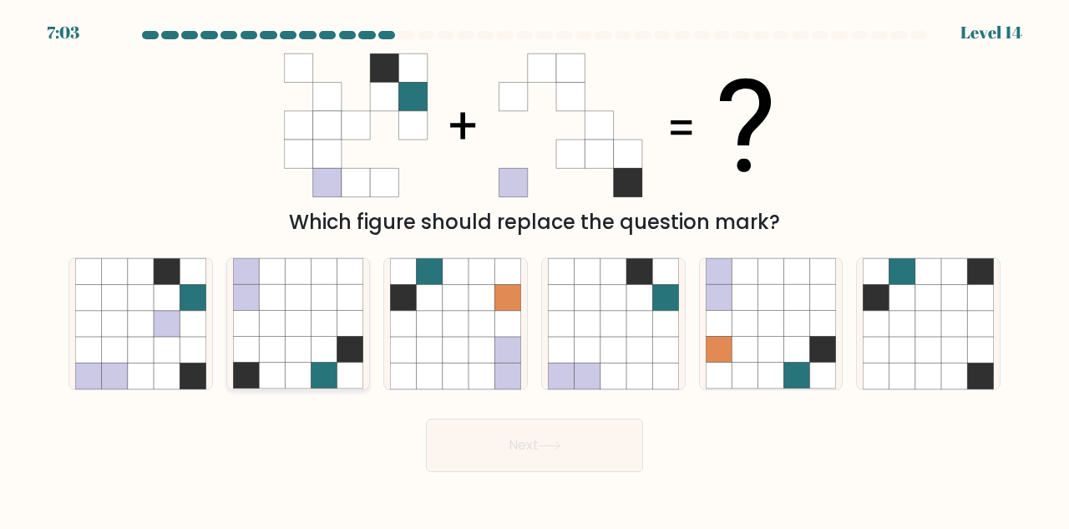
click at [337, 360] on icon at bounding box center [324, 350] width 26 height 26
click at [534, 269] on input "b." at bounding box center [534, 267] width 1 height 4
radio input "true"
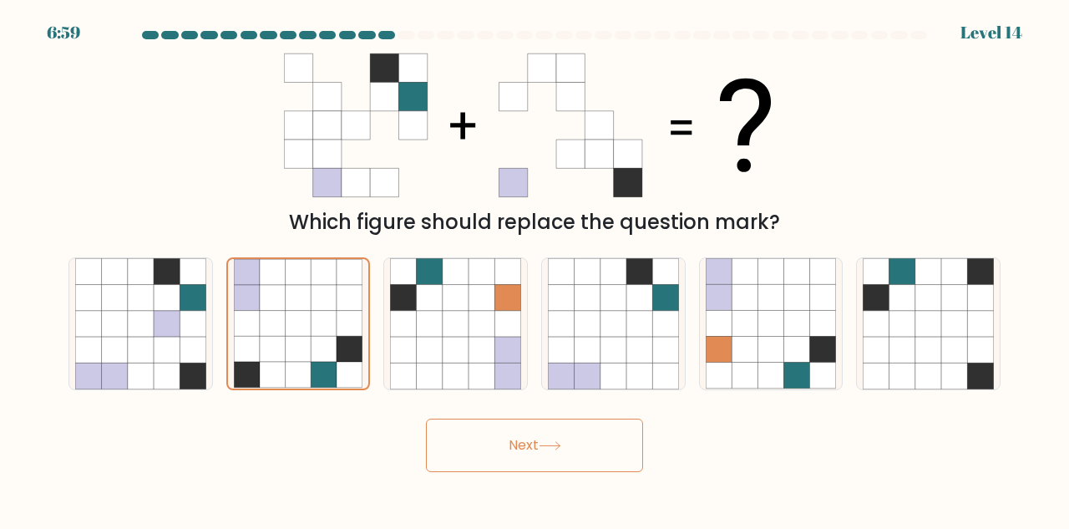
click at [478, 461] on button "Next" at bounding box center [534, 444] width 217 height 53
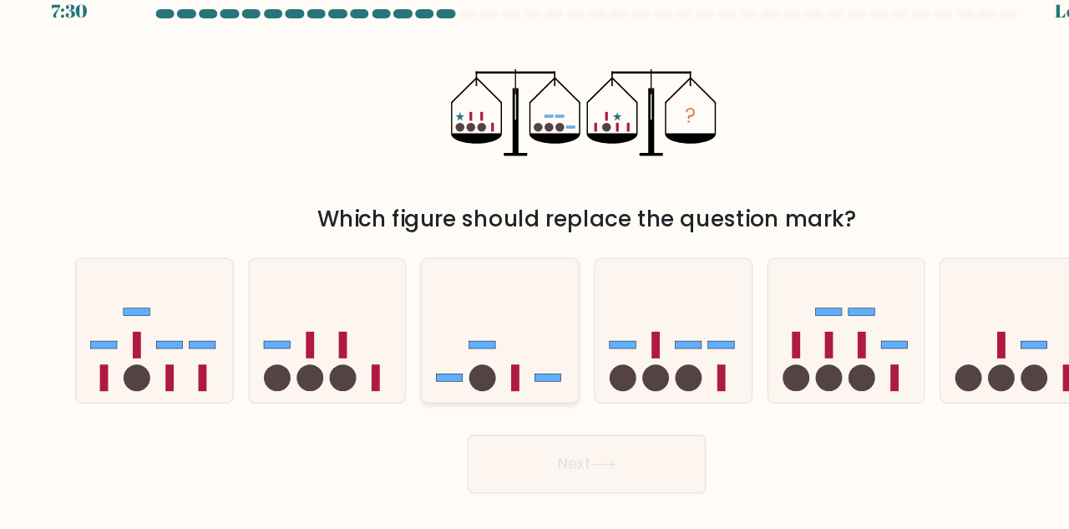
click at [468, 344] on icon at bounding box center [455, 324] width 143 height 118
click at [534, 269] on input "c." at bounding box center [534, 267] width 1 height 4
radio input "true"
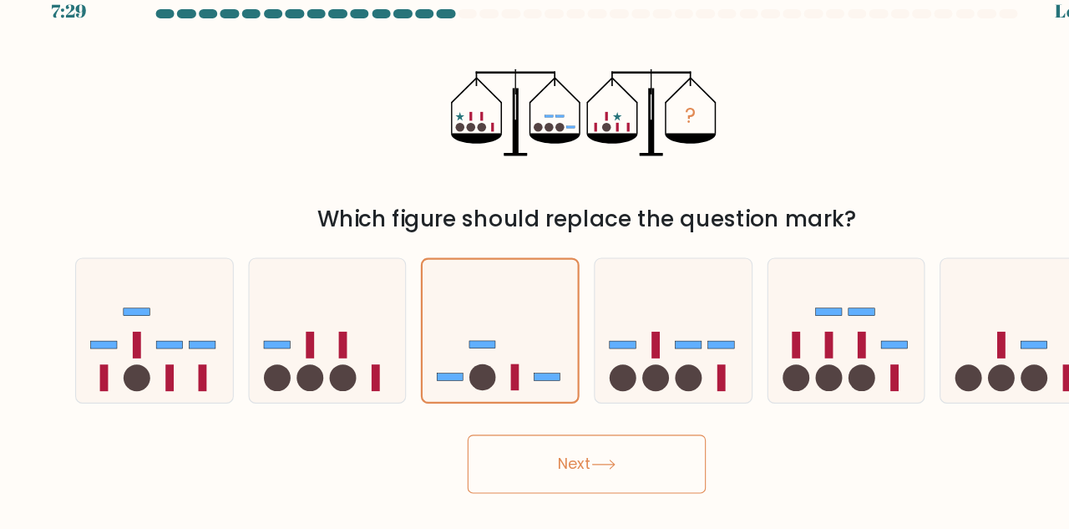
click at [500, 437] on button "Next" at bounding box center [534, 444] width 217 height 53
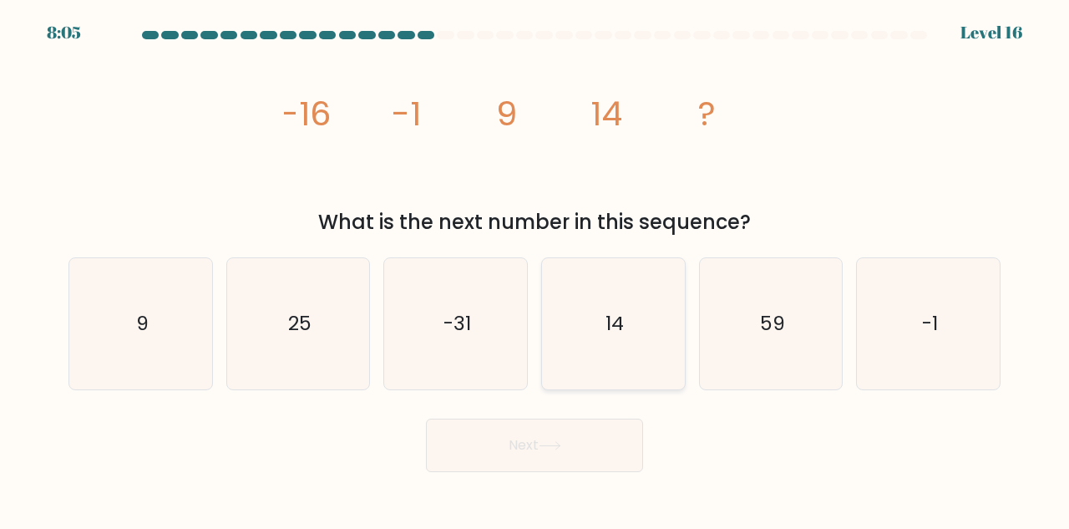
click at [599, 343] on icon "14" at bounding box center [613, 323] width 131 height 131
click at [535, 269] on input "d. 14" at bounding box center [534, 267] width 1 height 4
radio input "true"
click at [530, 445] on button "Next" at bounding box center [534, 444] width 217 height 53
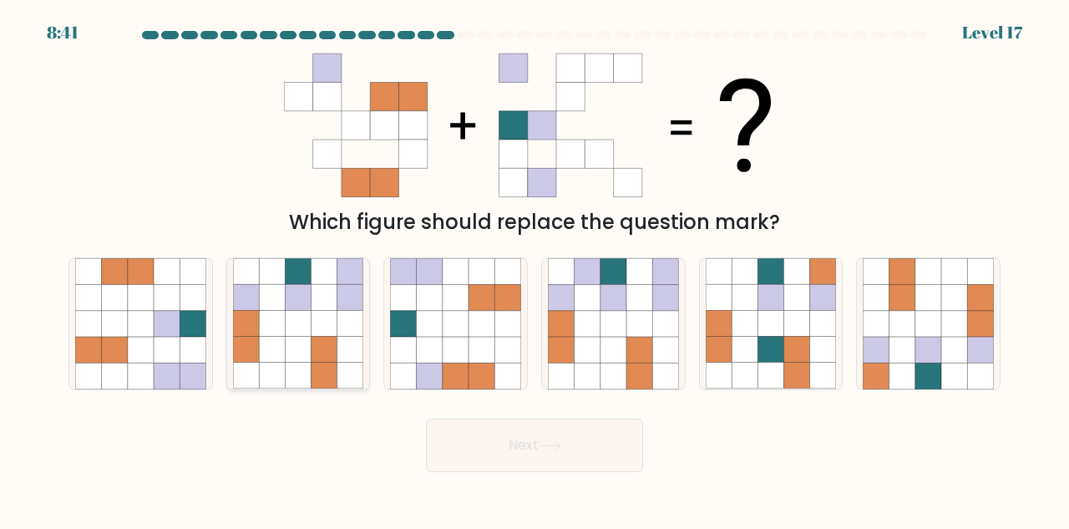
click at [329, 320] on icon at bounding box center [324, 324] width 26 height 26
click at [534, 269] on input "b." at bounding box center [534, 267] width 1 height 4
radio input "true"
click at [580, 441] on button "Next" at bounding box center [534, 444] width 217 height 53
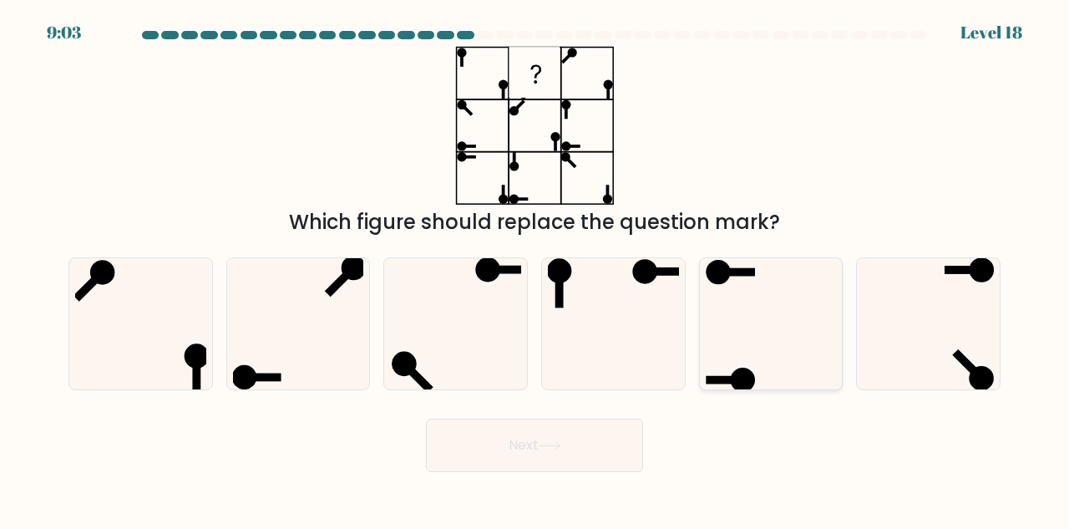
click at [737, 278] on icon at bounding box center [771, 323] width 131 height 131
click at [535, 269] on input "e." at bounding box center [534, 267] width 1 height 4
radio input "true"
click at [559, 441] on icon at bounding box center [550, 445] width 23 height 9
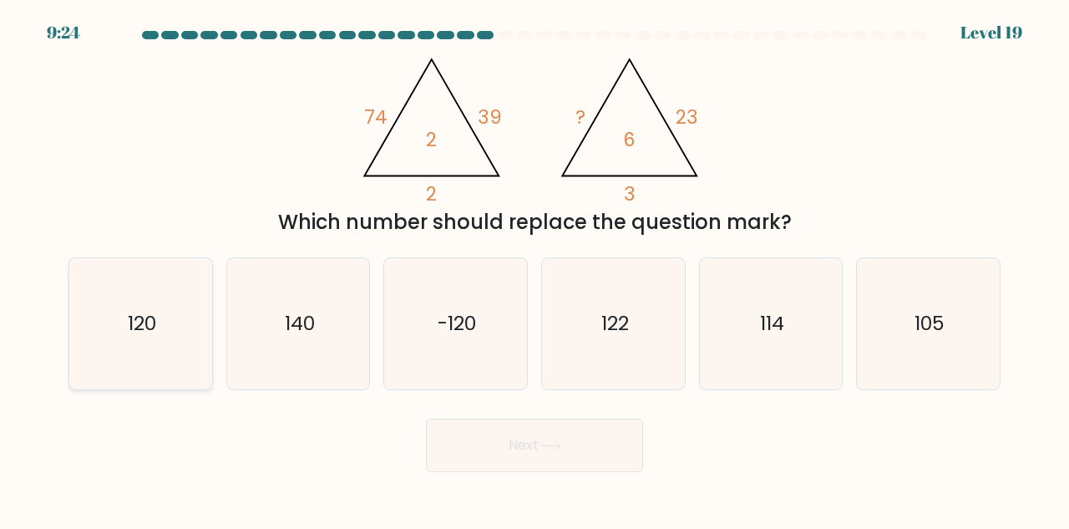
click at [163, 333] on icon "120" at bounding box center [140, 323] width 131 height 131
click at [534, 269] on input "a. 120" at bounding box center [534, 267] width 1 height 4
radio input "true"
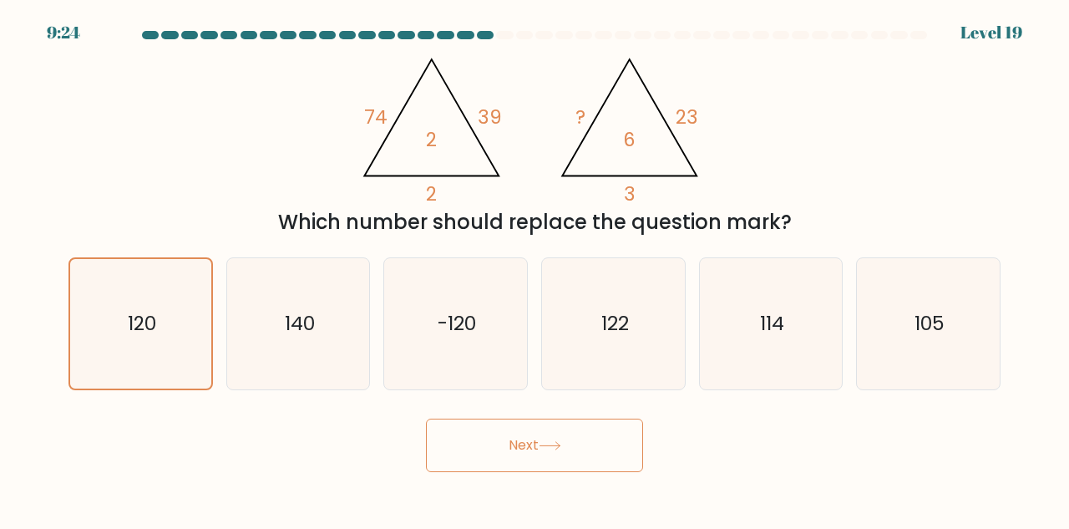
click at [566, 428] on button "Next" at bounding box center [534, 444] width 217 height 53
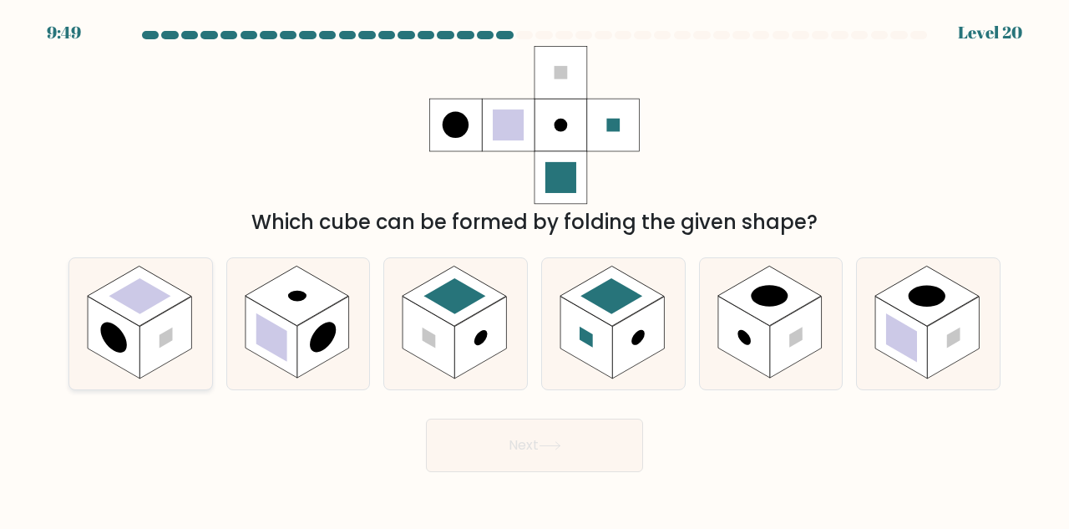
click at [157, 341] on rect at bounding box center [165, 337] width 52 height 82
click at [534, 269] on input "a." at bounding box center [534, 267] width 1 height 4
radio input "true"
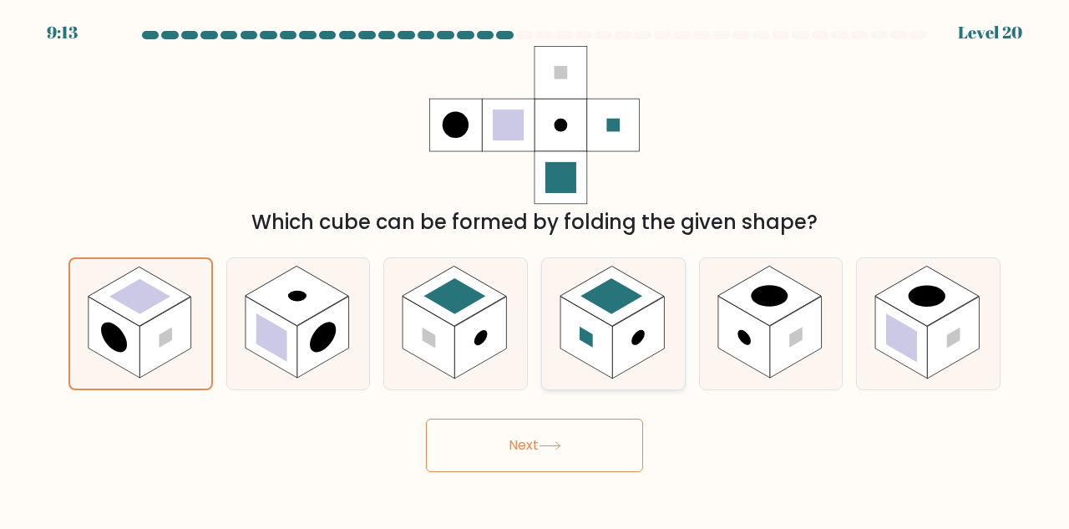
click at [607, 337] on rect at bounding box center [586, 337] width 52 height 82
click at [535, 269] on input "d." at bounding box center [534, 267] width 1 height 4
radio input "true"
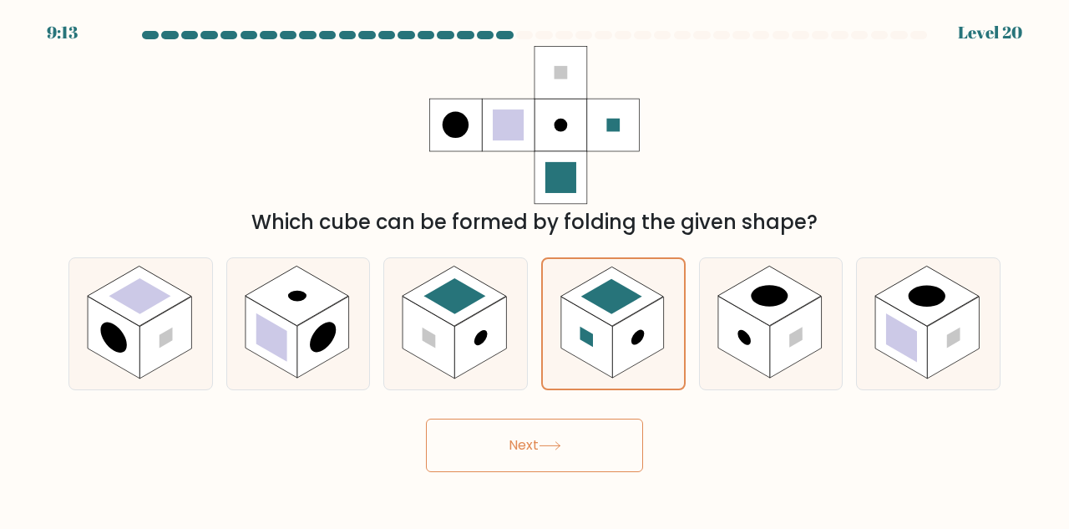
click at [565, 448] on button "Next" at bounding box center [534, 444] width 217 height 53
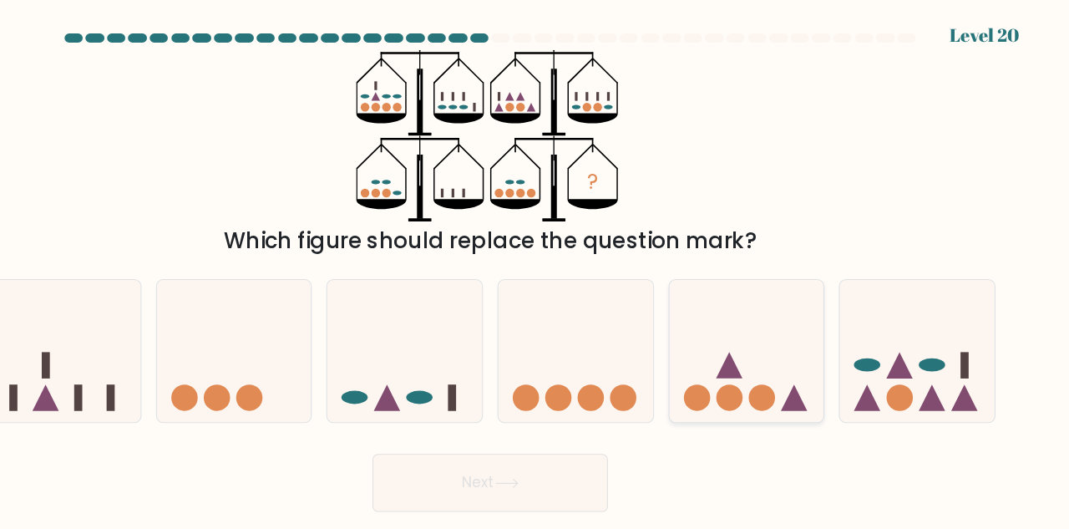
click at [729, 342] on icon at bounding box center [771, 324] width 143 height 118
click at [535, 269] on input "e." at bounding box center [534, 267] width 1 height 4
radio input "true"
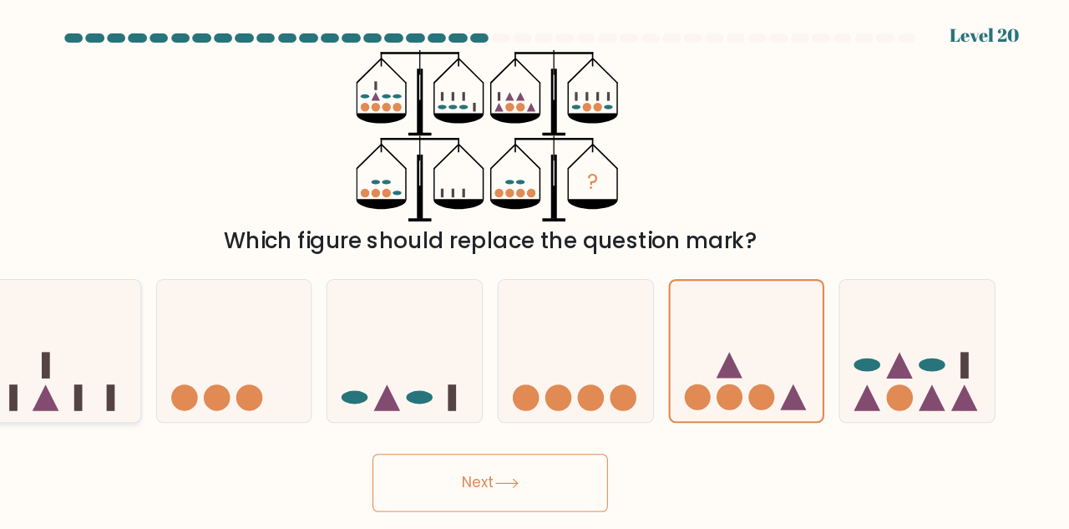
click at [181, 348] on icon at bounding box center [140, 324] width 143 height 118
click at [534, 269] on input "a." at bounding box center [534, 267] width 1 height 4
radio input "true"
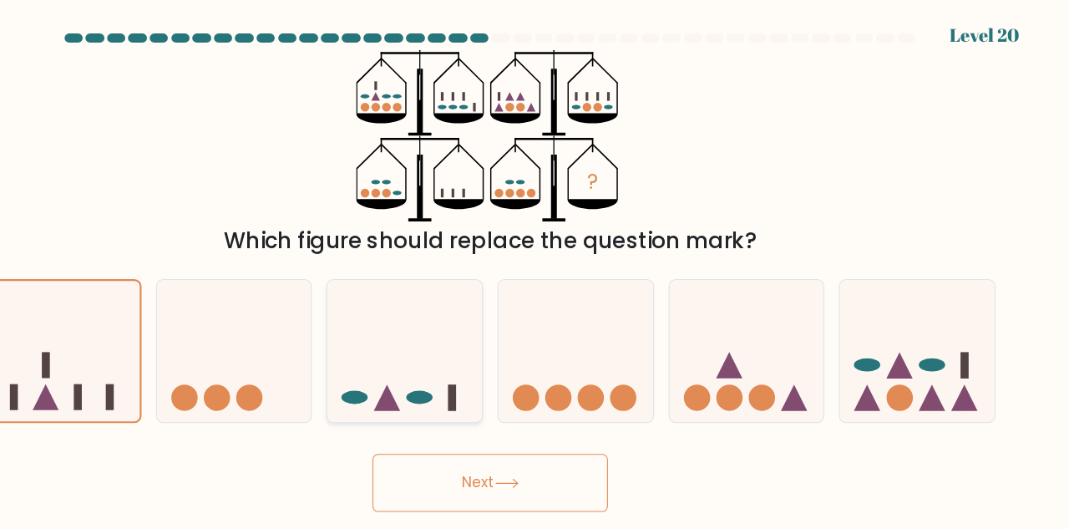
click at [463, 370] on ellipse at bounding box center [470, 366] width 24 height 13
click at [534, 269] on input "c." at bounding box center [534, 267] width 1 height 4
radio input "true"
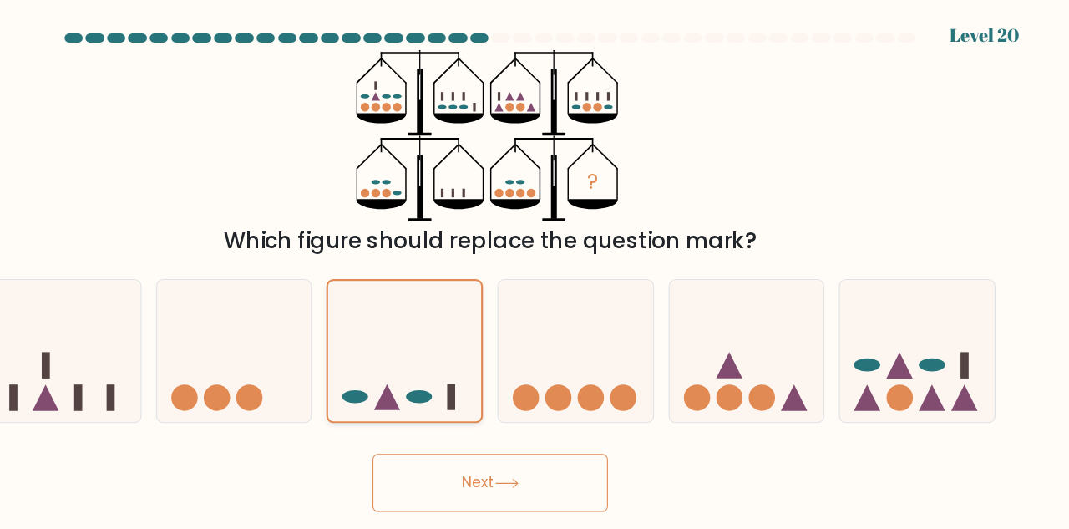
click at [463, 370] on ellipse at bounding box center [470, 366] width 24 height 12
click at [534, 269] on input "c." at bounding box center [534, 267] width 1 height 4
click at [580, 451] on button "Next" at bounding box center [534, 444] width 217 height 53
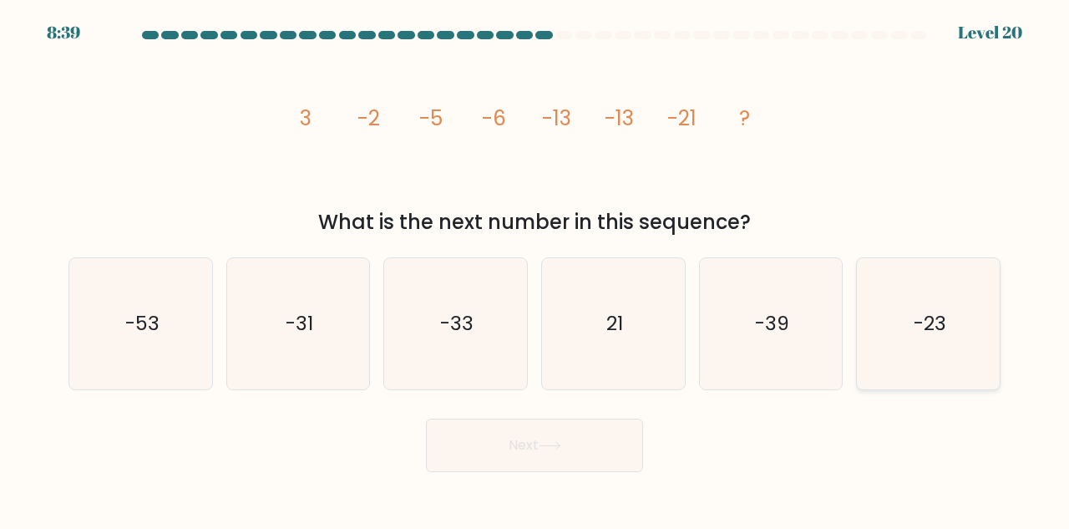
click at [934, 367] on icon "-23" at bounding box center [928, 323] width 131 height 131
click at [535, 269] on input "f. -23" at bounding box center [534, 267] width 1 height 4
radio input "true"
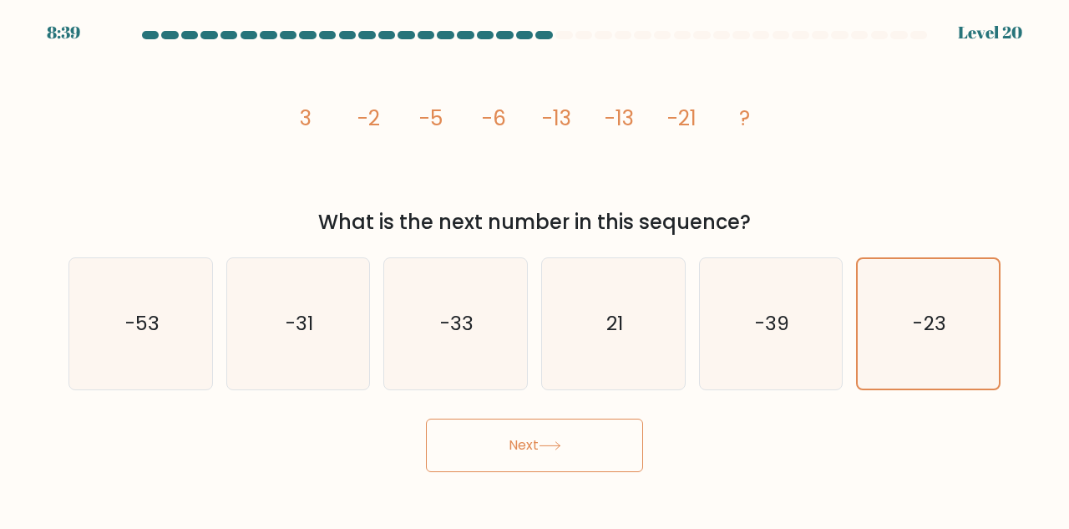
click at [569, 442] on button "Next" at bounding box center [534, 444] width 217 height 53
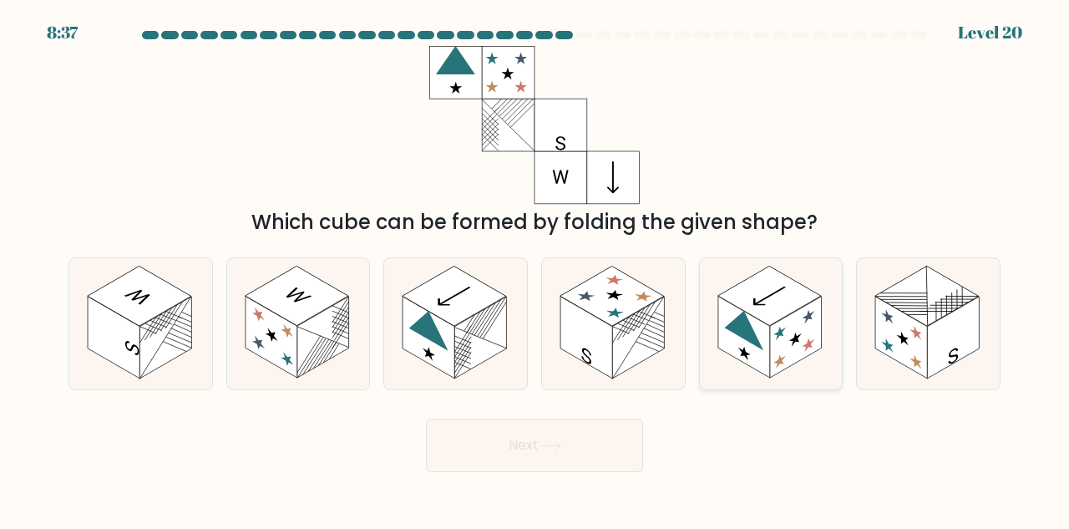
click at [778, 336] on icon at bounding box center [779, 332] width 13 height 19
click at [535, 269] on input "e." at bounding box center [534, 267] width 1 height 4
radio input "true"
click at [587, 440] on button "Next" at bounding box center [534, 444] width 217 height 53
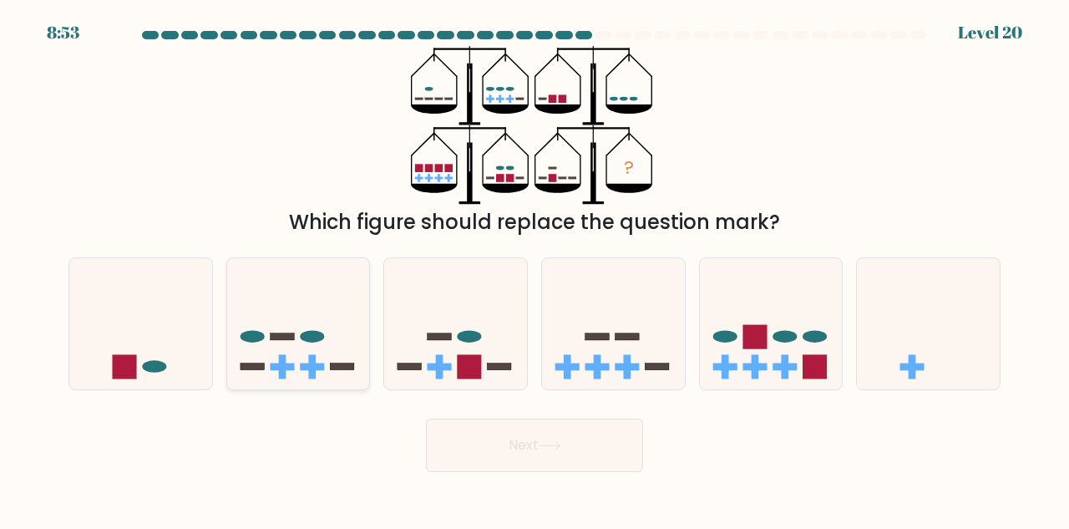
click at [303, 329] on icon at bounding box center [298, 324] width 143 height 118
click at [534, 269] on input "b." at bounding box center [534, 267] width 1 height 4
radio input "true"
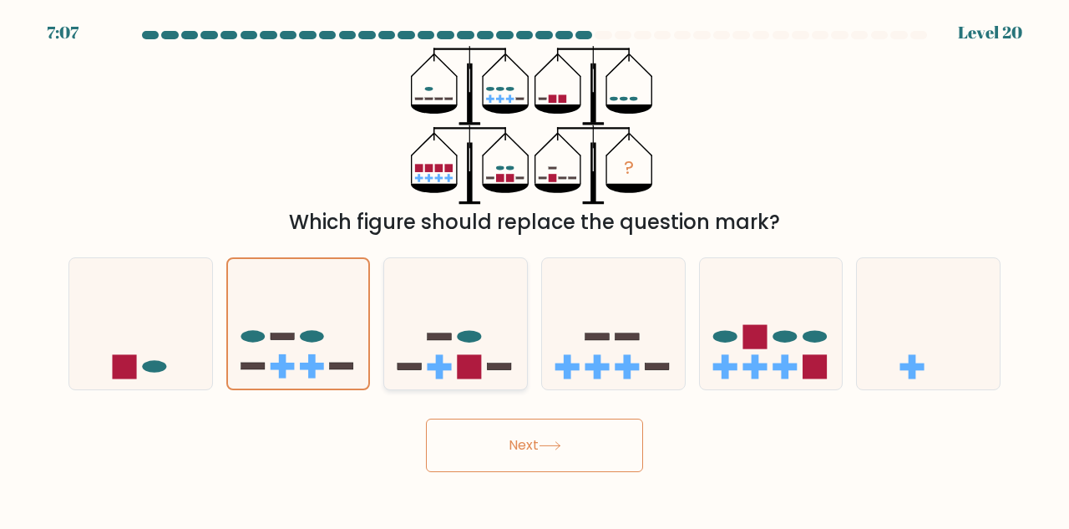
click at [473, 351] on icon at bounding box center [455, 324] width 143 height 118
click at [534, 269] on input "c." at bounding box center [534, 267] width 1 height 4
radio input "true"
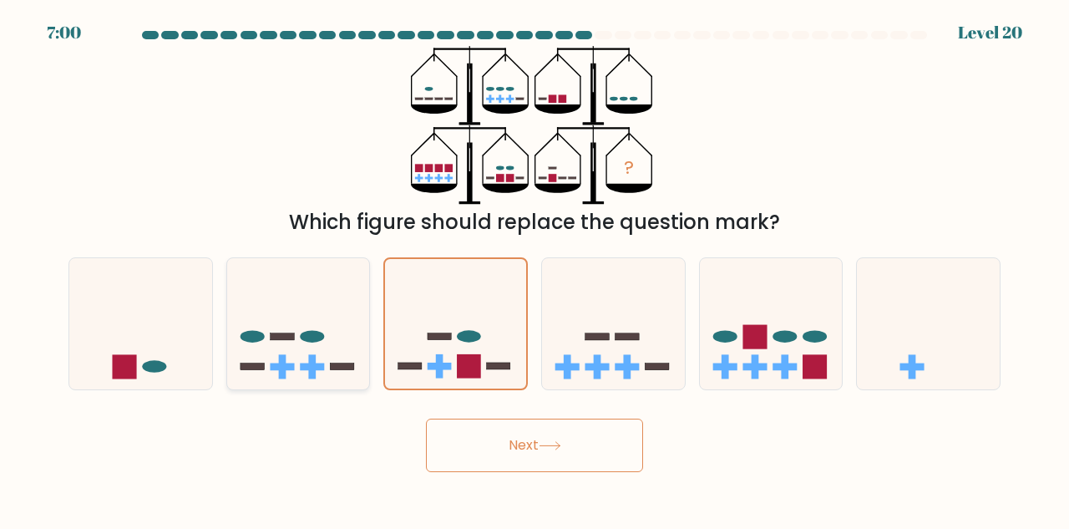
click at [337, 372] on icon at bounding box center [298, 324] width 143 height 118
click at [534, 269] on input "b." at bounding box center [534, 267] width 1 height 4
radio input "true"
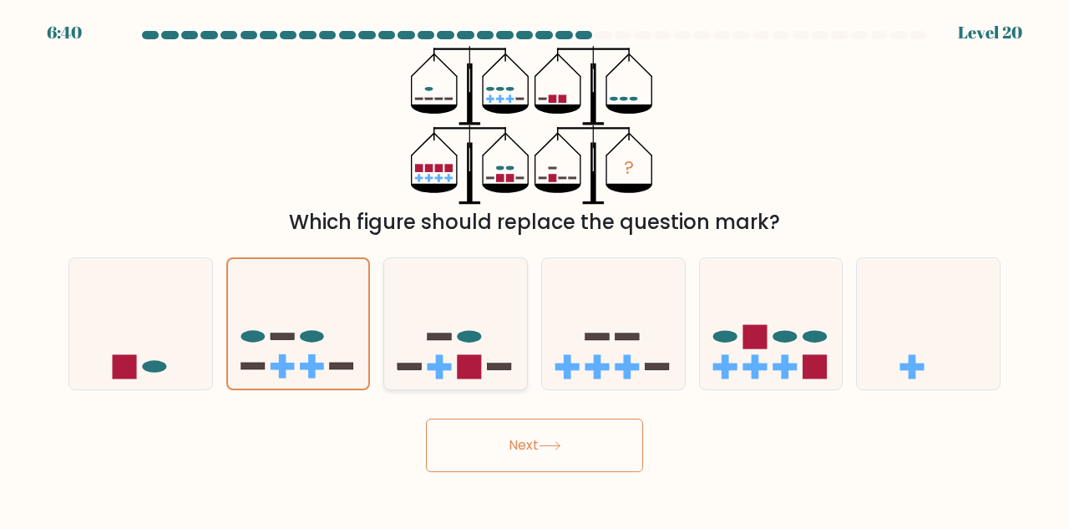
click at [458, 367] on rect at bounding box center [470, 366] width 24 height 24
click at [534, 269] on input "c." at bounding box center [534, 267] width 1 height 4
radio input "true"
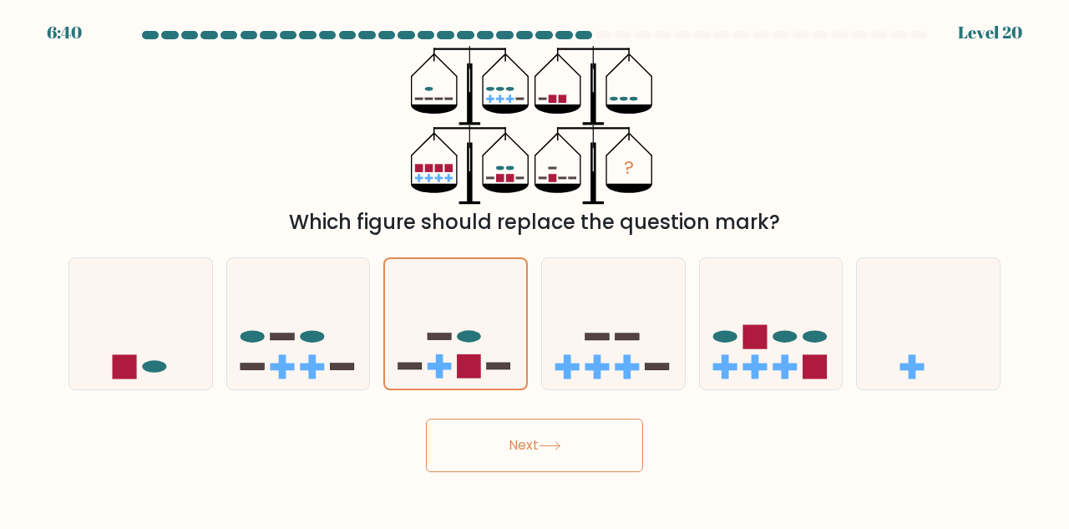
click at [514, 442] on button "Next" at bounding box center [534, 444] width 217 height 53
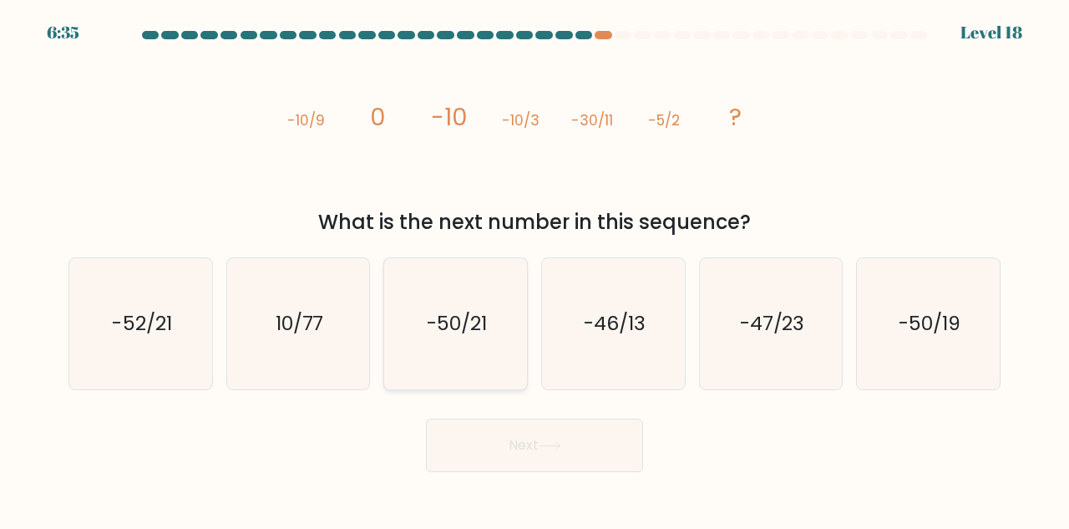
click at [463, 359] on icon "-50/21" at bounding box center [455, 323] width 131 height 131
click at [534, 269] on input "c. -50/21" at bounding box center [534, 267] width 1 height 4
radio input "true"
drag, startPoint x: 564, startPoint y: 458, endPoint x: 319, endPoint y: 468, distance: 245.7
click at [319, 468] on div "Next" at bounding box center [534, 441] width 952 height 62
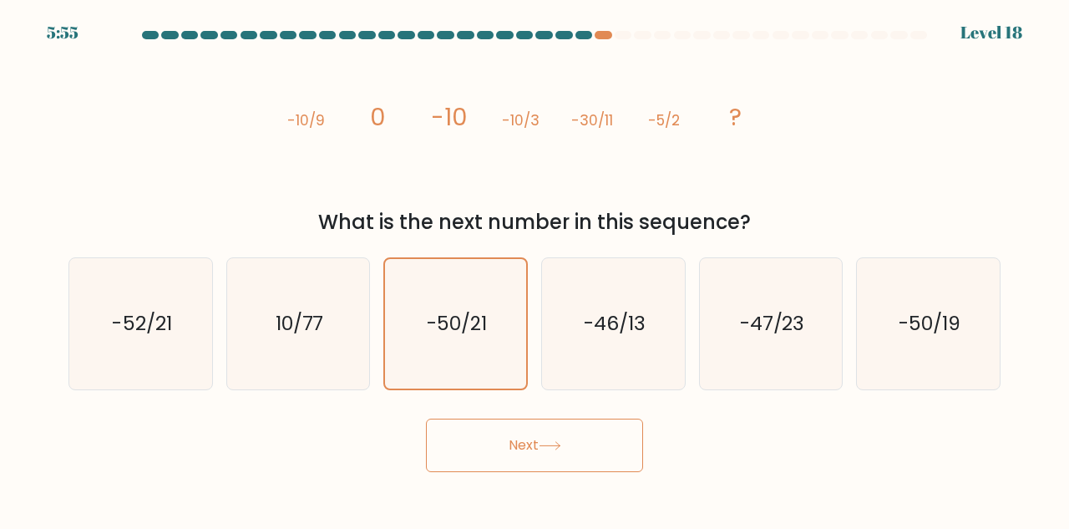
click at [525, 443] on button "Next" at bounding box center [534, 444] width 217 height 53
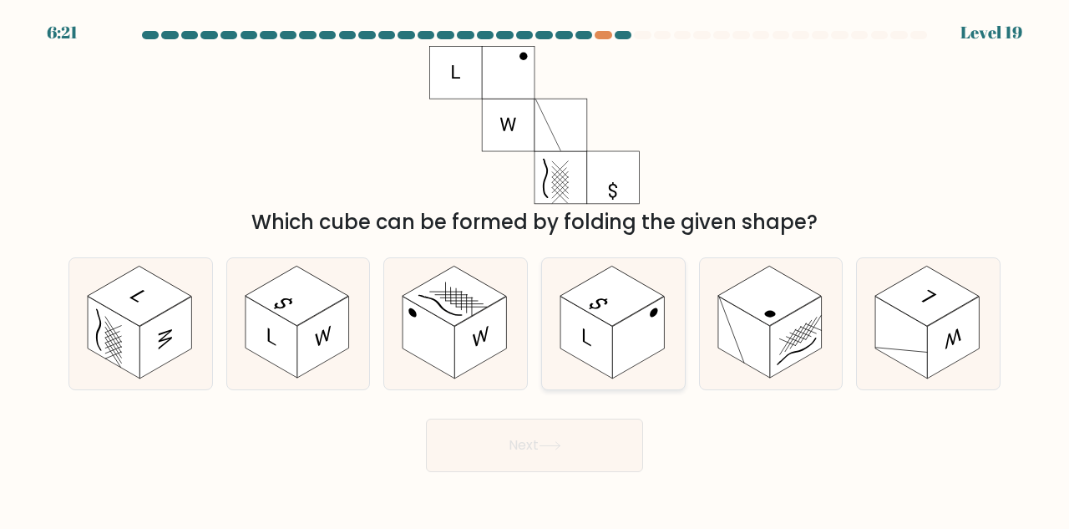
click at [618, 342] on rect at bounding box center [638, 337] width 52 height 82
click at [535, 269] on input "d." at bounding box center [534, 267] width 1 height 4
radio input "true"
click at [590, 442] on button "Next" at bounding box center [534, 444] width 217 height 53
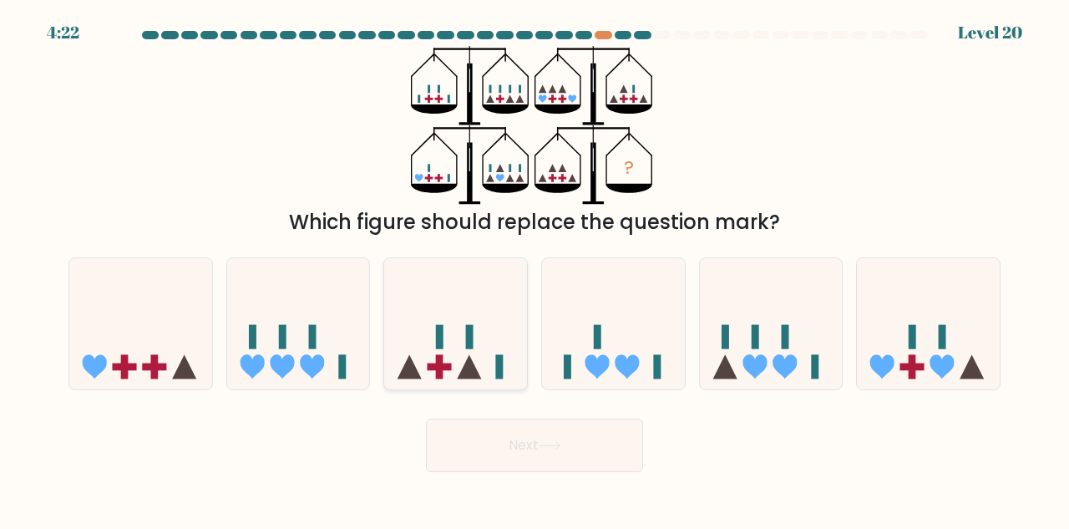
click at [448, 367] on rect at bounding box center [440, 367] width 24 height 8
click at [534, 269] on input "c." at bounding box center [534, 267] width 1 height 4
radio input "true"
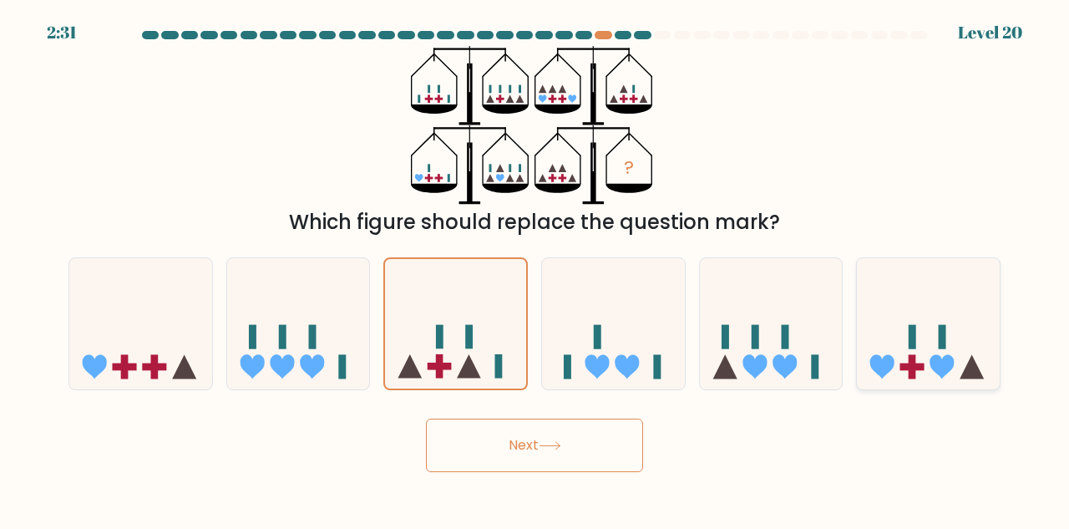
click at [949, 357] on icon at bounding box center [942, 366] width 24 height 24
click at [535, 269] on input "f." at bounding box center [534, 267] width 1 height 4
radio input "true"
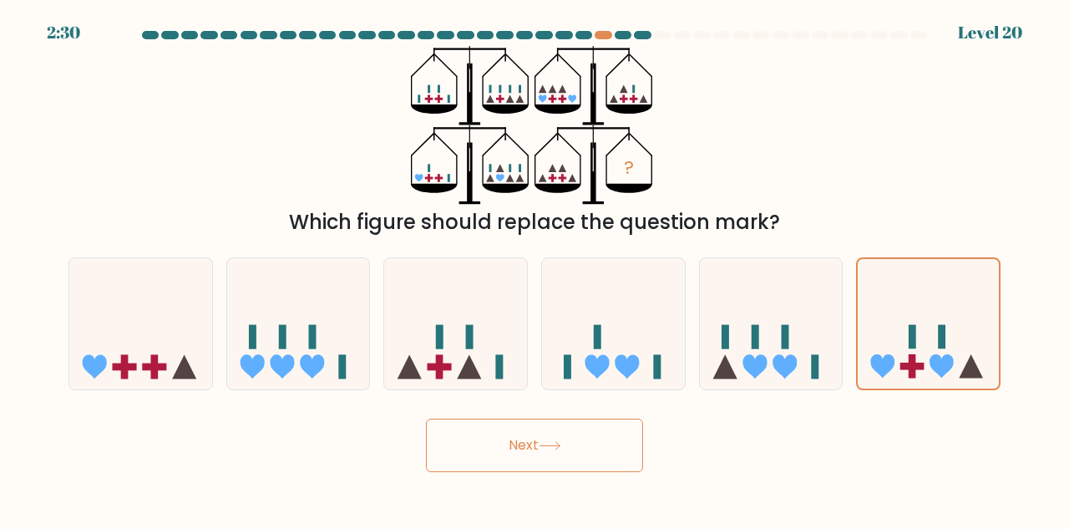
click at [579, 458] on button "Next" at bounding box center [534, 444] width 217 height 53
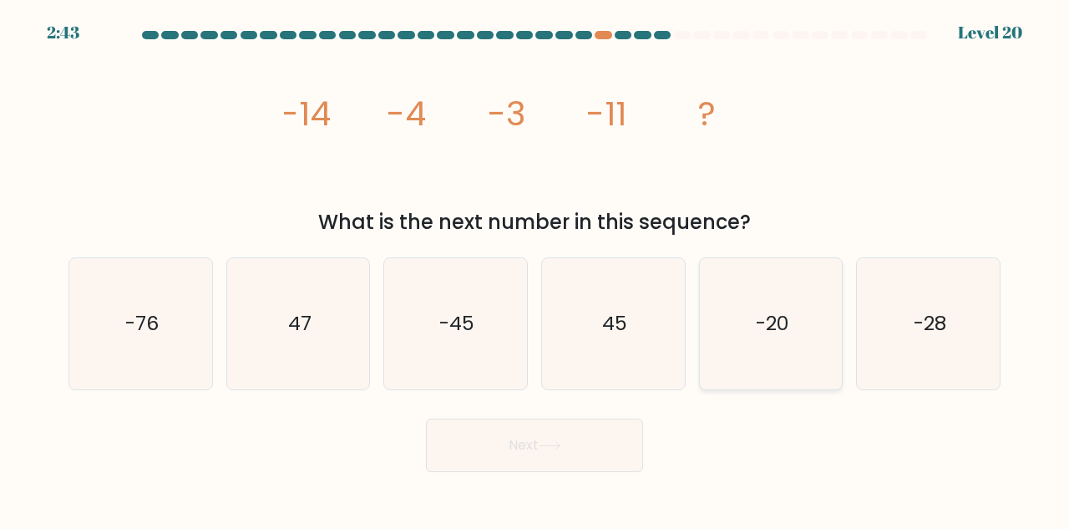
click at [762, 349] on icon "-20" at bounding box center [771, 323] width 131 height 131
click at [535, 269] on input "e. -20" at bounding box center [534, 267] width 1 height 4
radio input "true"
click at [559, 443] on icon at bounding box center [550, 445] width 23 height 9
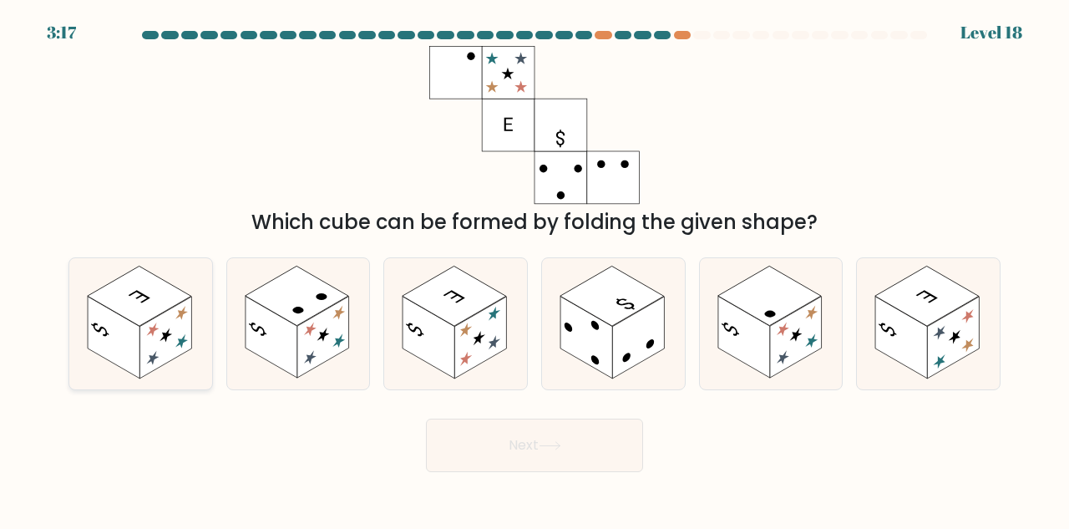
click at [176, 337] on rect at bounding box center [165, 337] width 52 height 82
click at [534, 269] on input "a." at bounding box center [534, 267] width 1 height 4
radio input "true"
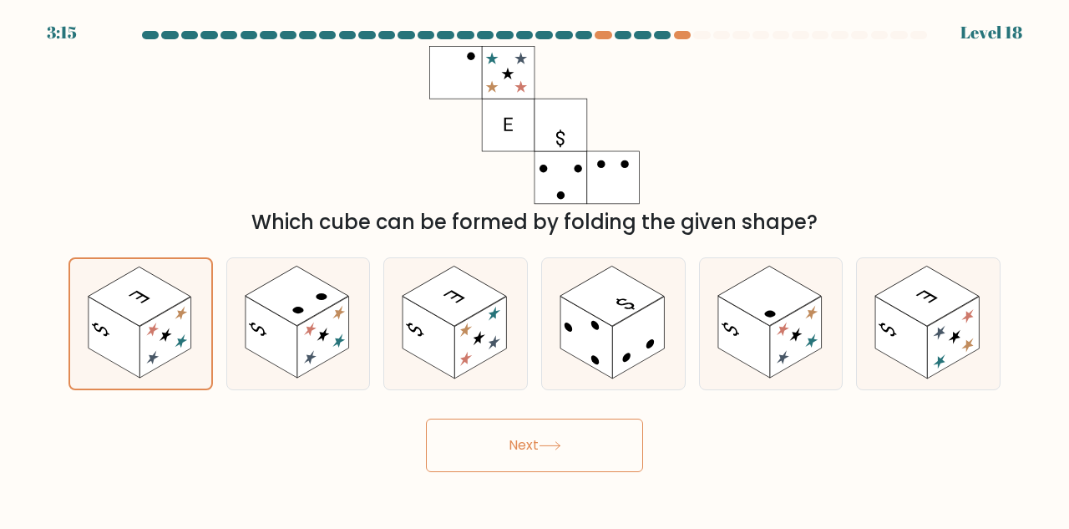
click at [464, 448] on button "Next" at bounding box center [534, 444] width 217 height 53
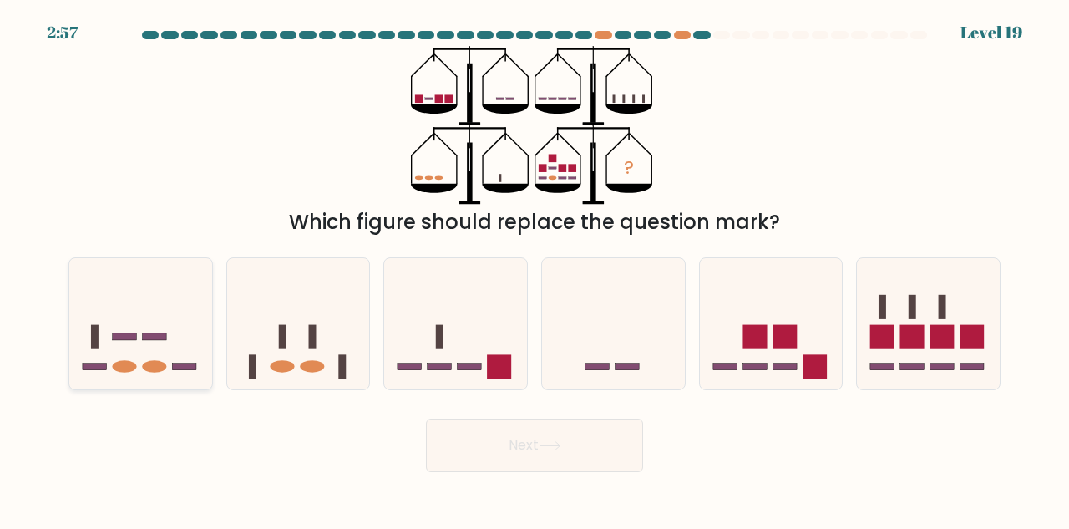
click at [104, 362] on icon at bounding box center [140, 324] width 143 height 118
click at [534, 269] on input "a." at bounding box center [534, 267] width 1 height 4
radio input "true"
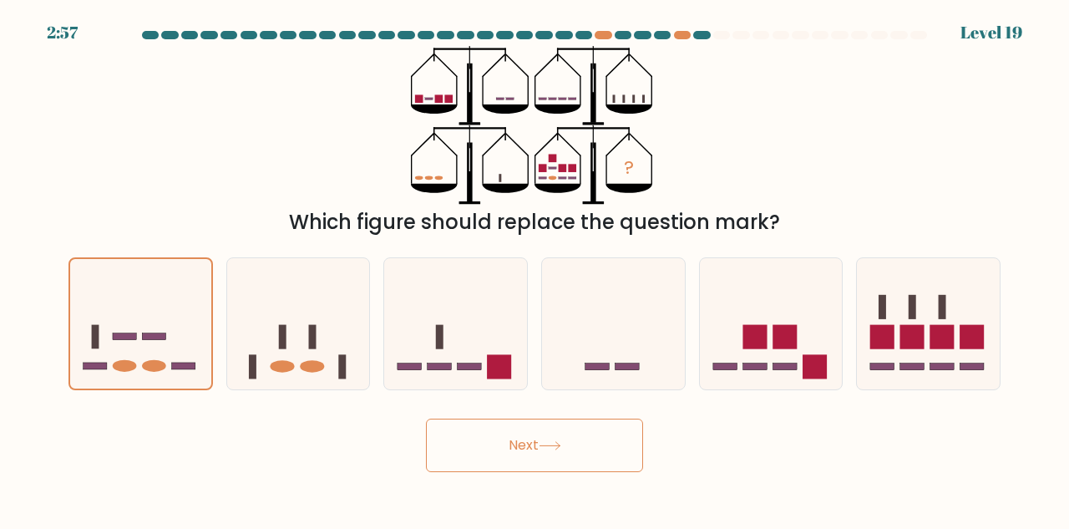
click at [551, 457] on button "Next" at bounding box center [534, 444] width 217 height 53
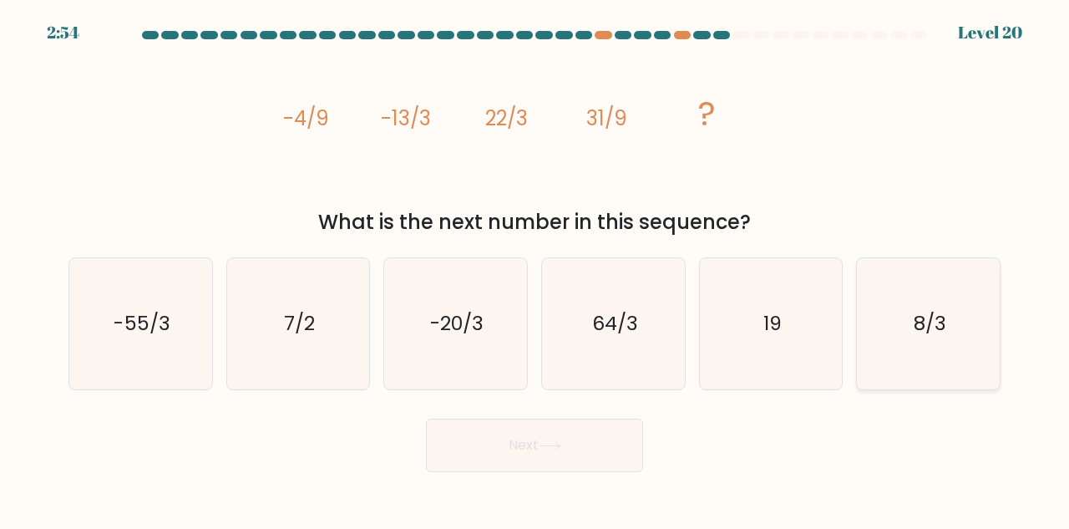
click at [918, 316] on text "8/3" at bounding box center [930, 323] width 33 height 28
click at [535, 269] on input "f. 8/3" at bounding box center [534, 267] width 1 height 4
radio input "true"
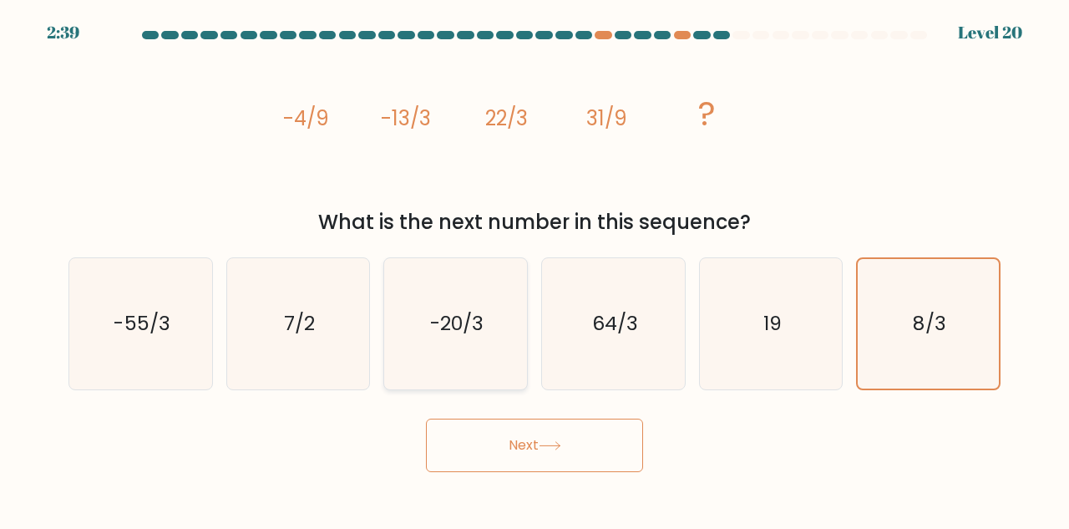
click at [456, 349] on icon "-20/3" at bounding box center [455, 323] width 131 height 131
click at [534, 269] on input "c. -20/3" at bounding box center [534, 267] width 1 height 4
radio input "true"
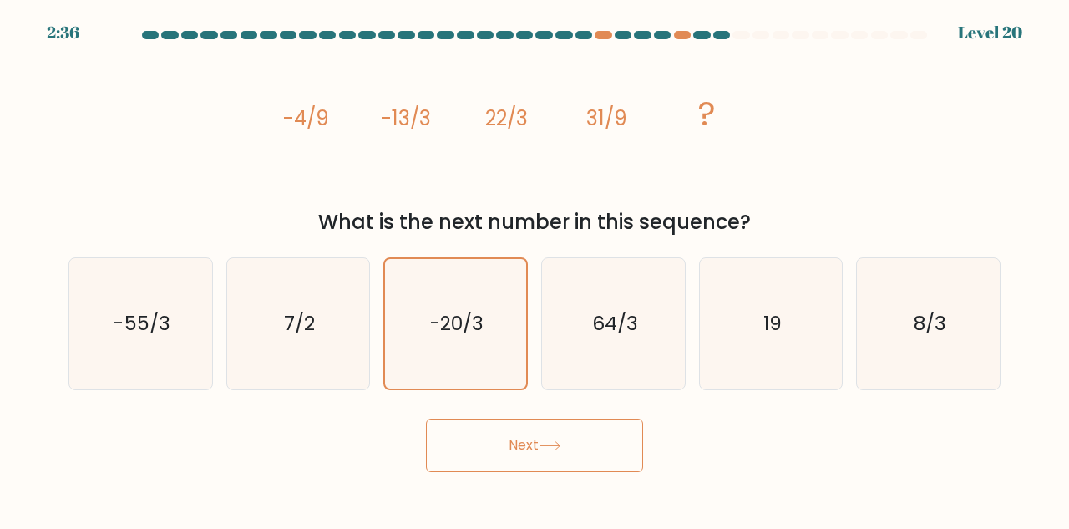
click at [559, 443] on icon at bounding box center [549, 446] width 20 height 8
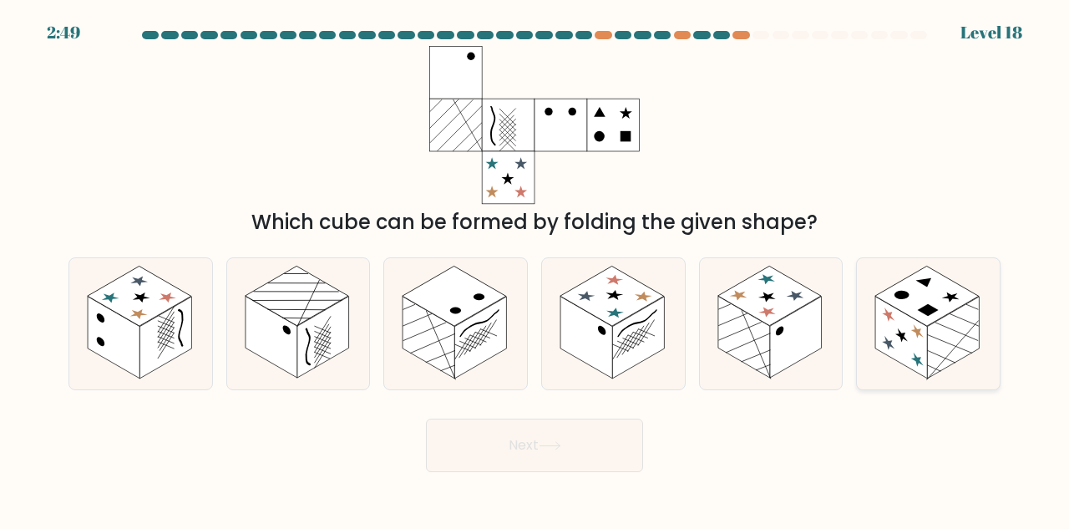
click at [901, 337] on icon at bounding box center [901, 336] width 13 height 19
click at [535, 269] on input "f." at bounding box center [534, 267] width 1 height 4
radio input "true"
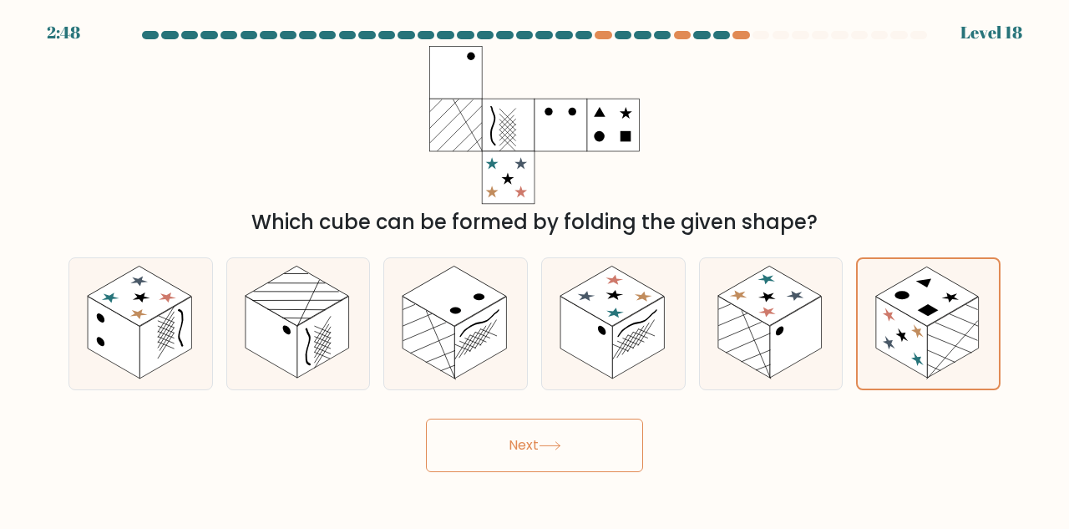
click at [564, 453] on button "Next" at bounding box center [534, 444] width 217 height 53
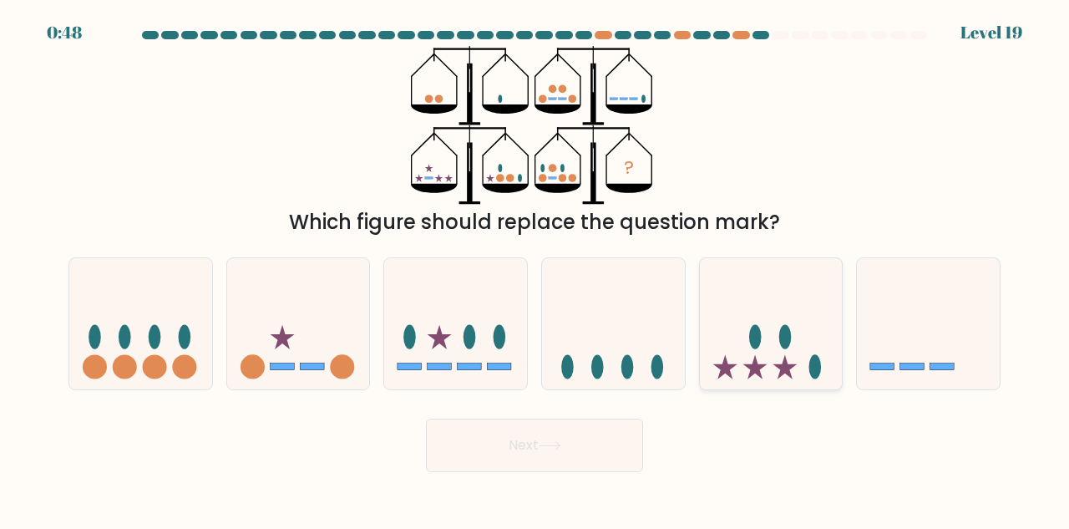
click at [768, 369] on icon at bounding box center [771, 324] width 143 height 118
click at [535, 269] on input "e." at bounding box center [534, 267] width 1 height 4
radio input "true"
click at [615, 439] on button "Next" at bounding box center [534, 444] width 217 height 53
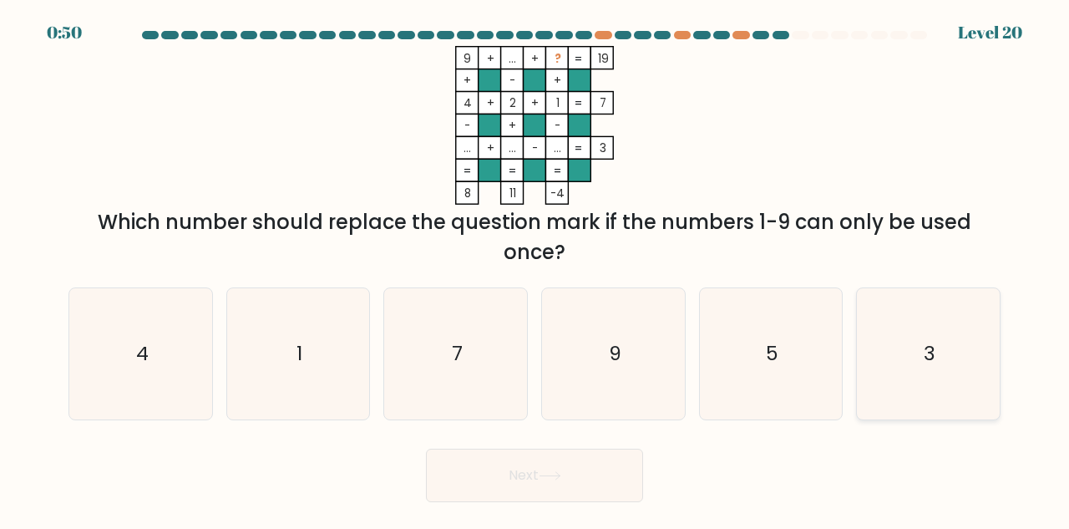
click at [967, 367] on icon "3" at bounding box center [928, 353] width 131 height 131
click at [535, 269] on input "f. 3" at bounding box center [534, 267] width 1 height 4
radio input "true"
click at [565, 479] on button "Next" at bounding box center [534, 474] width 217 height 53
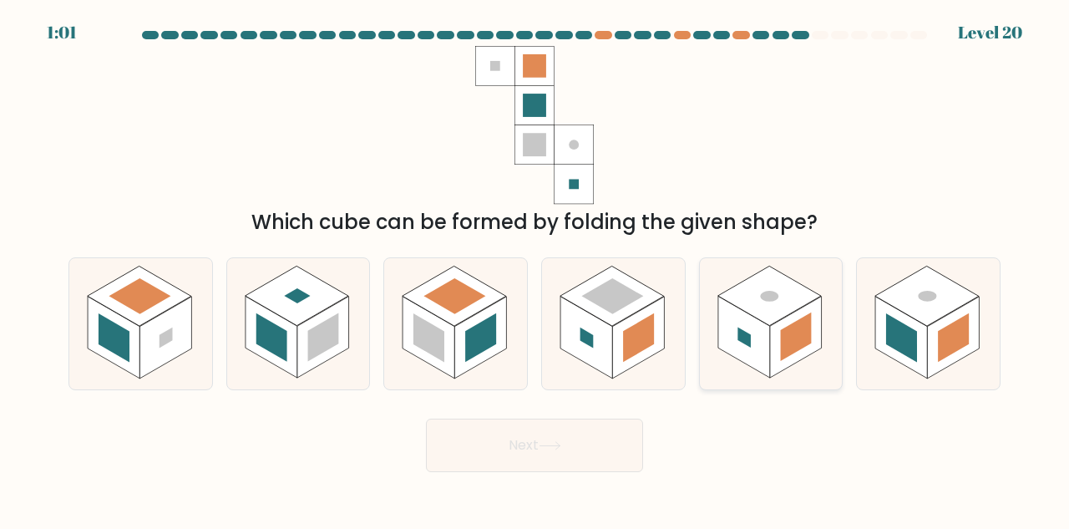
click at [782, 338] on rect at bounding box center [796, 336] width 31 height 48
click at [535, 269] on input "e." at bounding box center [534, 267] width 1 height 4
radio input "true"
click at [931, 356] on rect at bounding box center [953, 337] width 52 height 82
click at [535, 269] on input "f." at bounding box center [534, 267] width 1 height 4
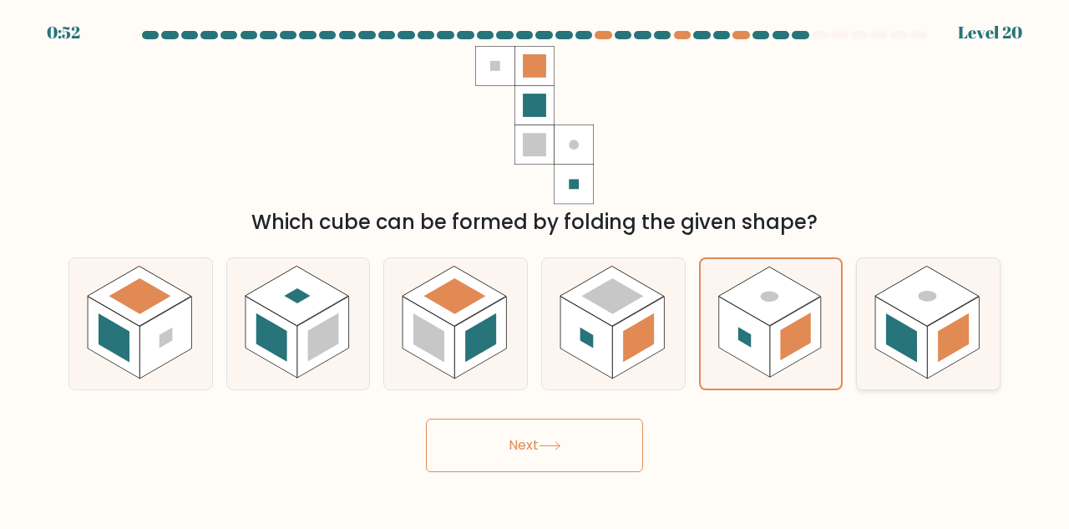
radio input "true"
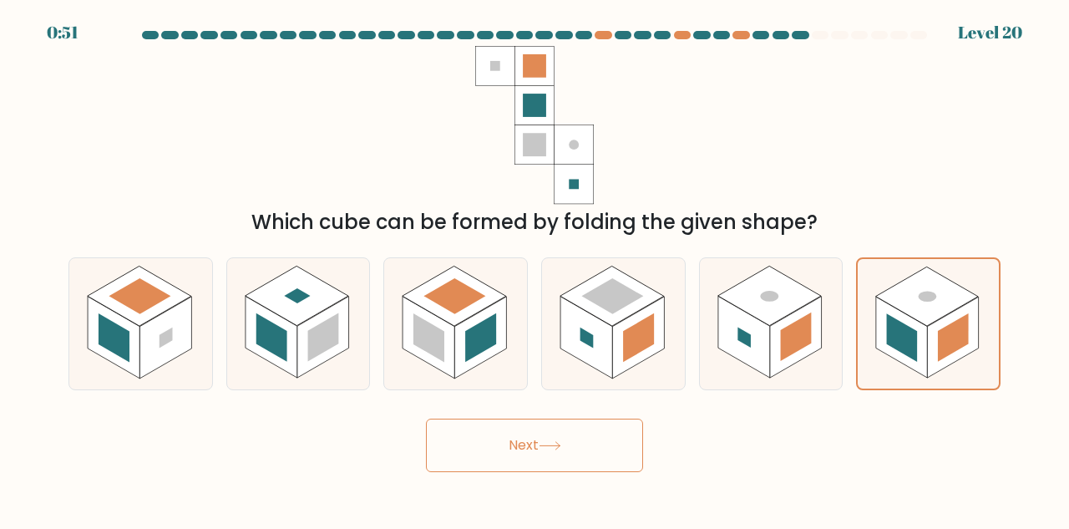
click at [590, 450] on button "Next" at bounding box center [534, 444] width 217 height 53
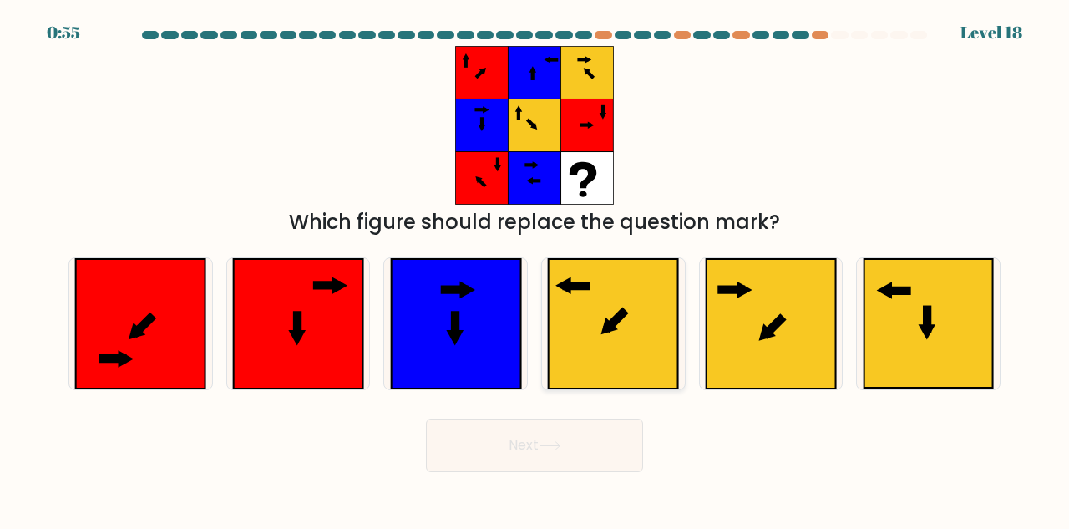
click at [623, 315] on icon at bounding box center [616, 319] width 13 height 13
click at [535, 269] on input "d." at bounding box center [534, 267] width 1 height 4
radio input "true"
click at [583, 459] on button "Next" at bounding box center [534, 444] width 217 height 53
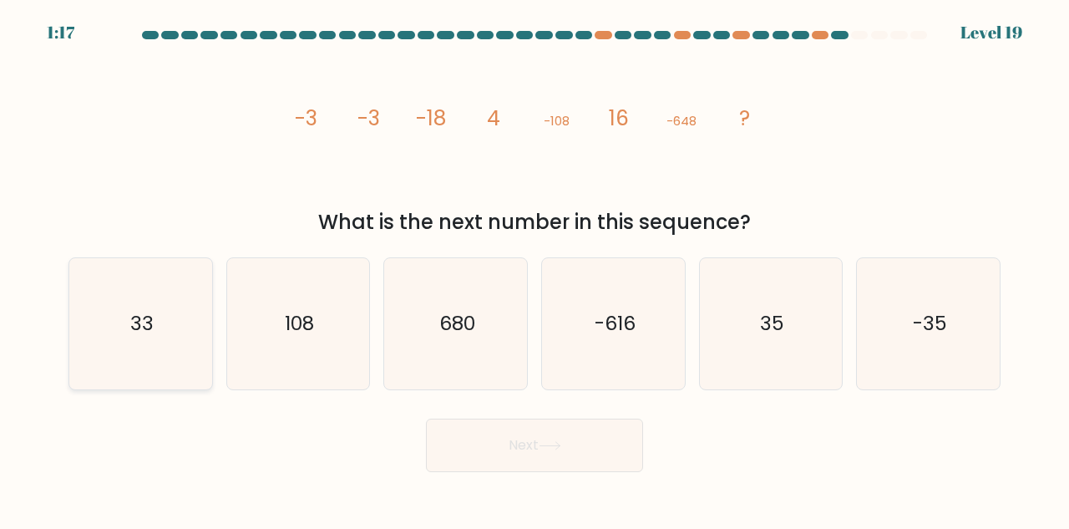
click at [146, 336] on text "33" at bounding box center [141, 323] width 23 height 28
click at [534, 269] on input "a. 33" at bounding box center [534, 267] width 1 height 4
radio input "true"
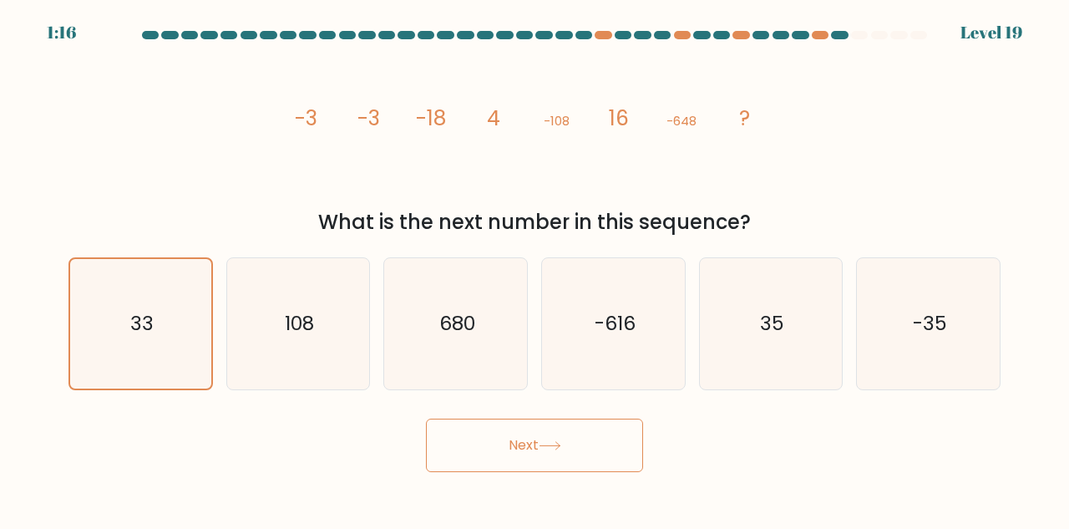
click at [497, 444] on button "Next" at bounding box center [534, 444] width 217 height 53
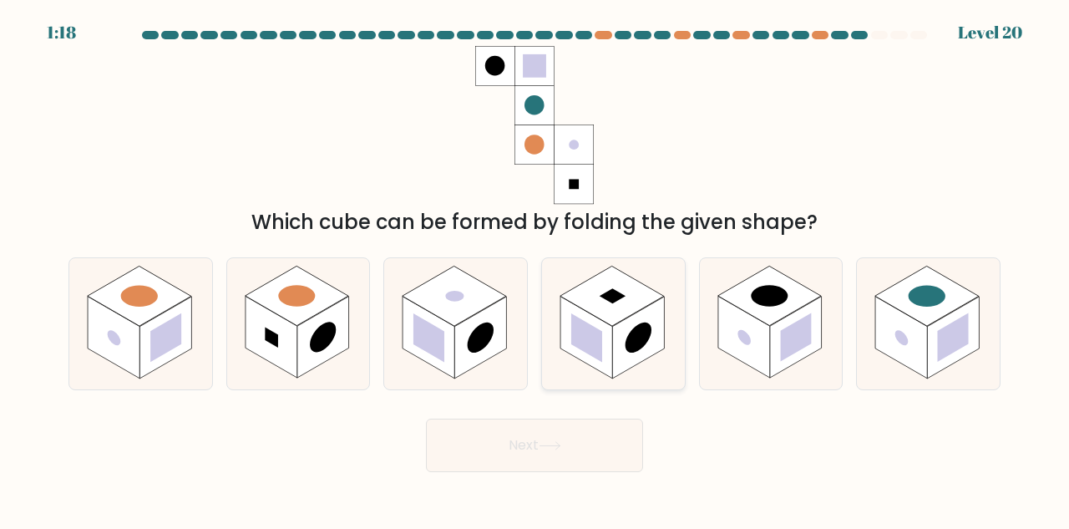
click at [598, 345] on rect at bounding box center [586, 337] width 31 height 48
click at [535, 269] on input "d." at bounding box center [534, 267] width 1 height 4
radio input "true"
click at [913, 337] on rect at bounding box center [901, 337] width 52 height 82
click at [535, 269] on input "f." at bounding box center [534, 267] width 1 height 4
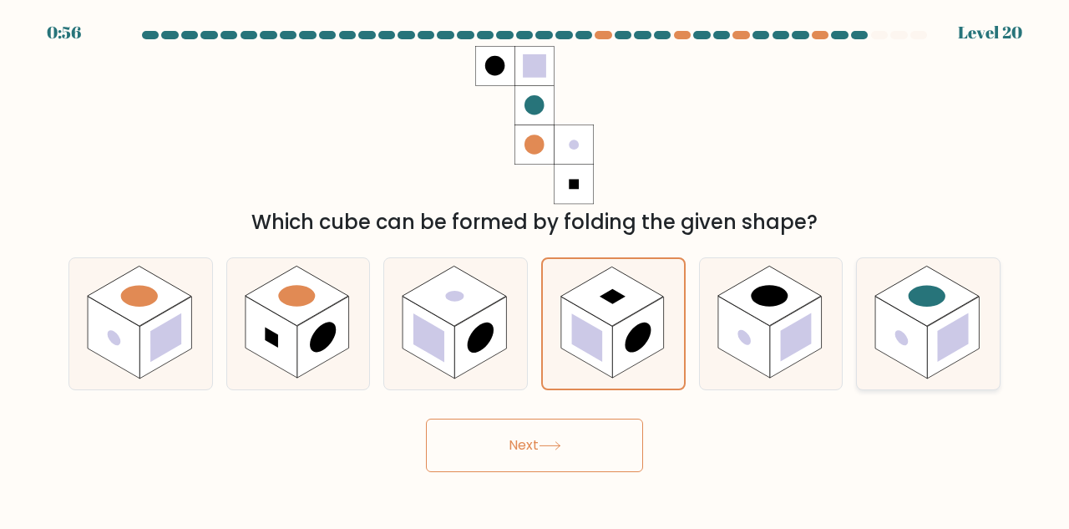
radio input "true"
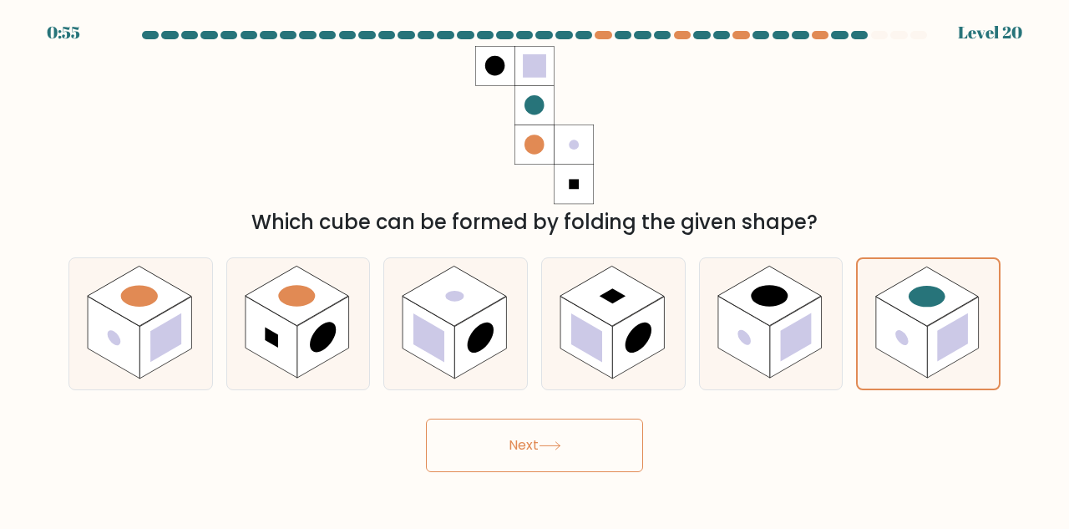
click at [579, 442] on button "Next" at bounding box center [534, 444] width 217 height 53
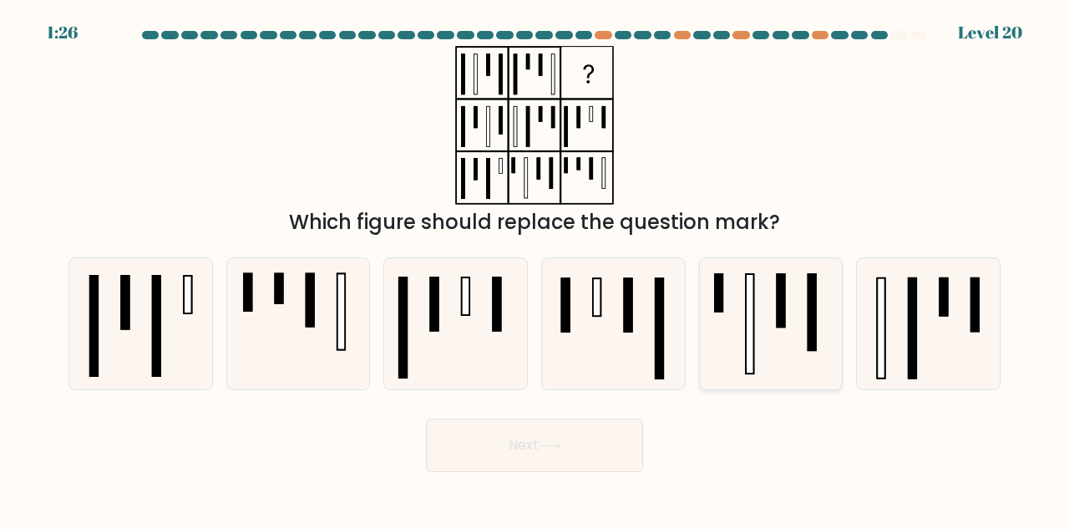
click at [766, 312] on icon at bounding box center [771, 323] width 131 height 131
click at [535, 269] on input "e." at bounding box center [534, 267] width 1 height 4
radio input "true"
click at [583, 440] on button "Next" at bounding box center [534, 444] width 217 height 53
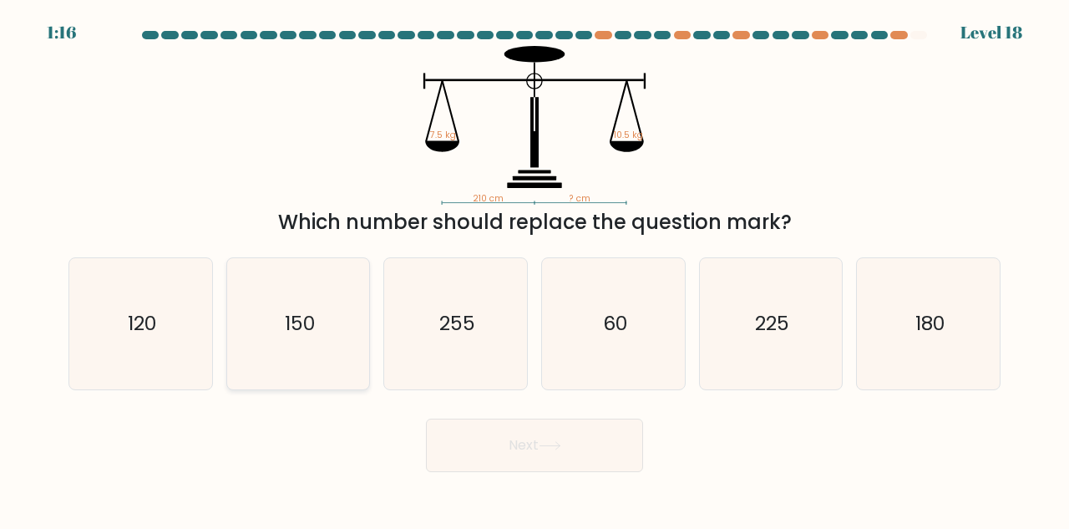
click at [332, 339] on icon "150" at bounding box center [298, 323] width 131 height 131
click at [534, 269] on input "b. 150" at bounding box center [534, 267] width 1 height 4
radio input "true"
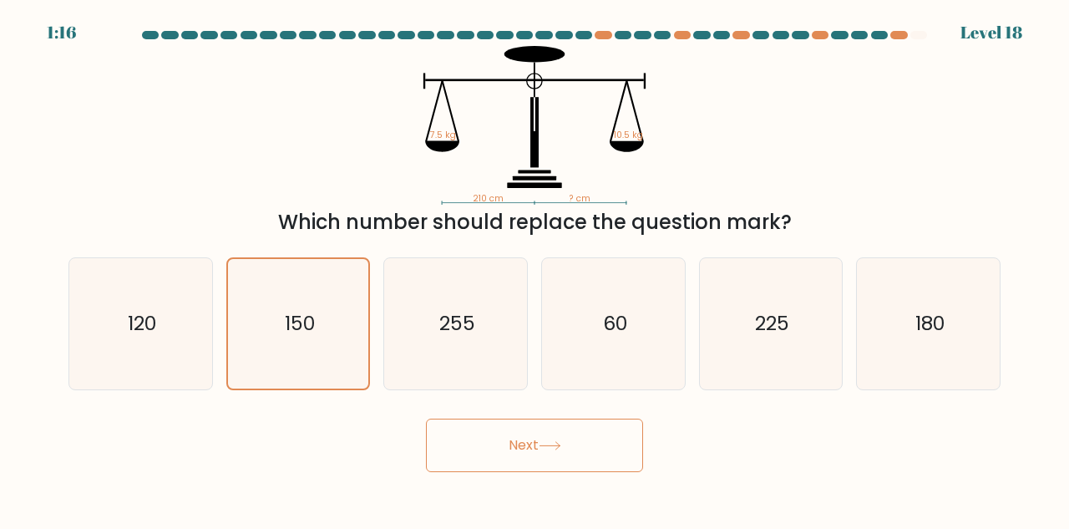
click at [533, 460] on button "Next" at bounding box center [534, 444] width 217 height 53
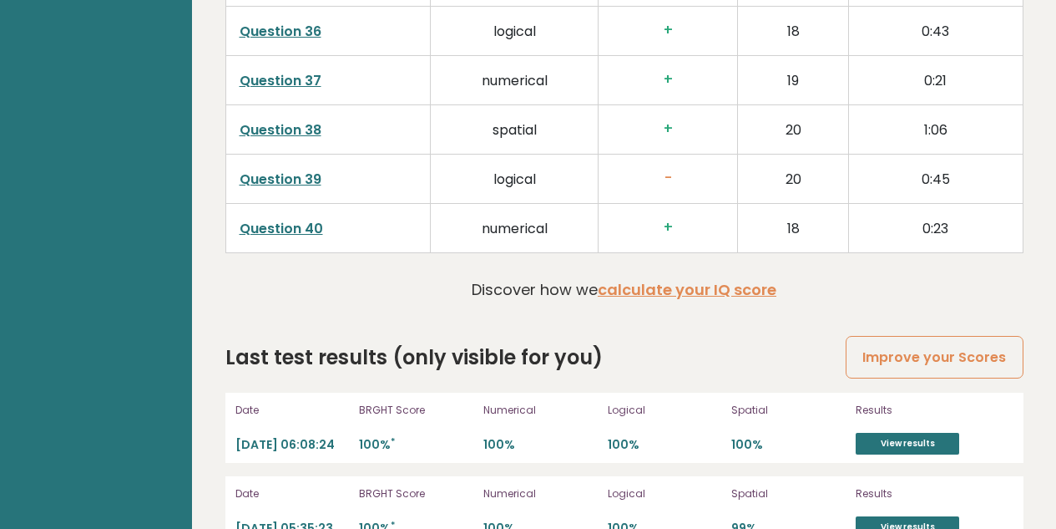
scroll to position [4441, 0]
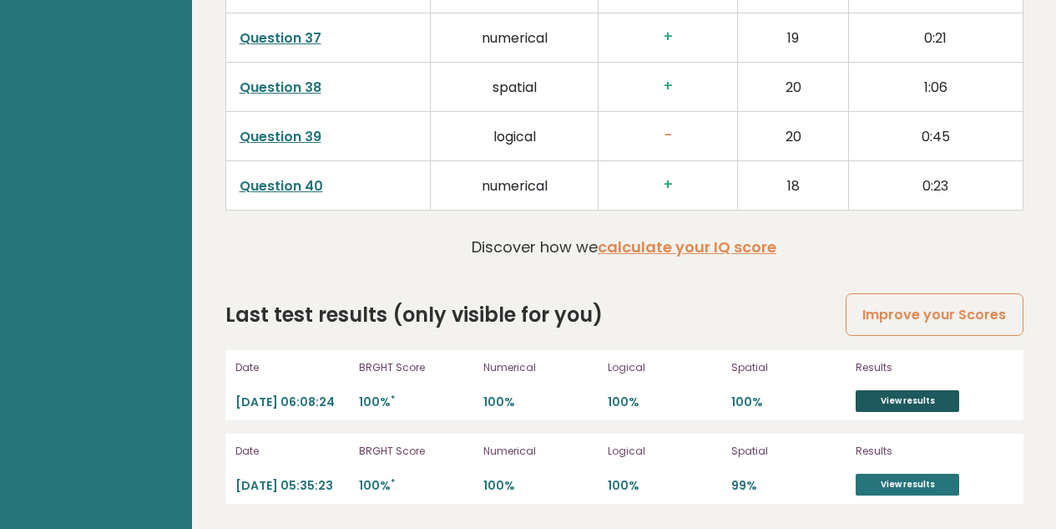
click at [869, 395] on link "View results" at bounding box center [908, 401] width 104 height 22
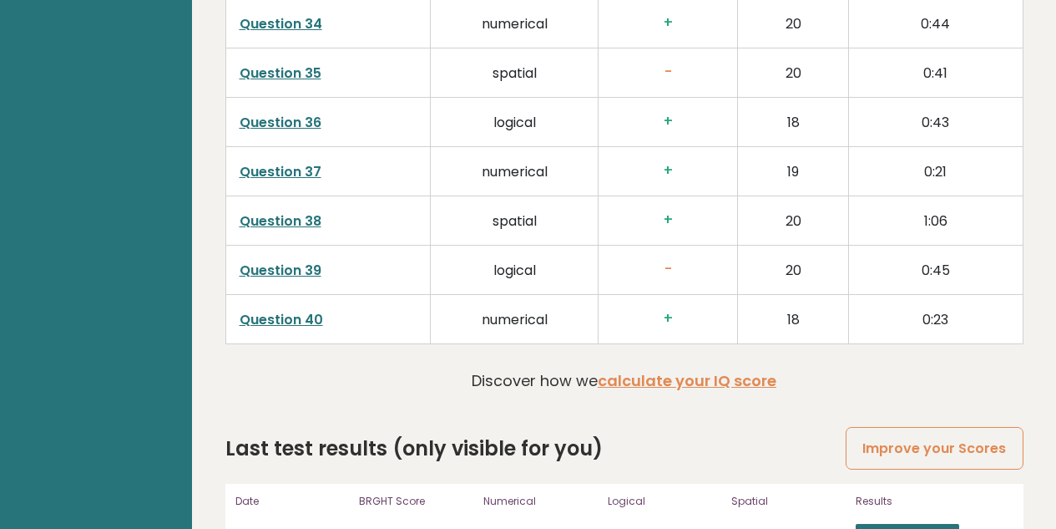
scroll to position [4238, 0]
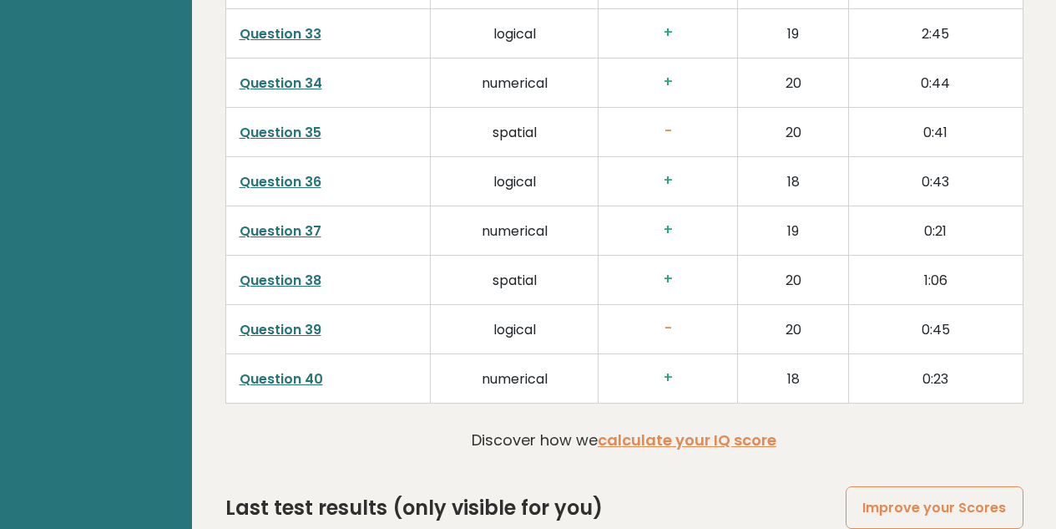
click at [310, 333] on link "Question 39" at bounding box center [281, 329] width 82 height 19
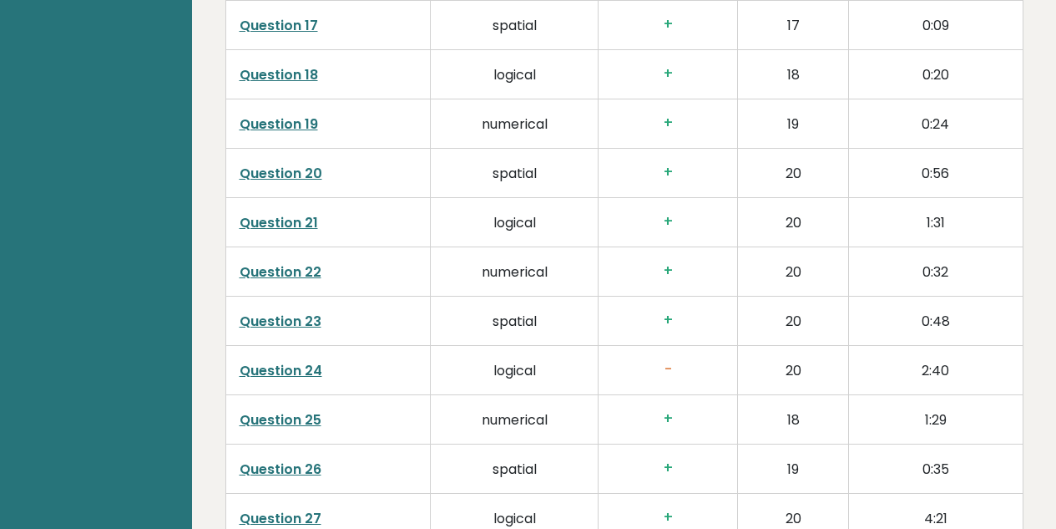
scroll to position [3464, 0]
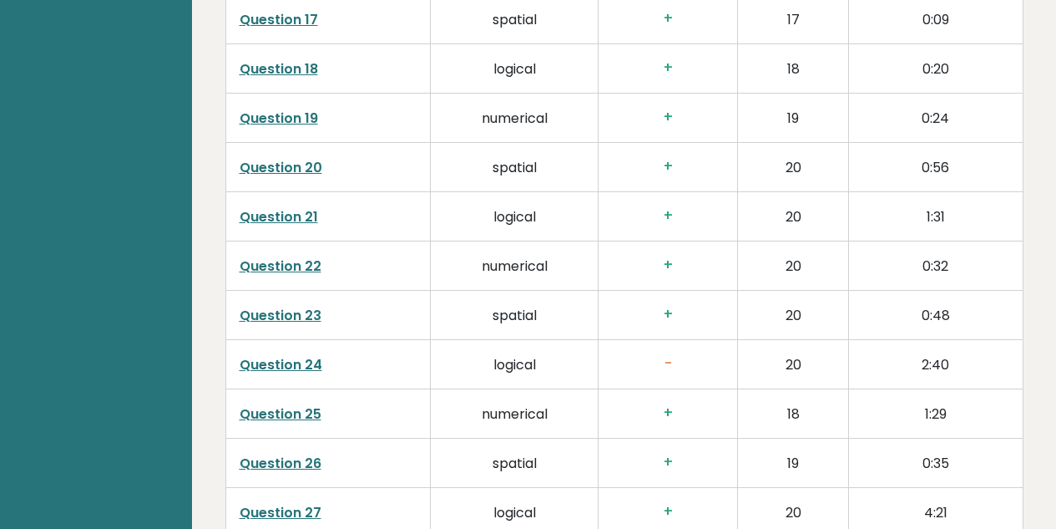
click at [300, 362] on link "Question 24" at bounding box center [281, 364] width 83 height 19
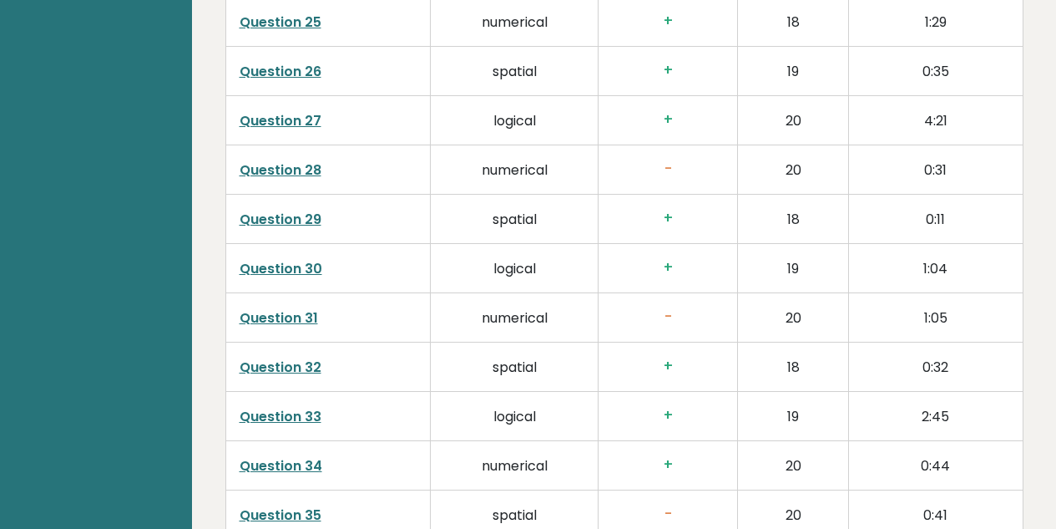
scroll to position [3902, 0]
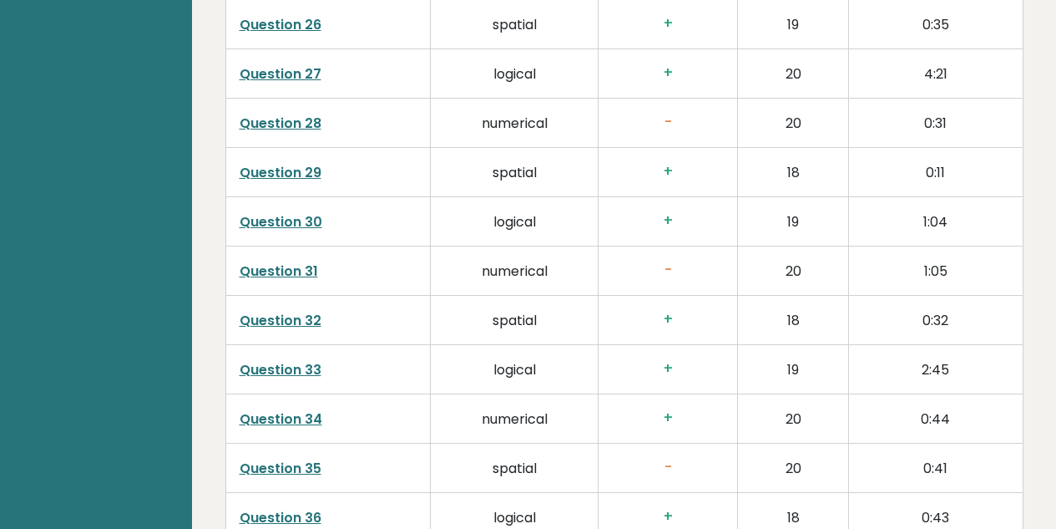
click at [303, 472] on link "Question 35" at bounding box center [281, 467] width 82 height 19
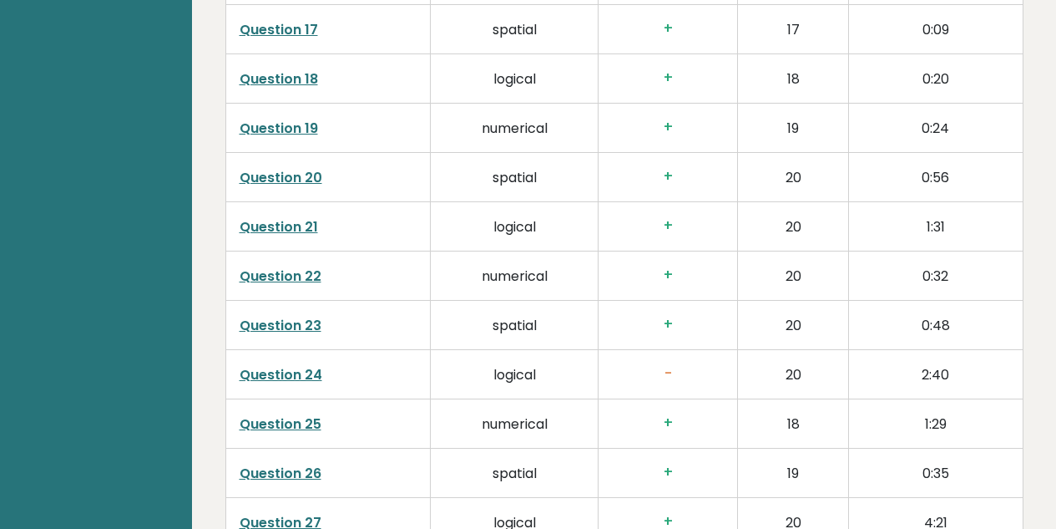
scroll to position [3445, 0]
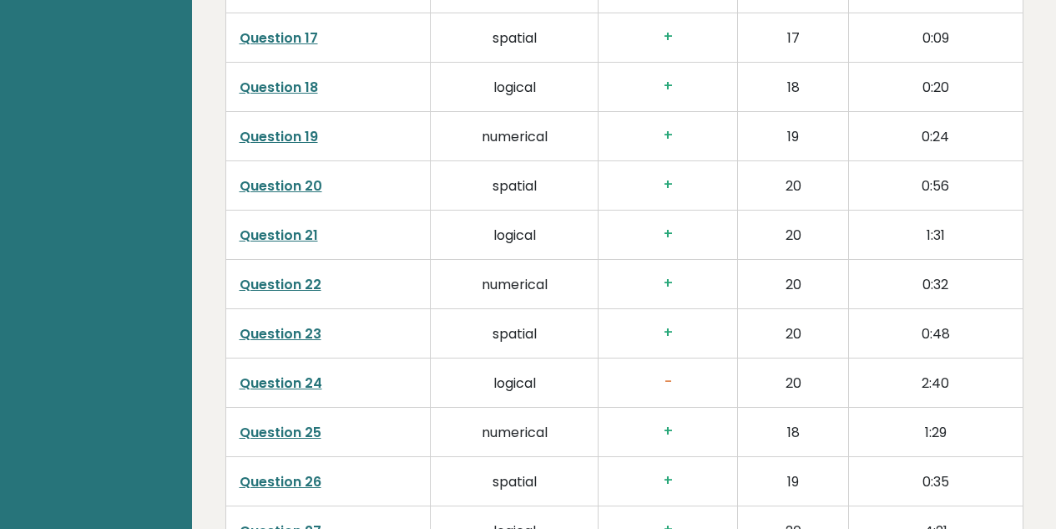
click at [295, 392] on td "Question 24" at bounding box center [327, 381] width 205 height 49
click at [311, 385] on link "Question 24" at bounding box center [281, 382] width 83 height 19
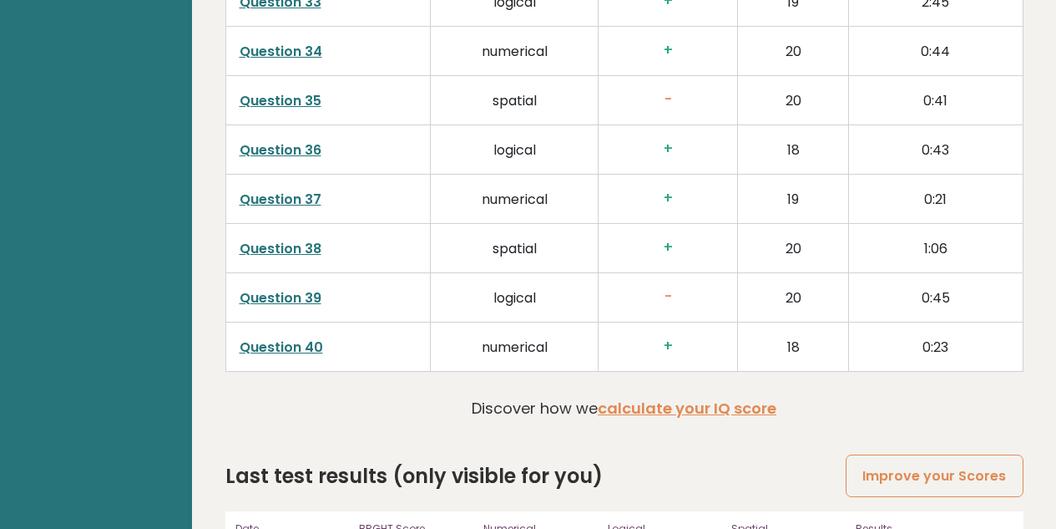
scroll to position [4271, 0]
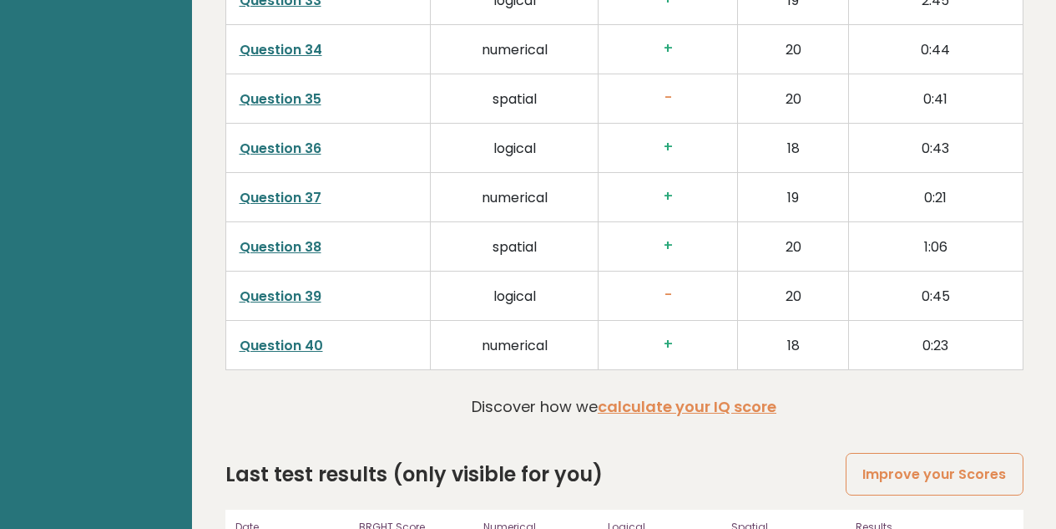
click at [302, 306] on td "Question 39" at bounding box center [327, 295] width 205 height 49
click at [296, 301] on link "Question 39" at bounding box center [281, 295] width 82 height 19
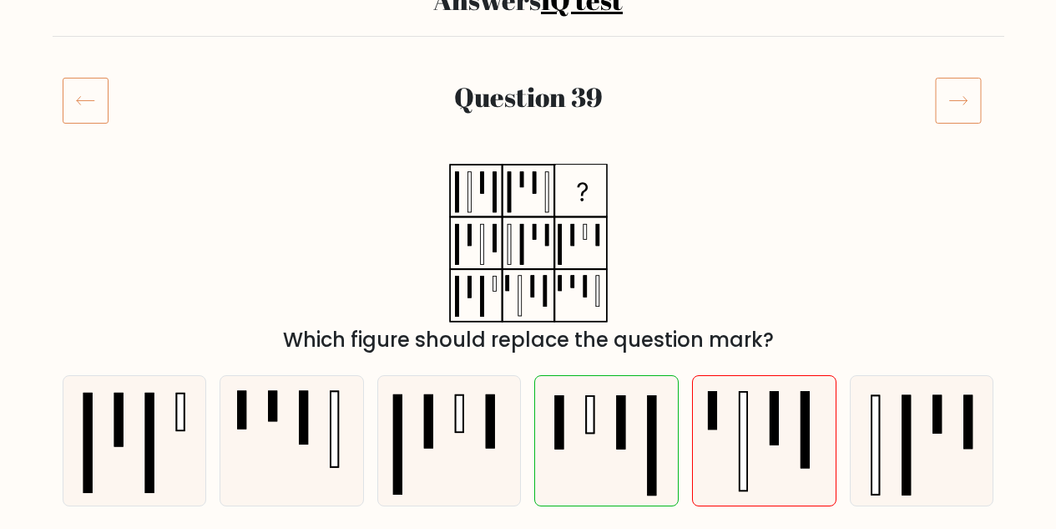
scroll to position [101, 0]
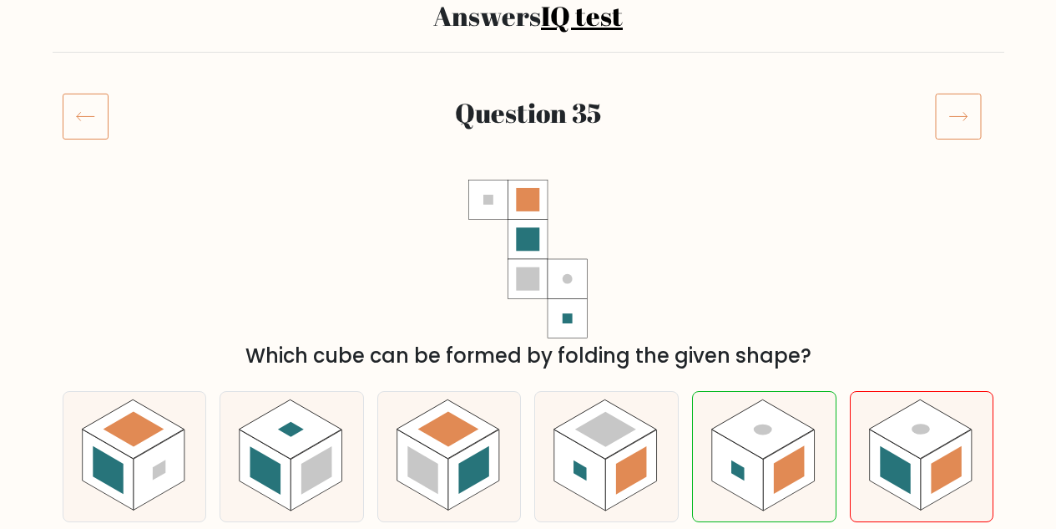
scroll to position [134, 0]
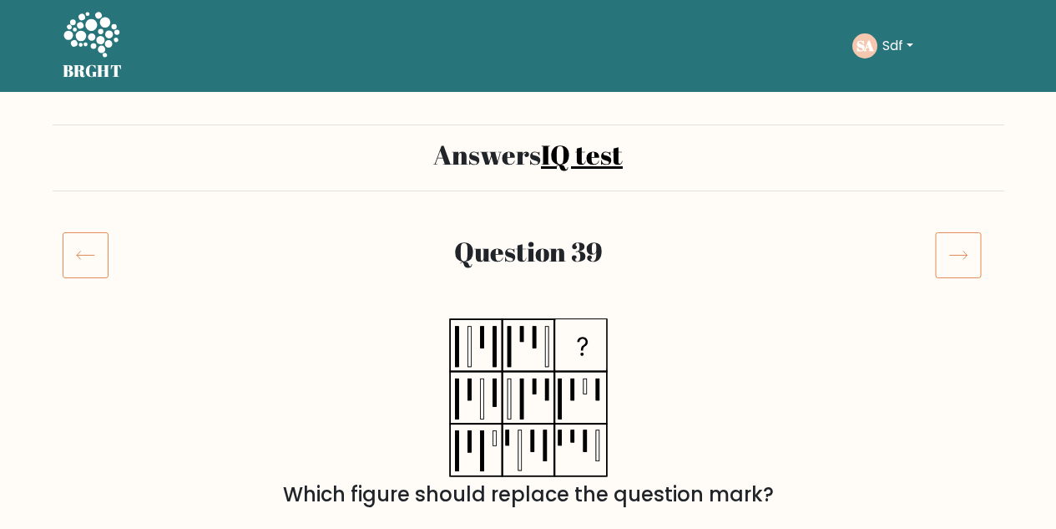
click at [101, 238] on icon at bounding box center [86, 254] width 46 height 47
